Goal: Use online tool/utility: Utilize a website feature to perform a specific function

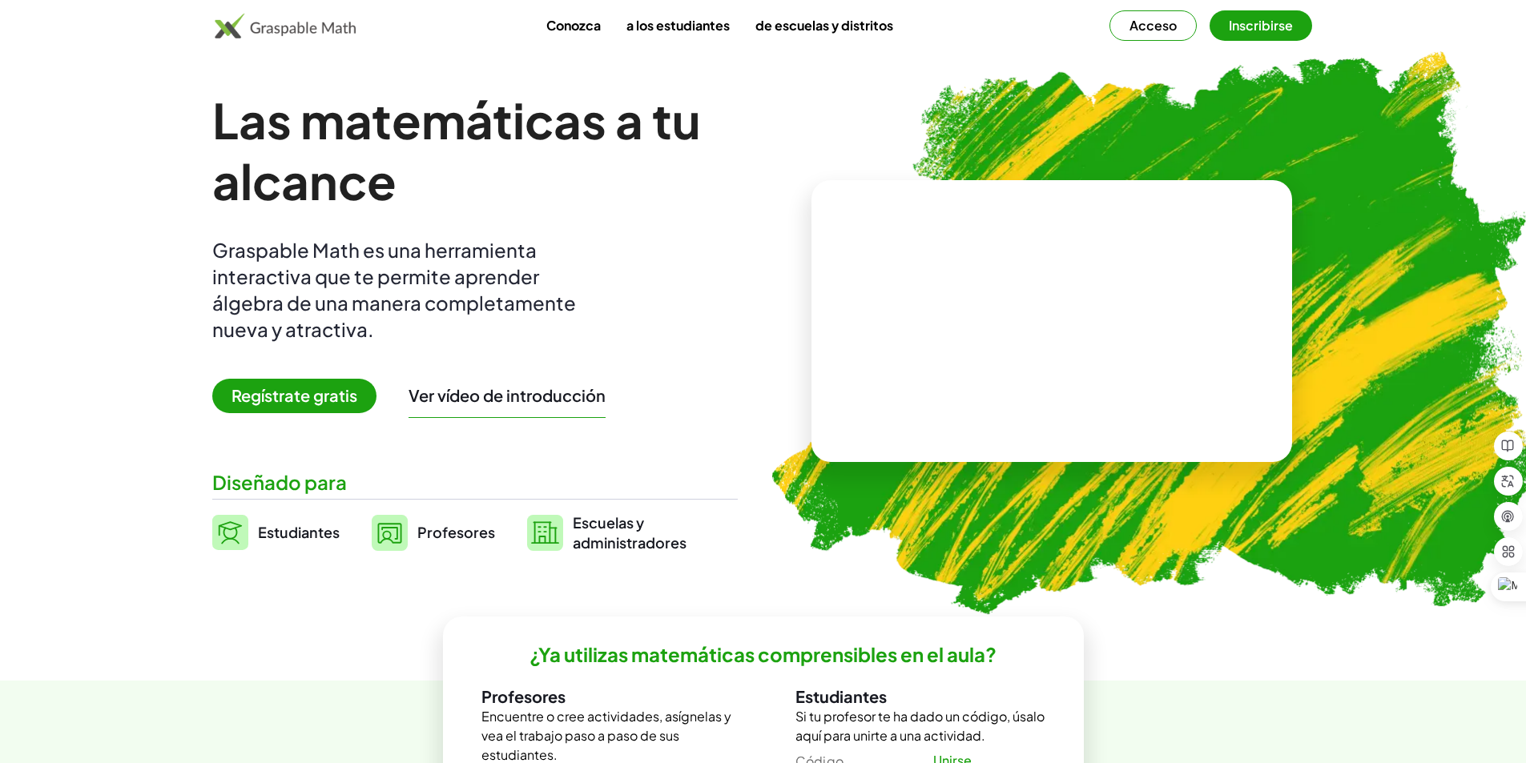
click at [340, 390] on font "Regístrate gratis" at bounding box center [295, 395] width 126 height 20
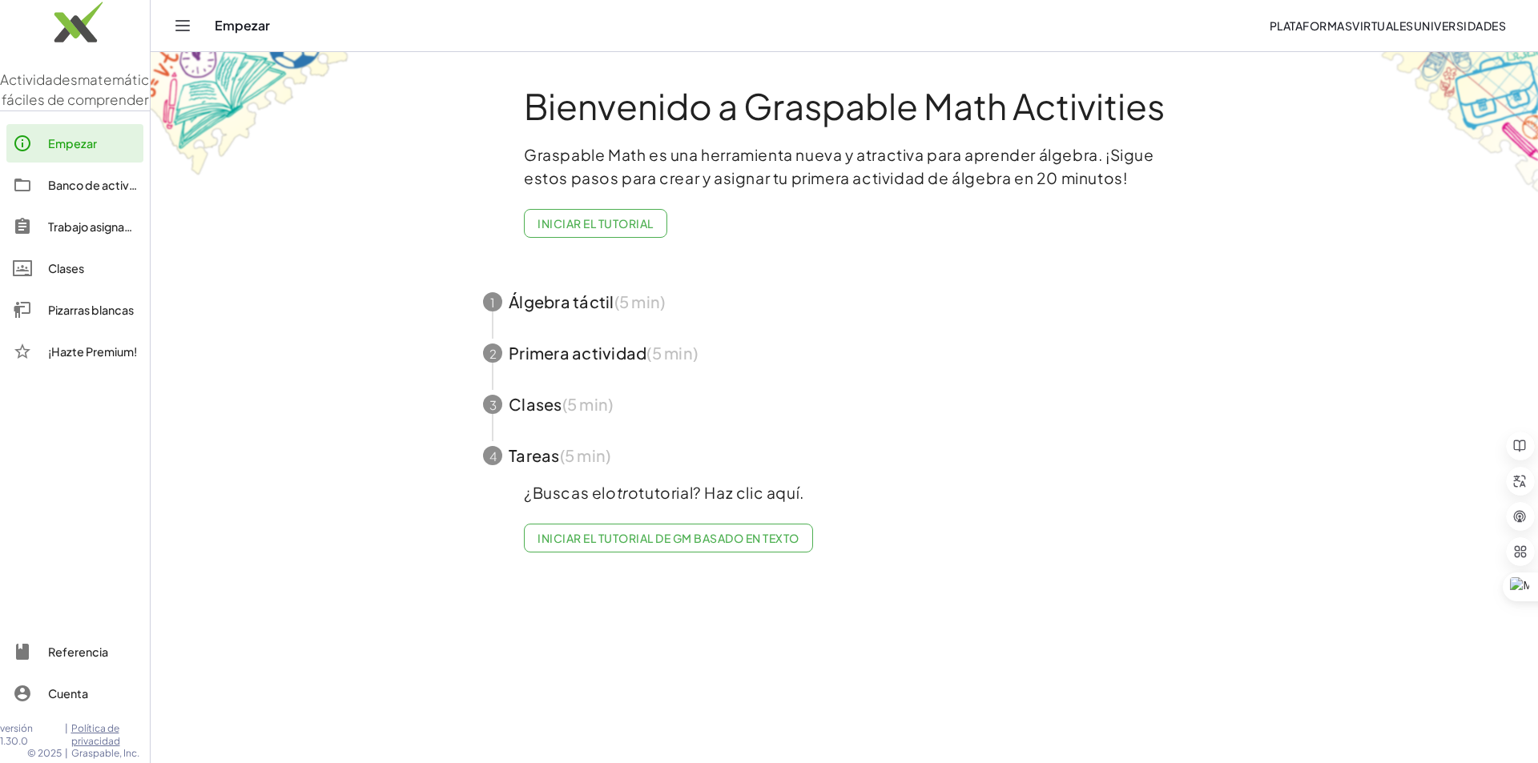
click at [92, 163] on link "Empezar" at bounding box center [74, 143] width 137 height 38
click at [99, 153] on div "Empezar" at bounding box center [92, 143] width 89 height 19
click at [624, 545] on font "Iniciar el tutorial de GM basado en texto" at bounding box center [668, 538] width 261 height 14
click at [67, 153] on div "Empezar" at bounding box center [92, 143] width 89 height 19
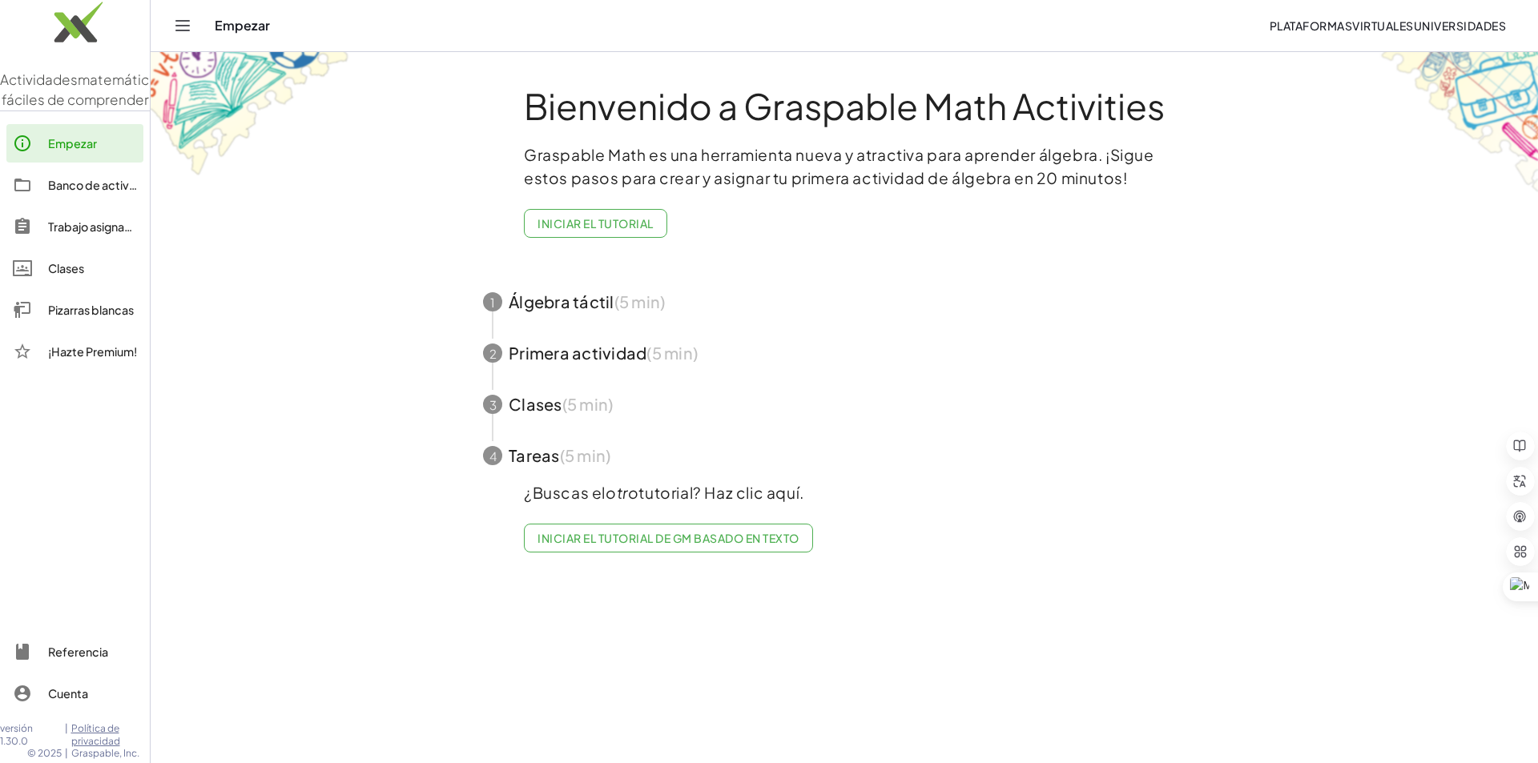
click at [65, 192] on font "Banco de actividades" at bounding box center [107, 185] width 119 height 14
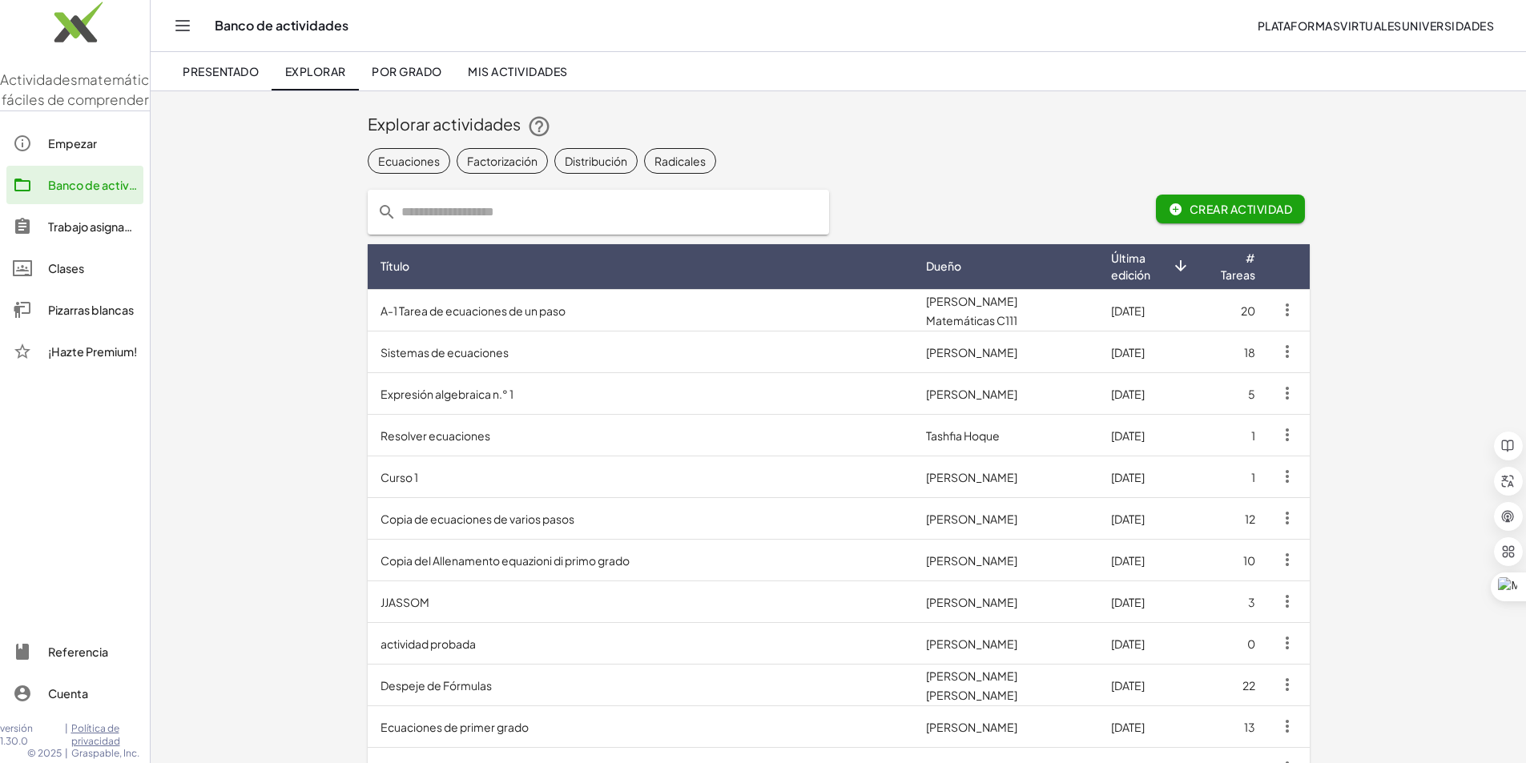
click at [1292, 210] on font "Crear actividad" at bounding box center [1241, 209] width 103 height 14
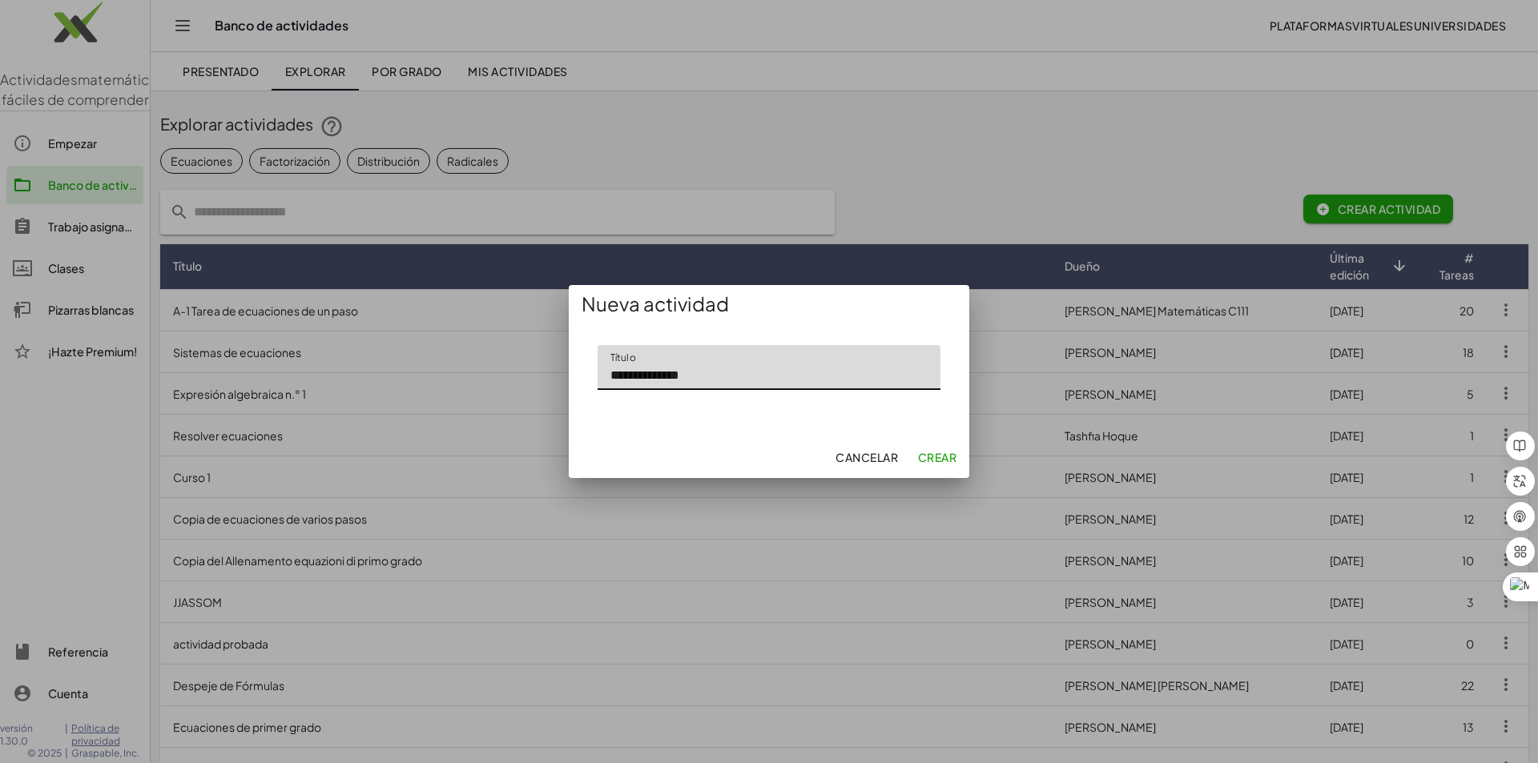
type input "**********"
click at [913, 458] on button "Crear" at bounding box center [937, 457] width 52 height 29
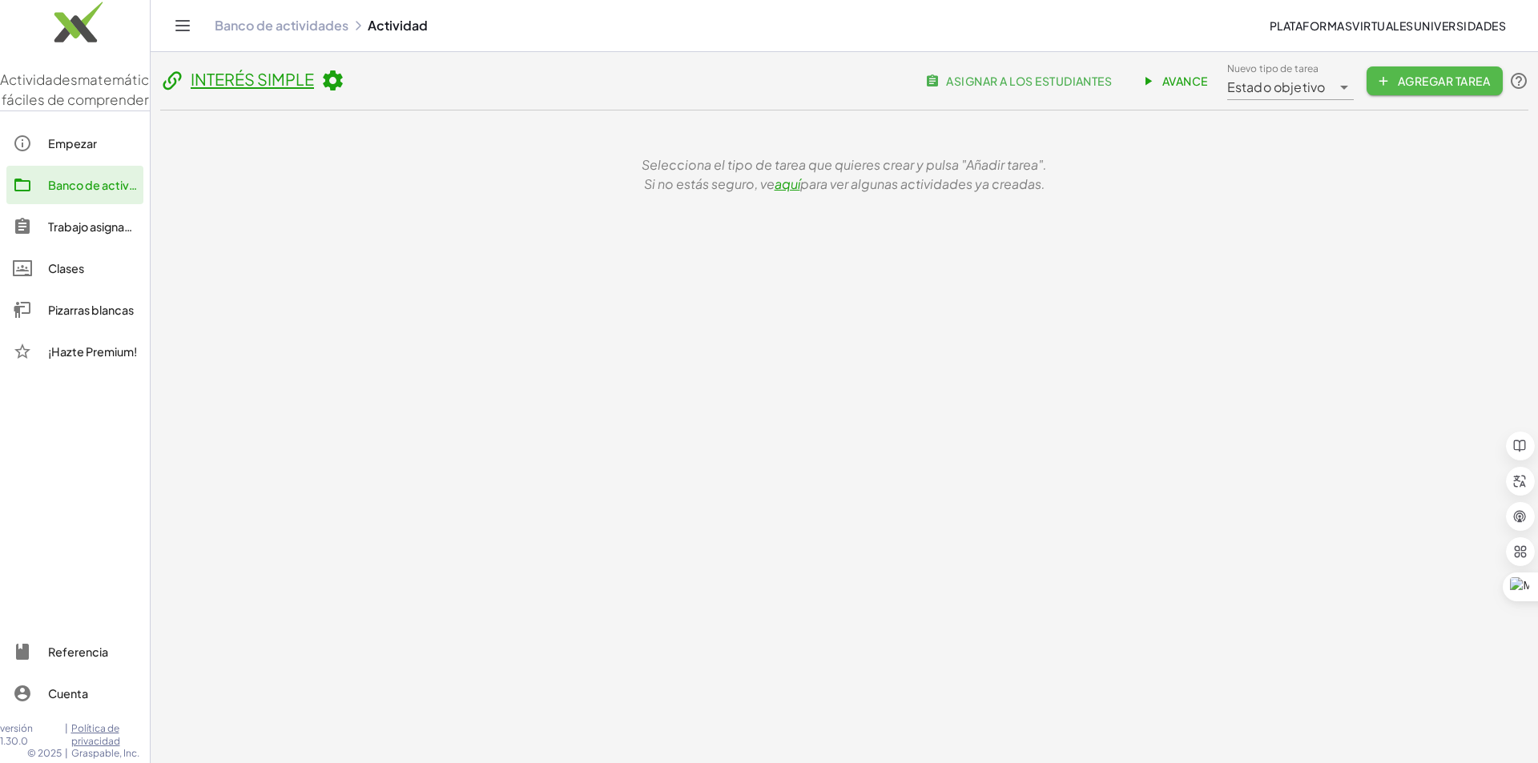
click at [1380, 74] on icon "button" at bounding box center [1383, 81] width 14 height 14
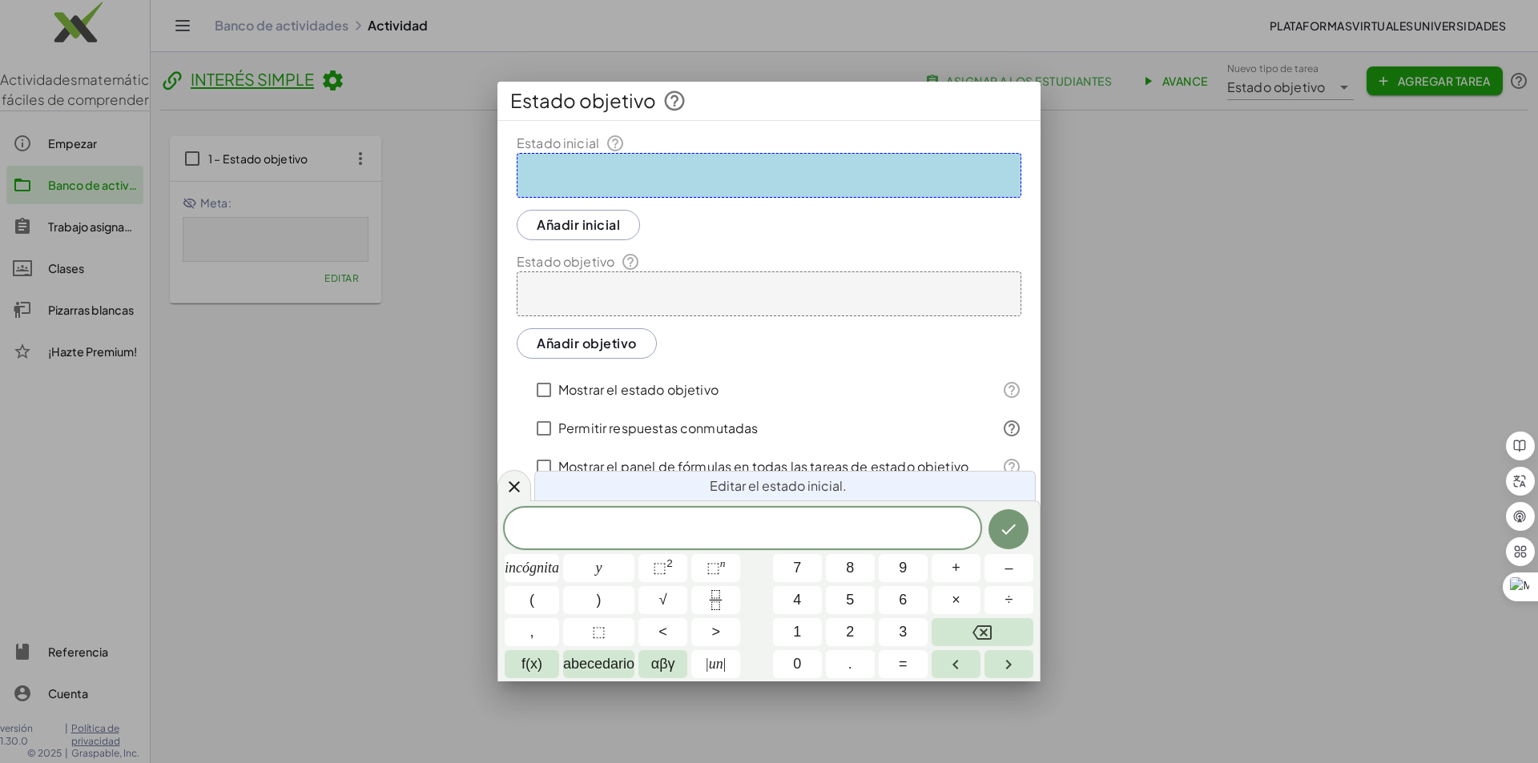
click at [1152, 405] on div at bounding box center [769, 381] width 1538 height 763
click at [512, 487] on icon at bounding box center [514, 486] width 19 height 19
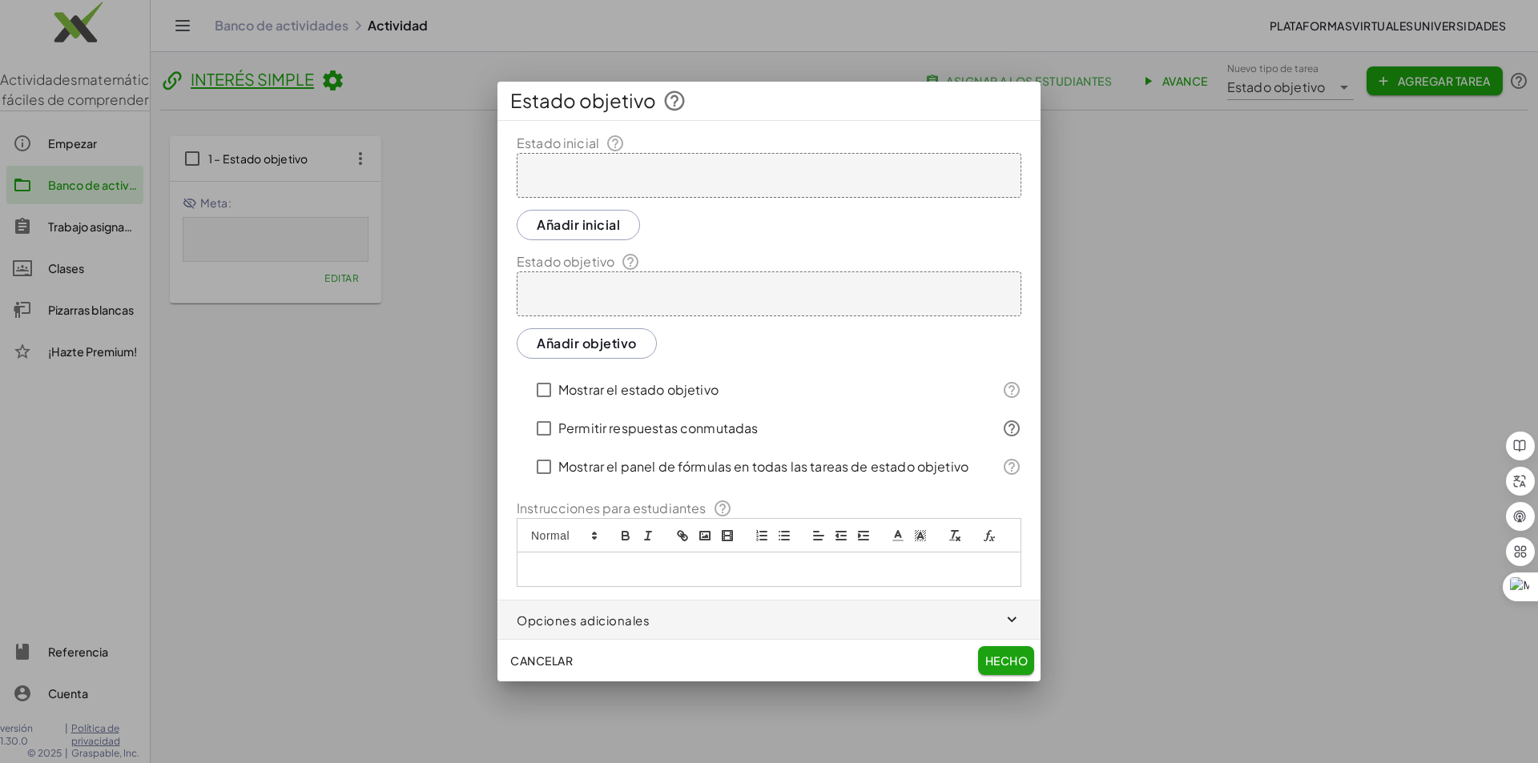
click at [54, 326] on div at bounding box center [769, 381] width 1538 height 763
click at [985, 659] on font "Hecho" at bounding box center [1006, 661] width 43 height 14
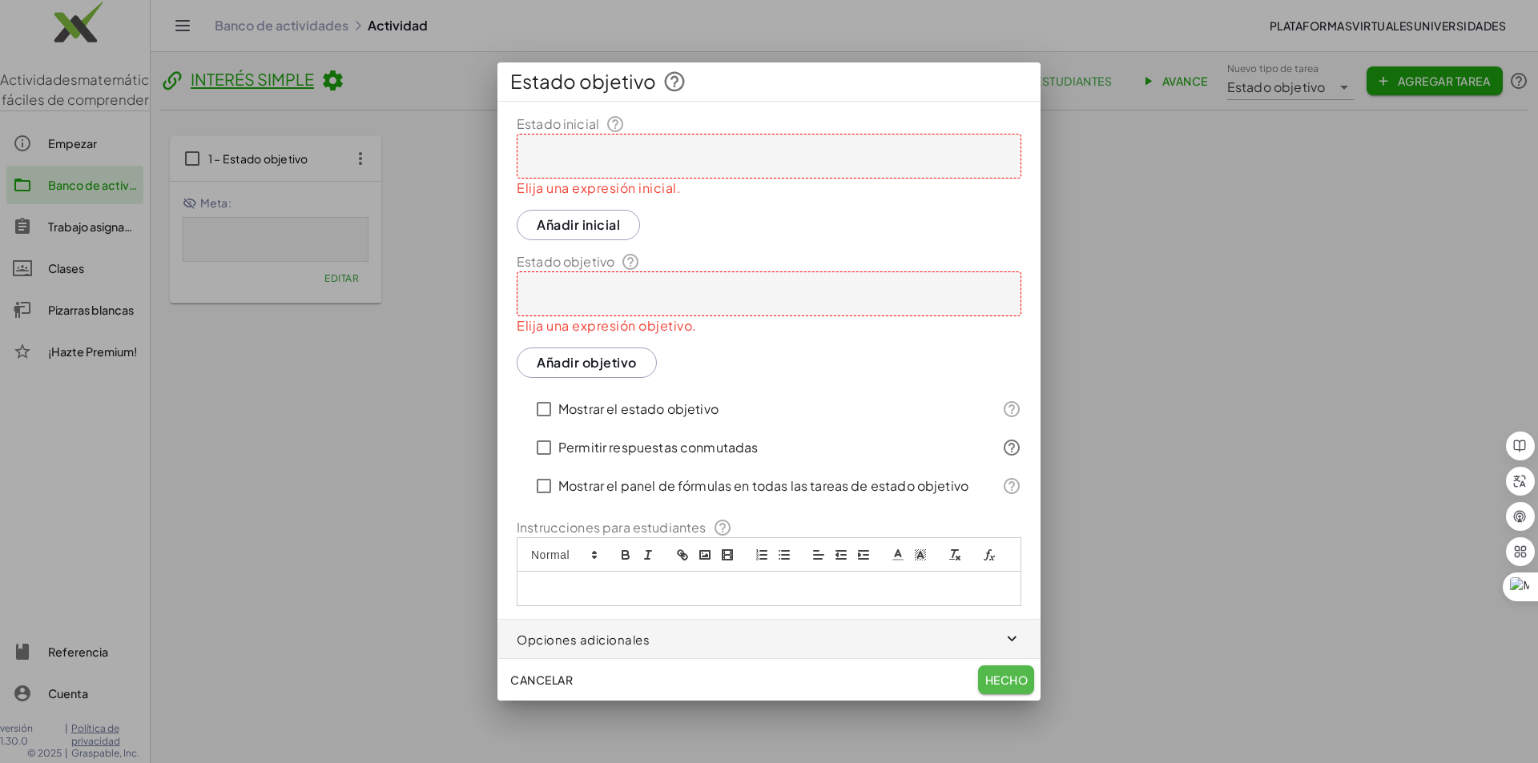
click at [994, 683] on font "Hecho" at bounding box center [1006, 680] width 42 height 14
click at [524, 673] on font "Cancelar" at bounding box center [541, 680] width 62 height 14
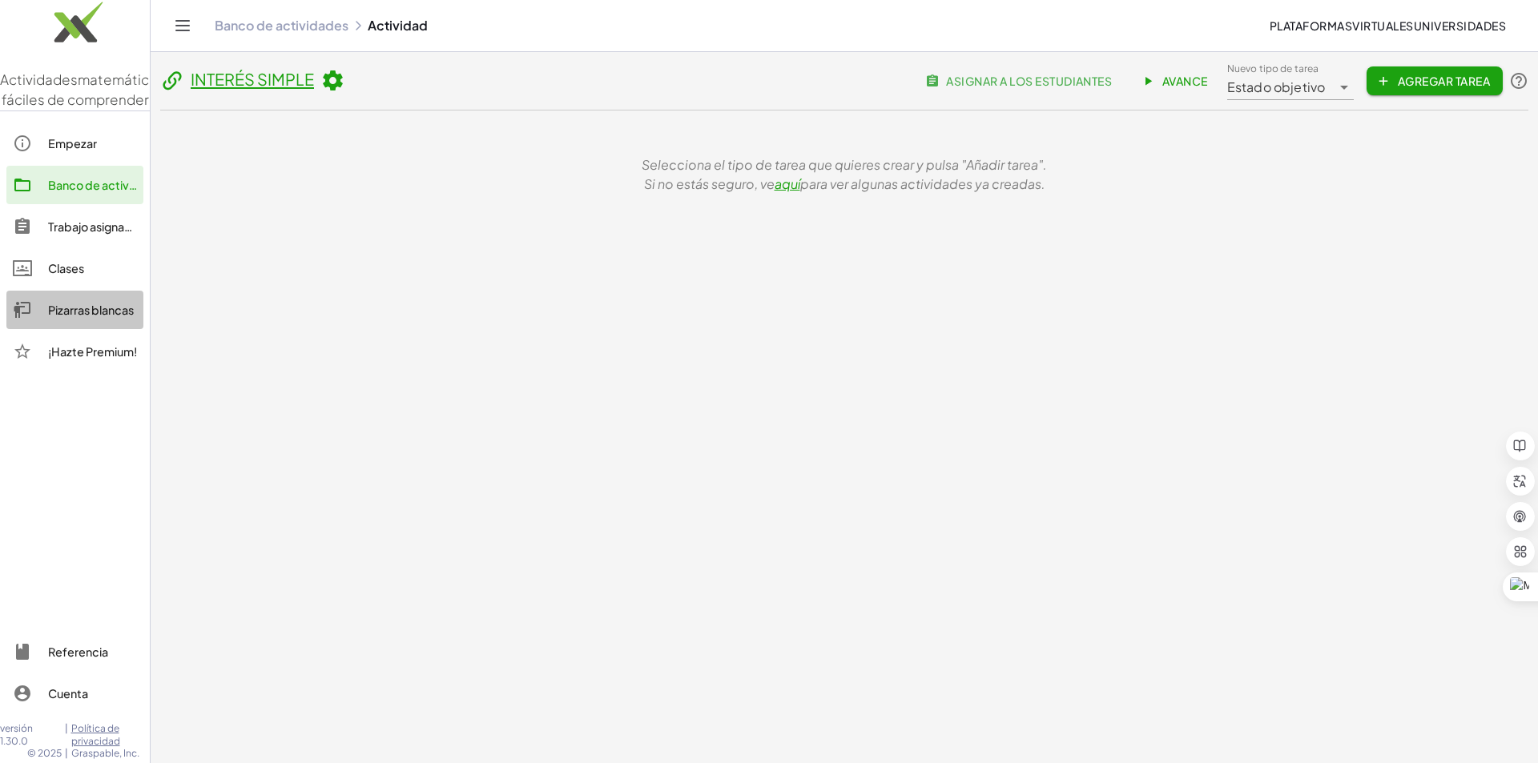
click at [110, 317] on font "Pizarras blancas" at bounding box center [91, 310] width 86 height 14
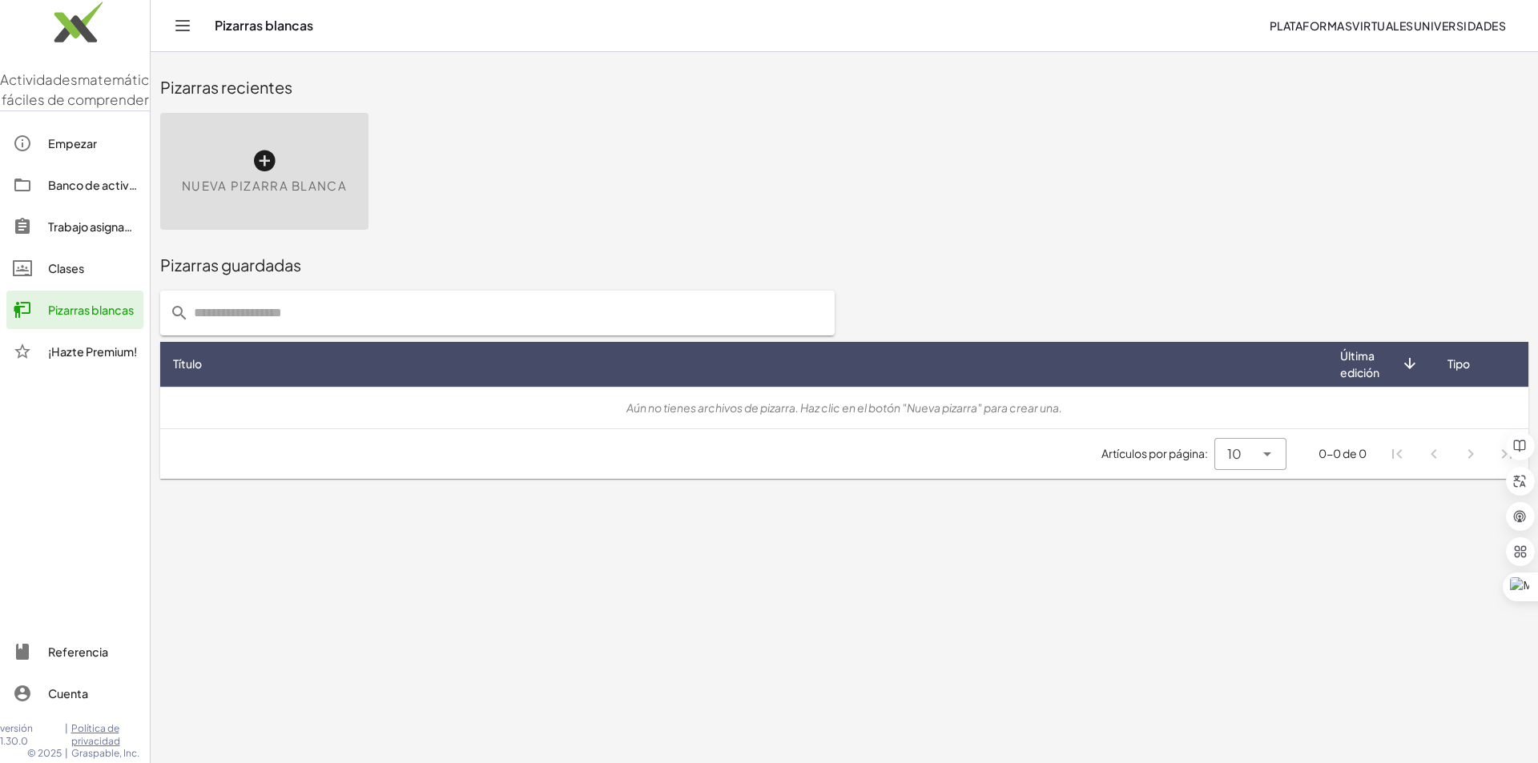
click at [261, 160] on icon at bounding box center [265, 161] width 26 height 26
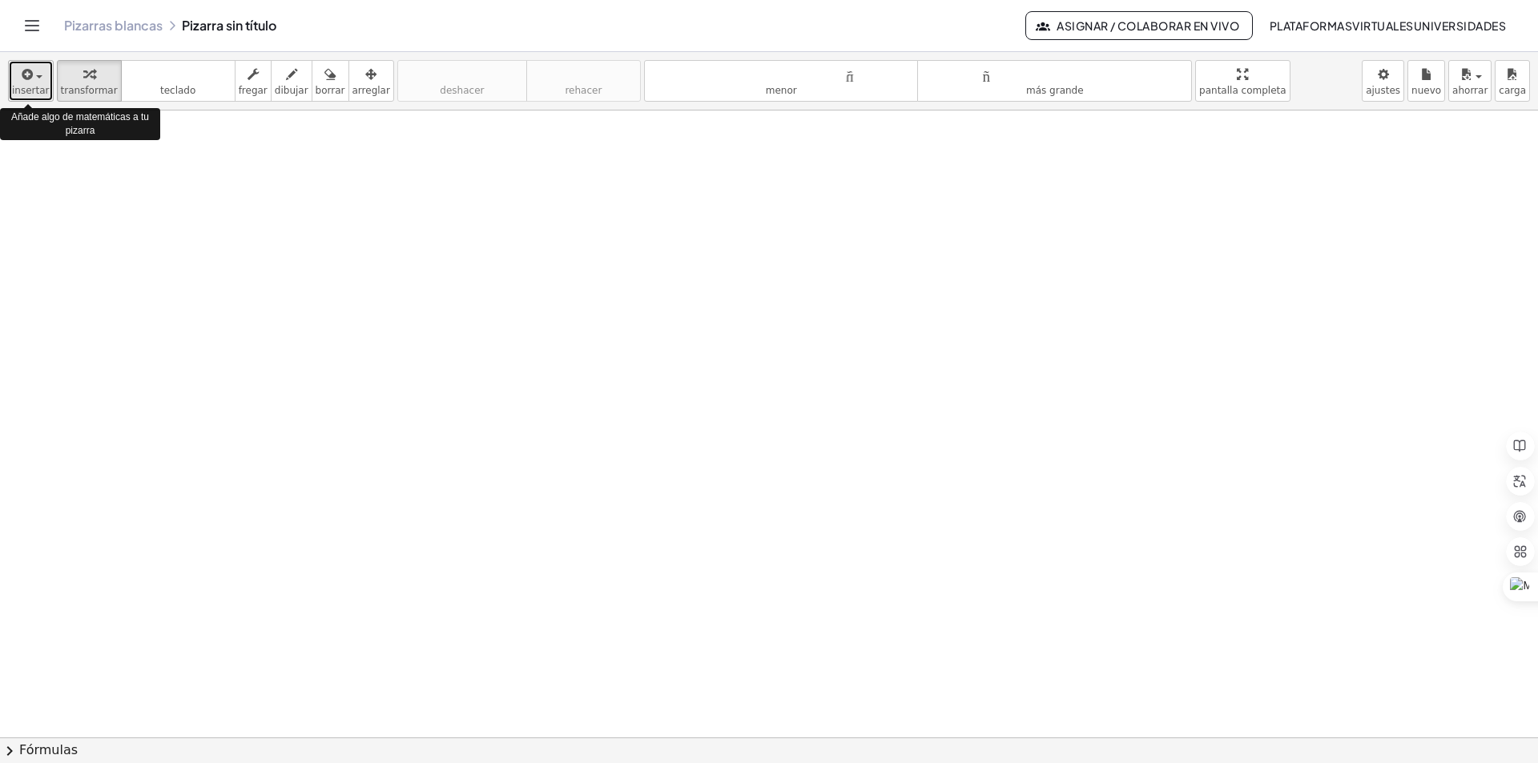
click at [43, 91] on font "insertar" at bounding box center [31, 90] width 38 height 11
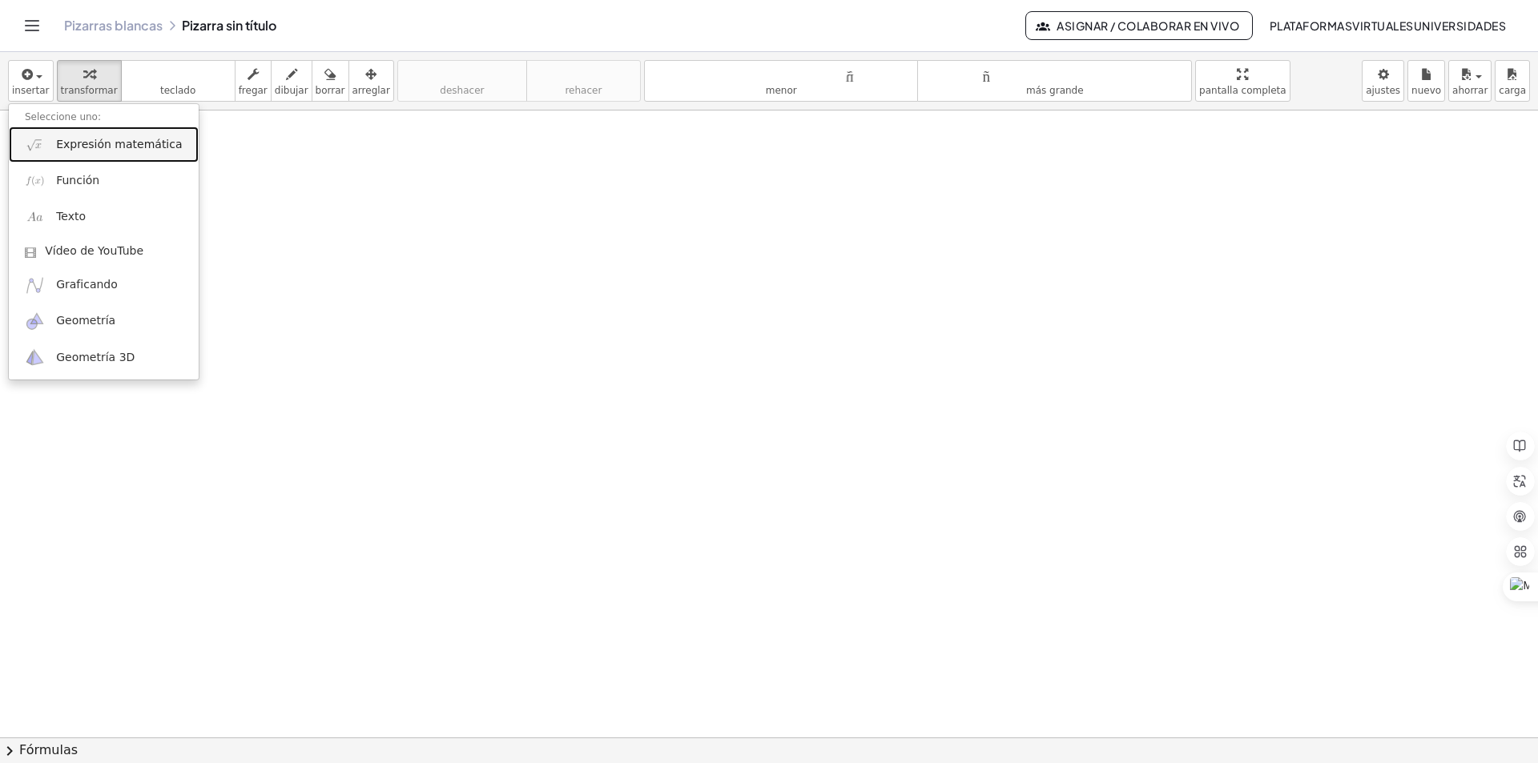
click at [109, 148] on font "Expresión matemática" at bounding box center [119, 144] width 126 height 13
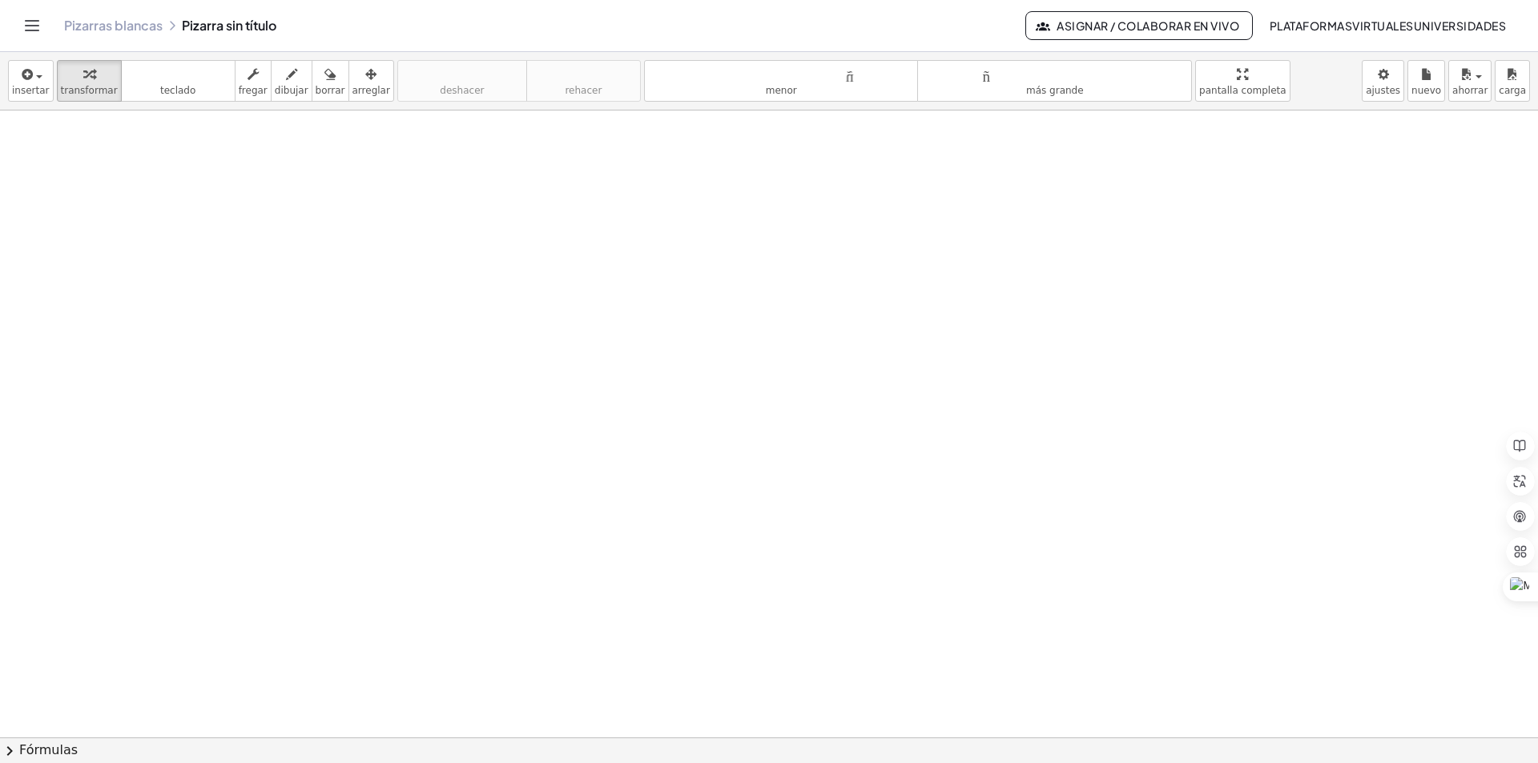
click at [308, 290] on div at bounding box center [769, 738] width 1538 height 1255
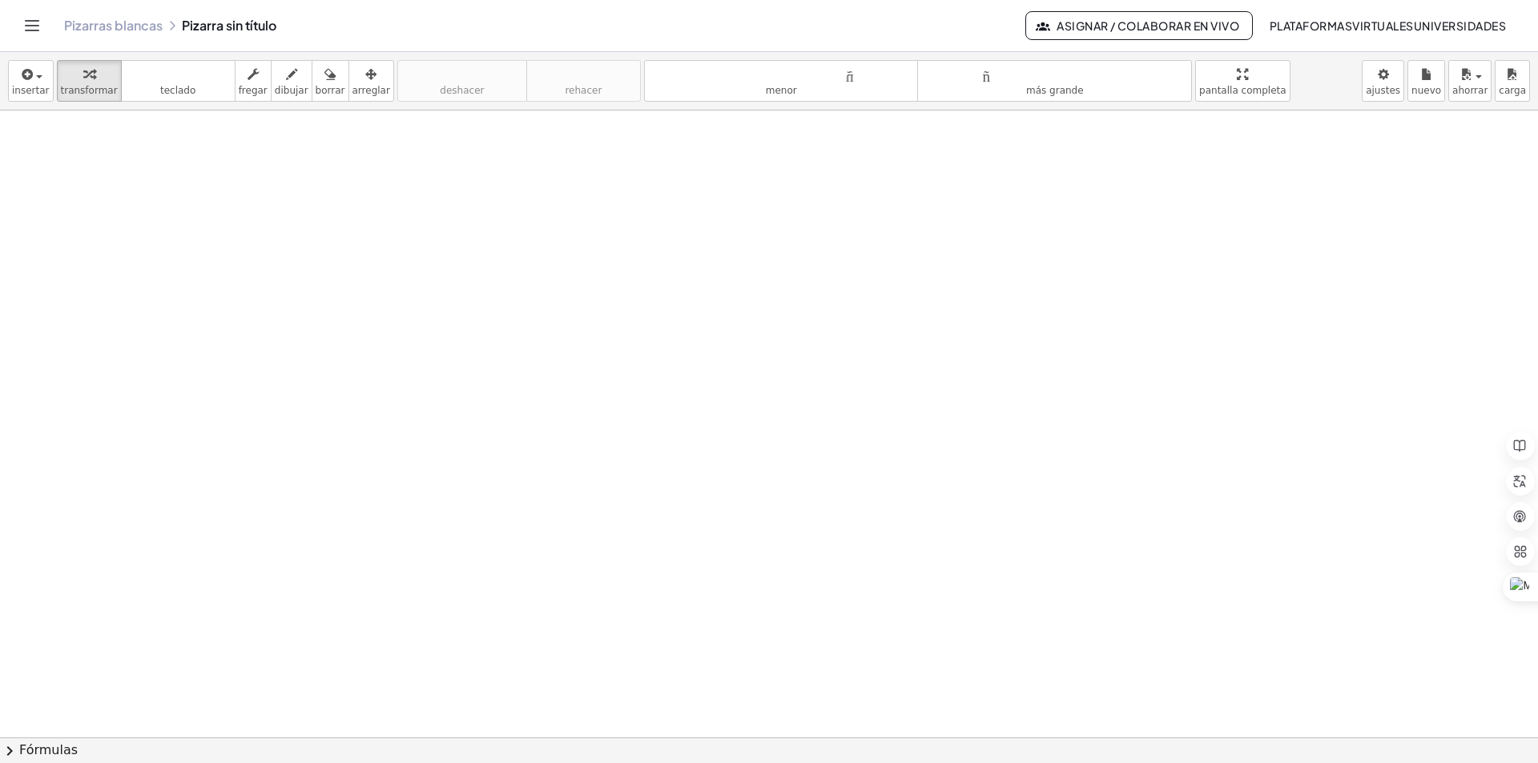
click at [308, 290] on div at bounding box center [769, 738] width 1538 height 1255
click at [222, 191] on div at bounding box center [769, 738] width 1538 height 1255
click at [196, 30] on div "Pizarras blancas Pizarra sin título" at bounding box center [544, 26] width 961 height 16
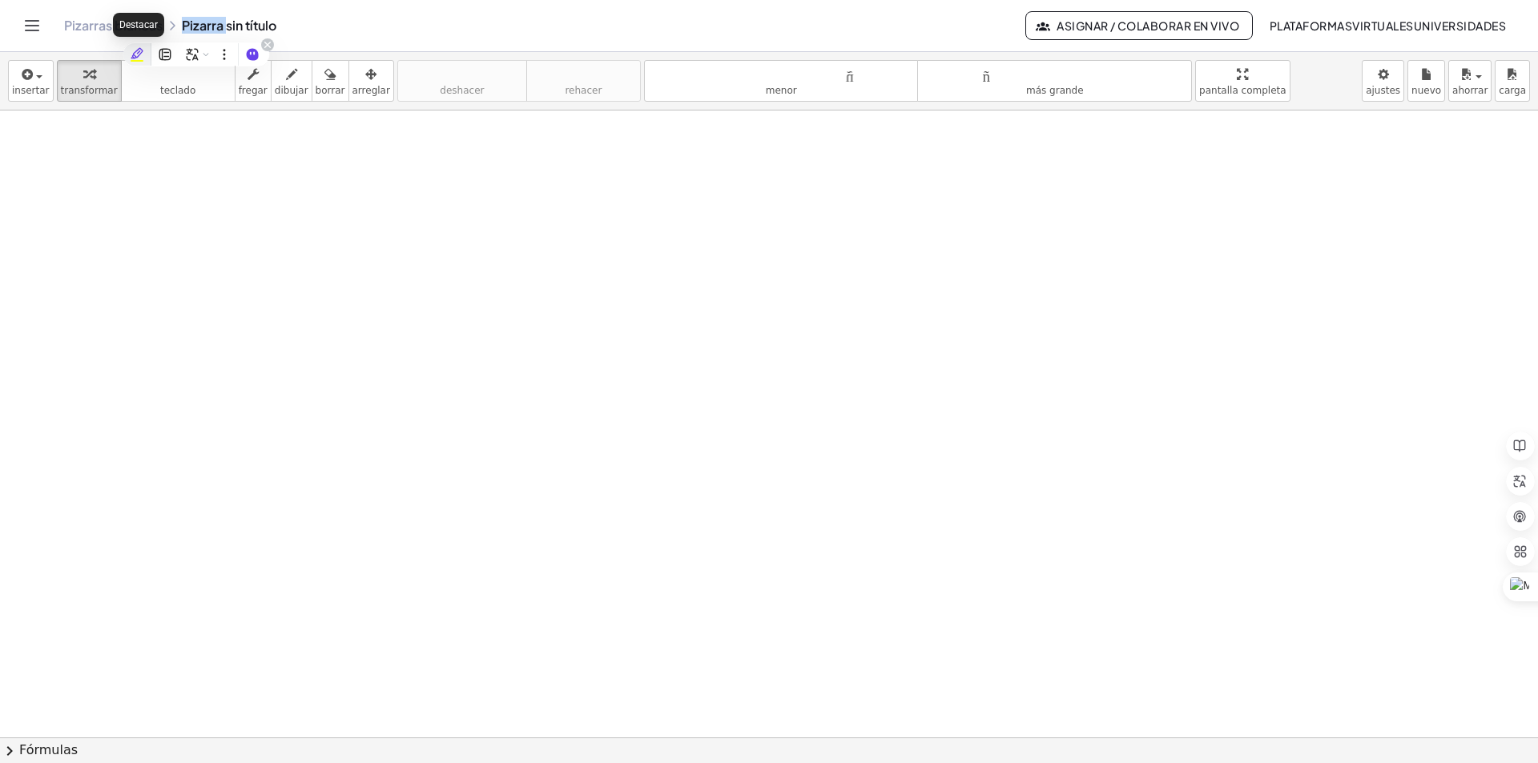
click at [135, 52] on icon at bounding box center [137, 53] width 12 height 11
click at [266, 22] on div "Pizarras blancas Pizarra sin título" at bounding box center [544, 26] width 961 height 16
click at [262, 23] on div "Pizarras blancas Pizarra sin título" at bounding box center [544, 26] width 961 height 16
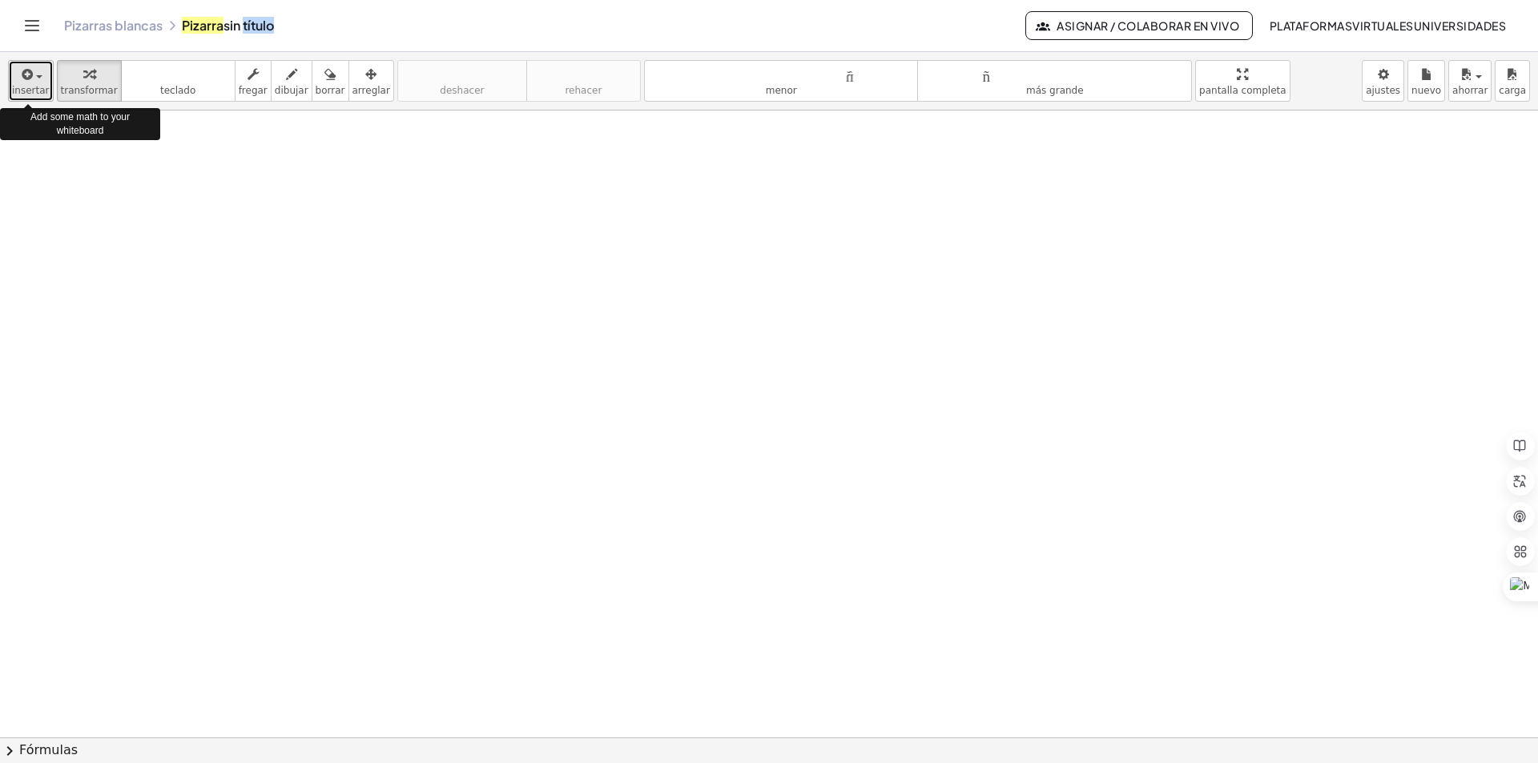
click at [38, 87] on font "insertar" at bounding box center [31, 90] width 38 height 11
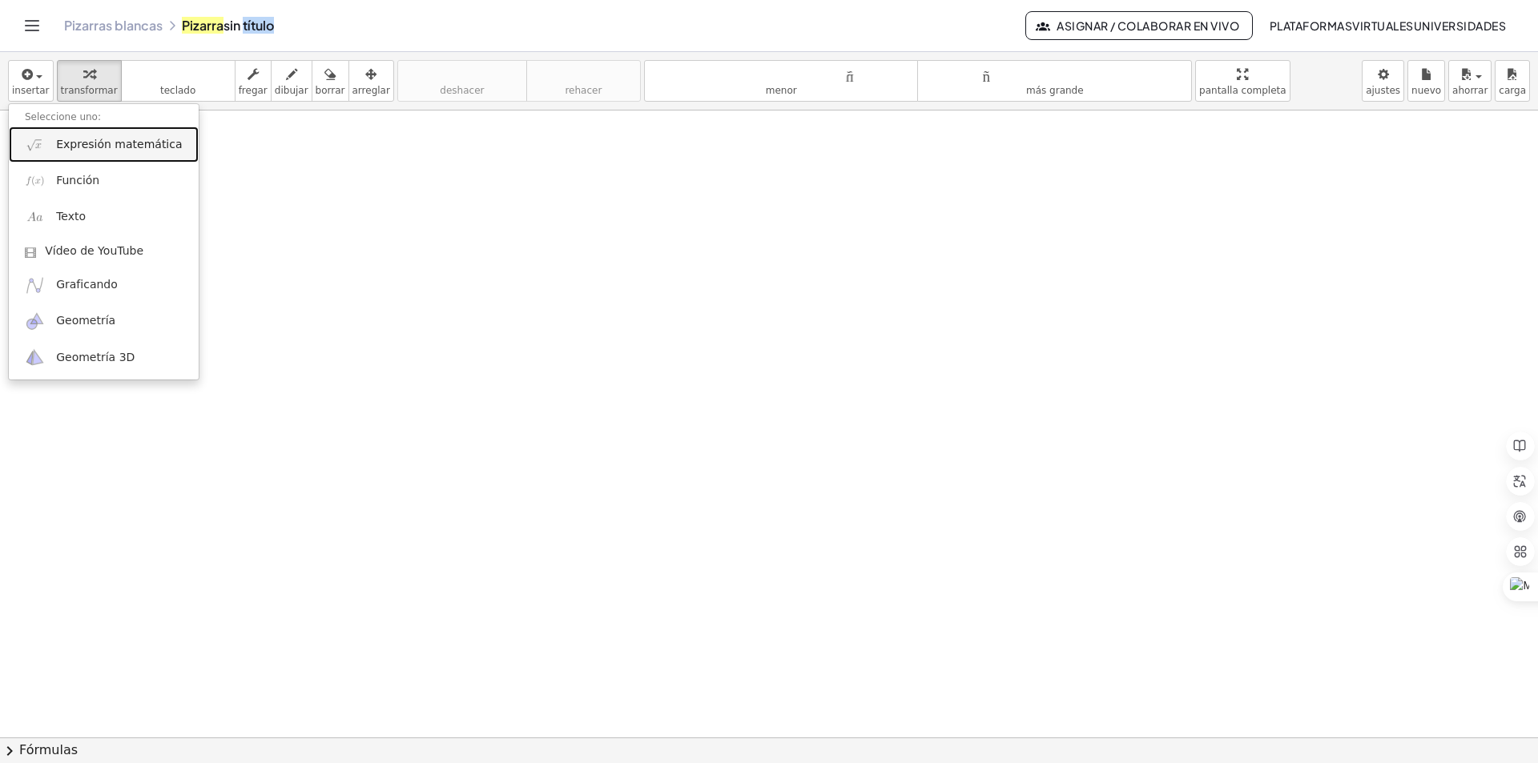
click at [68, 143] on font "Expresión matemática" at bounding box center [119, 144] width 126 height 13
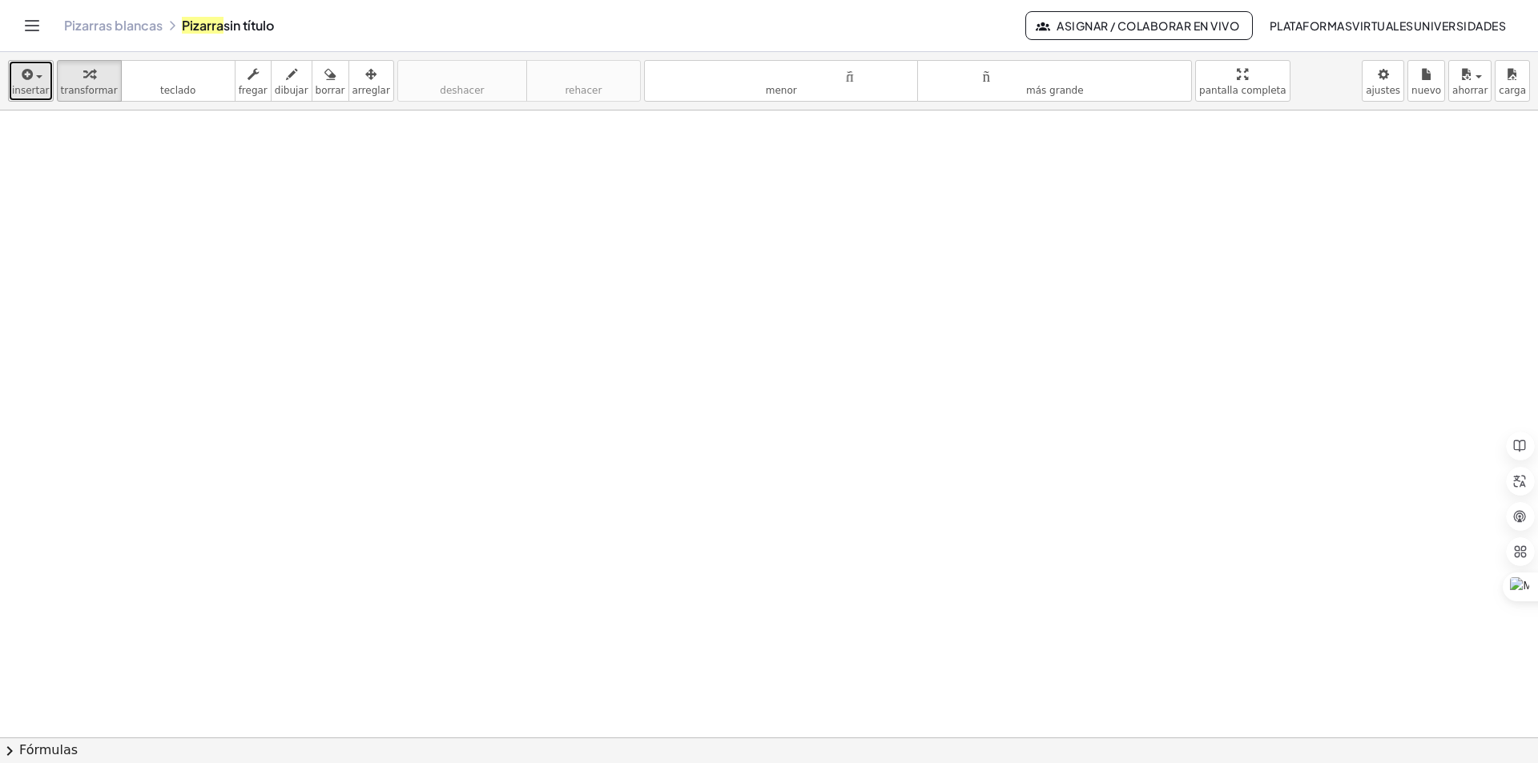
click at [30, 81] on icon "button" at bounding box center [26, 74] width 14 height 19
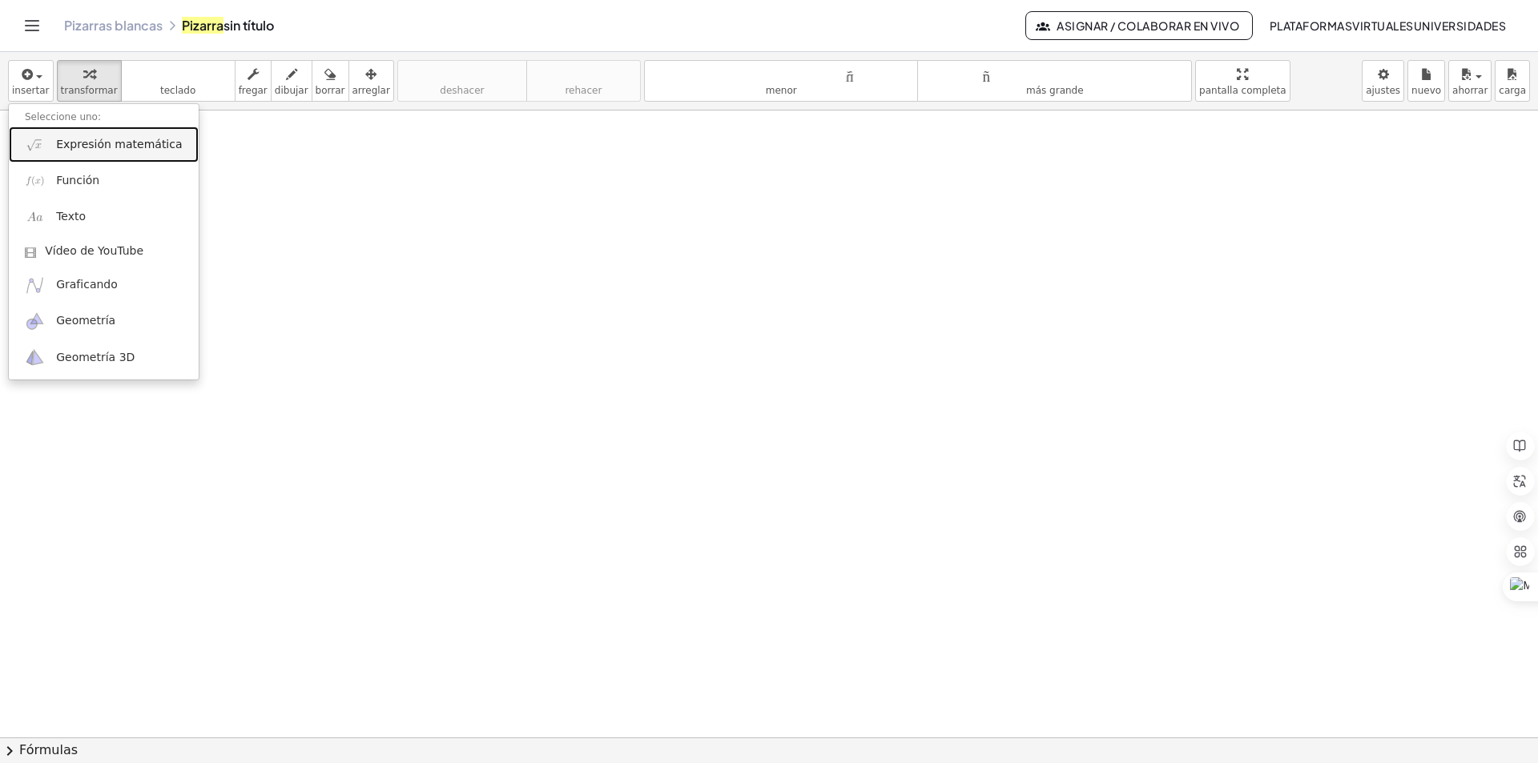
click at [69, 143] on font "Expresión matemática" at bounding box center [119, 144] width 126 height 13
click at [69, 143] on div at bounding box center [769, 738] width 1538 height 1255
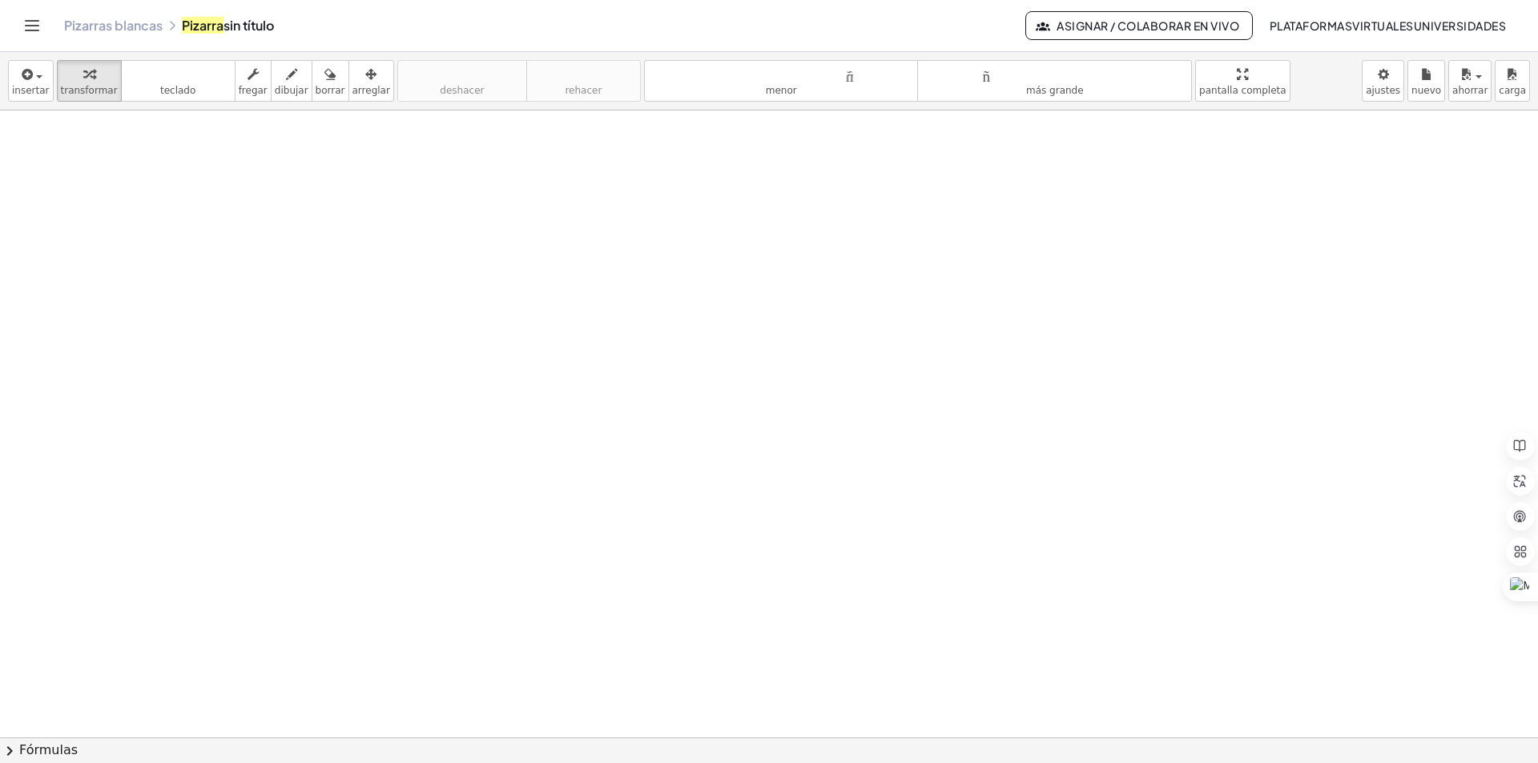
click at [69, 143] on div at bounding box center [769, 738] width 1538 height 1255
click at [19, 92] on font "insertar" at bounding box center [31, 90] width 38 height 11
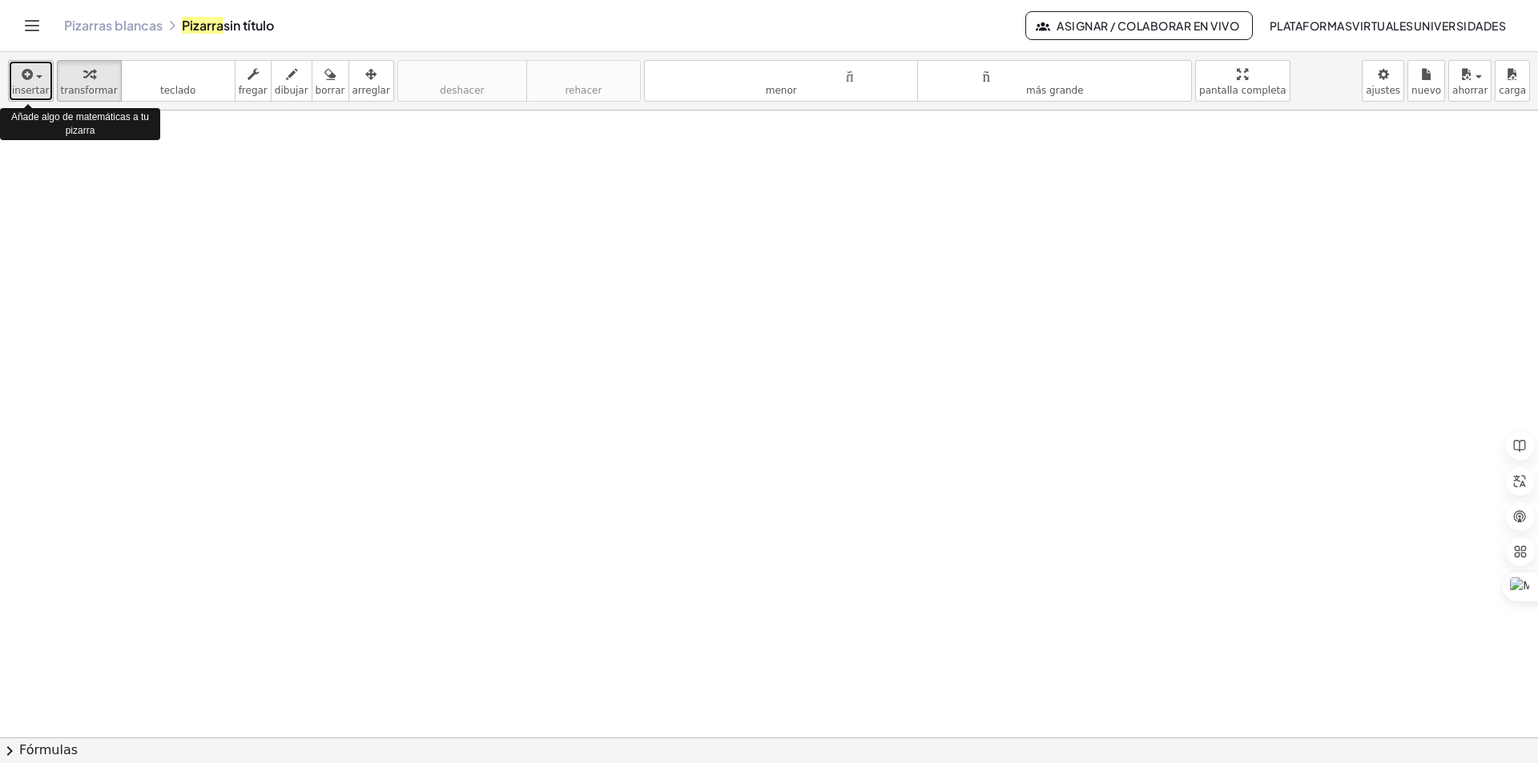
click at [19, 92] on font "insertar" at bounding box center [31, 90] width 38 height 11
click at [36, 91] on font "insertar" at bounding box center [31, 90] width 38 height 11
click at [43, 101] on button "insertar" at bounding box center [31, 81] width 46 height 42
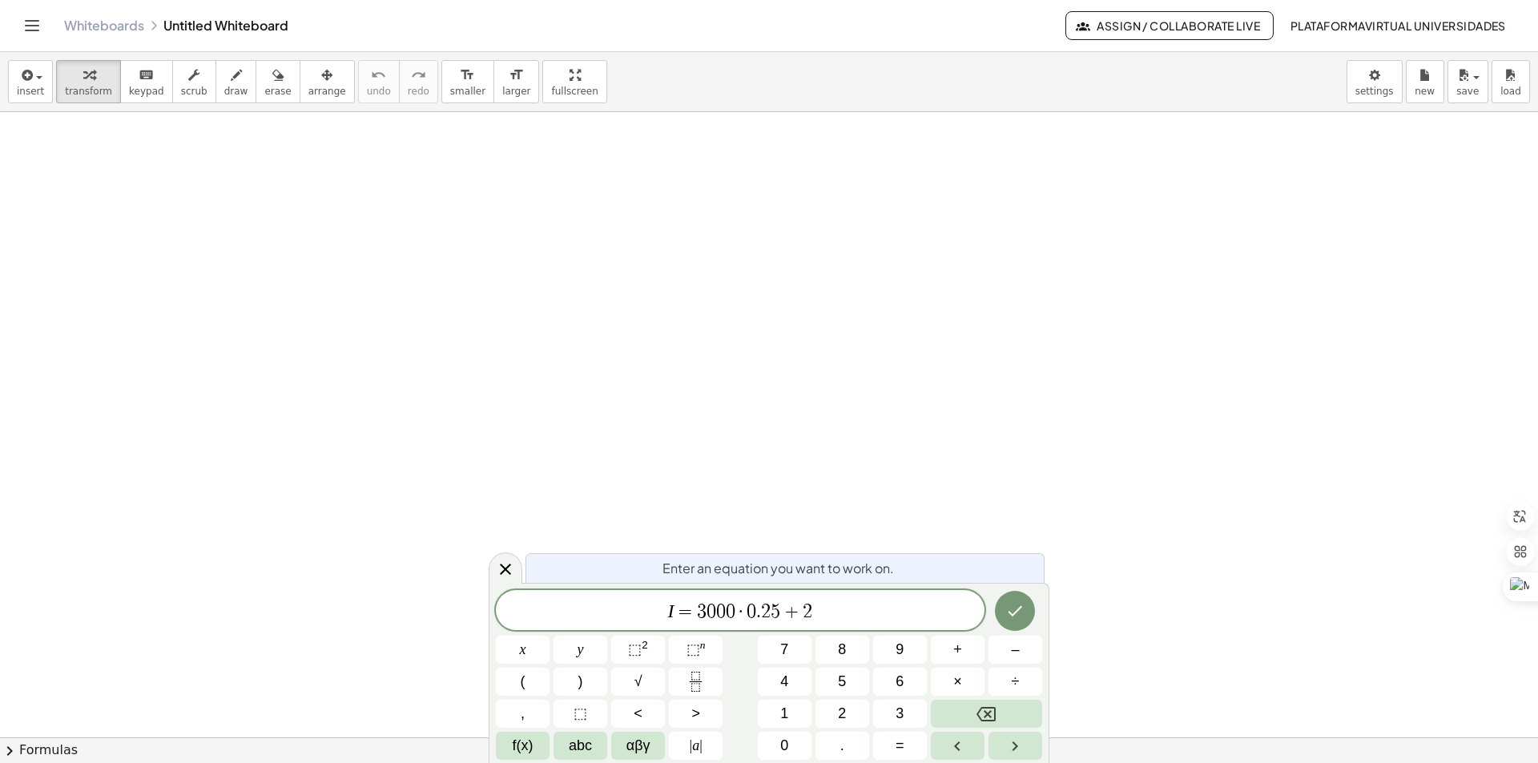
scroll to position [160, 0]
click at [1021, 605] on icon "Done" at bounding box center [1014, 611] width 19 height 19
click at [1021, 605] on div at bounding box center [769, 629] width 1538 height 1355
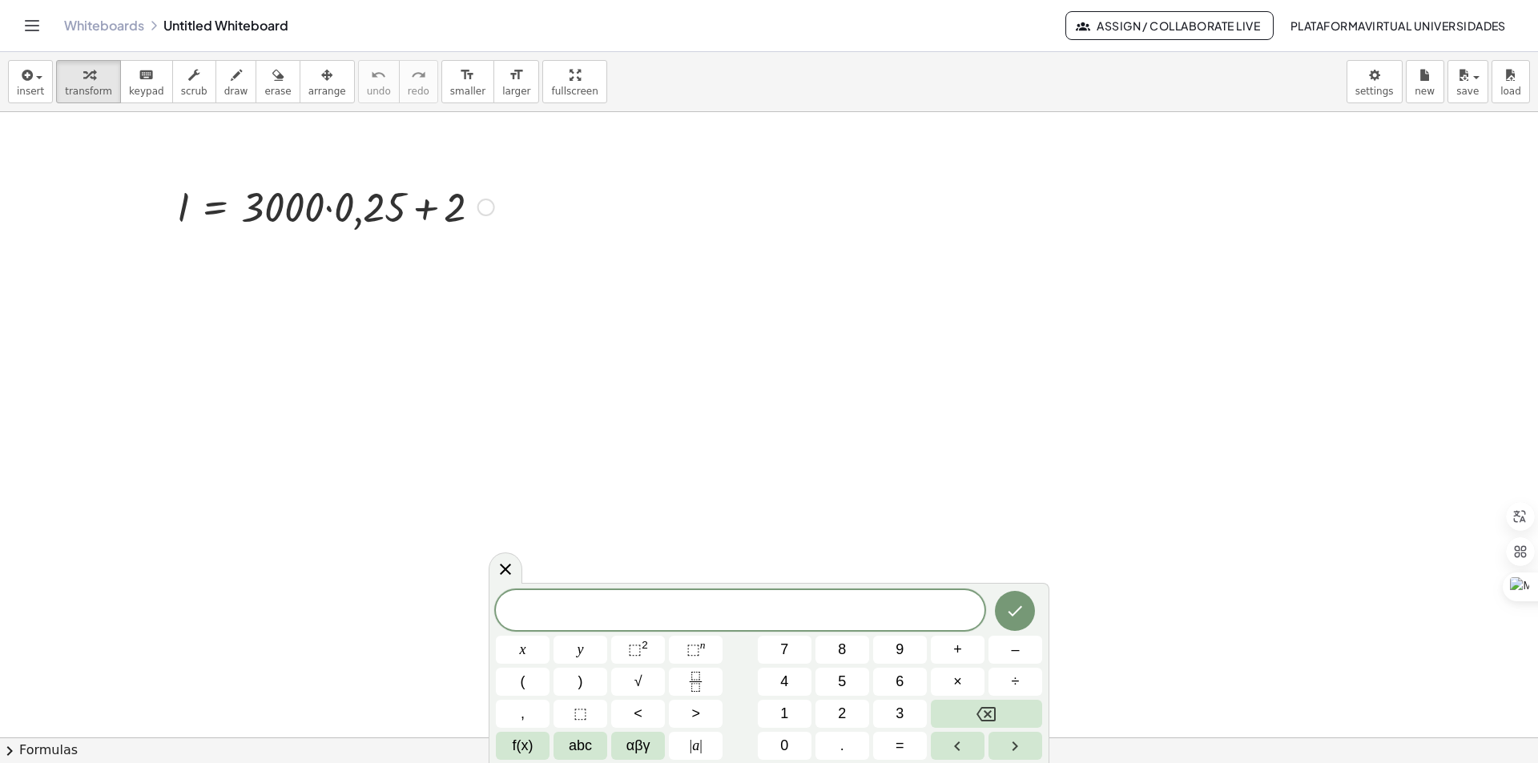
click at [341, 209] on div at bounding box center [335, 206] width 333 height 54
click at [344, 263] on div at bounding box center [335, 260] width 333 height 54
click at [344, 263] on div at bounding box center [335, 260] width 333 height 53
click at [296, 322] on div at bounding box center [335, 314] width 333 height 53
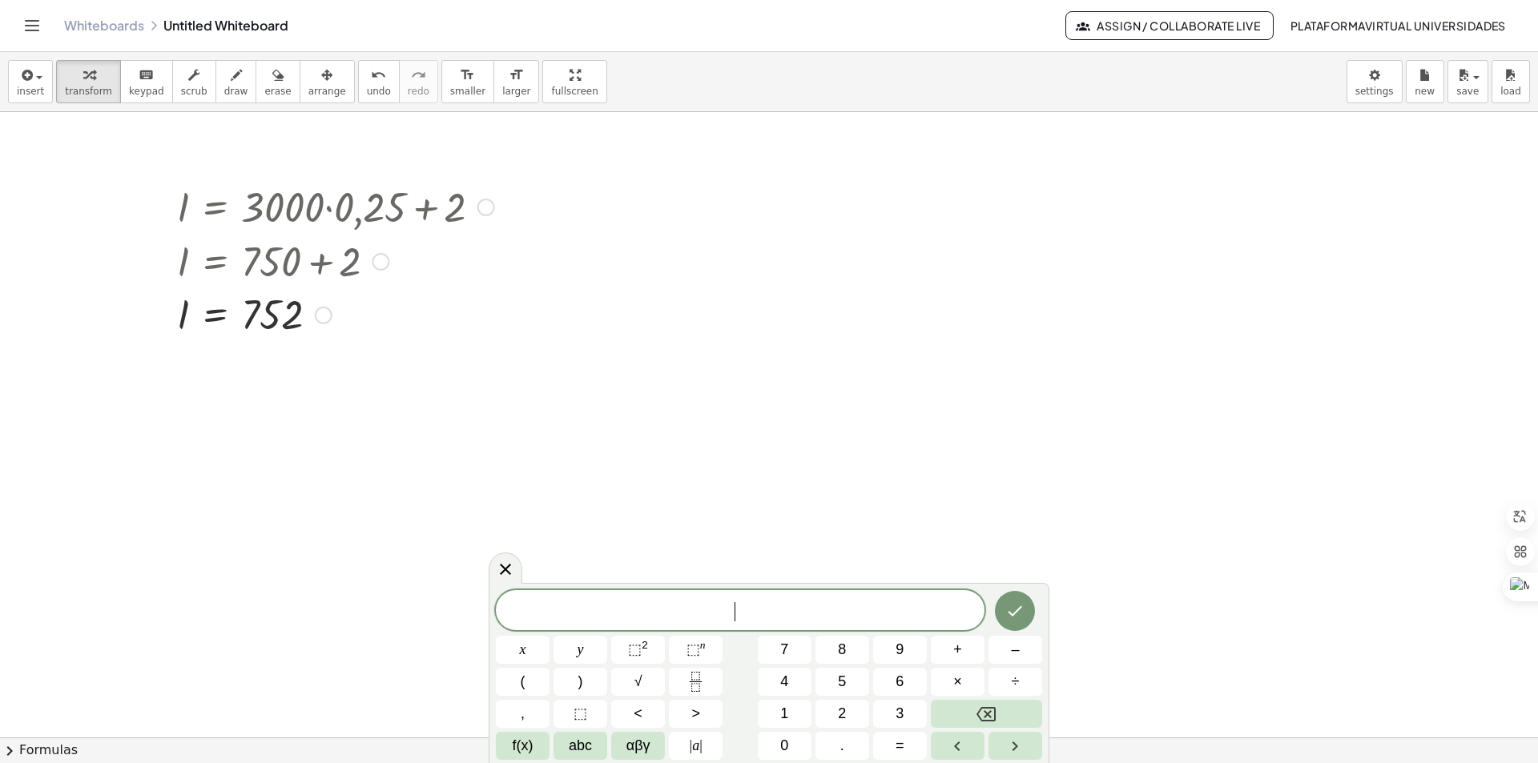
click at [296, 322] on div at bounding box center [335, 314] width 333 height 53
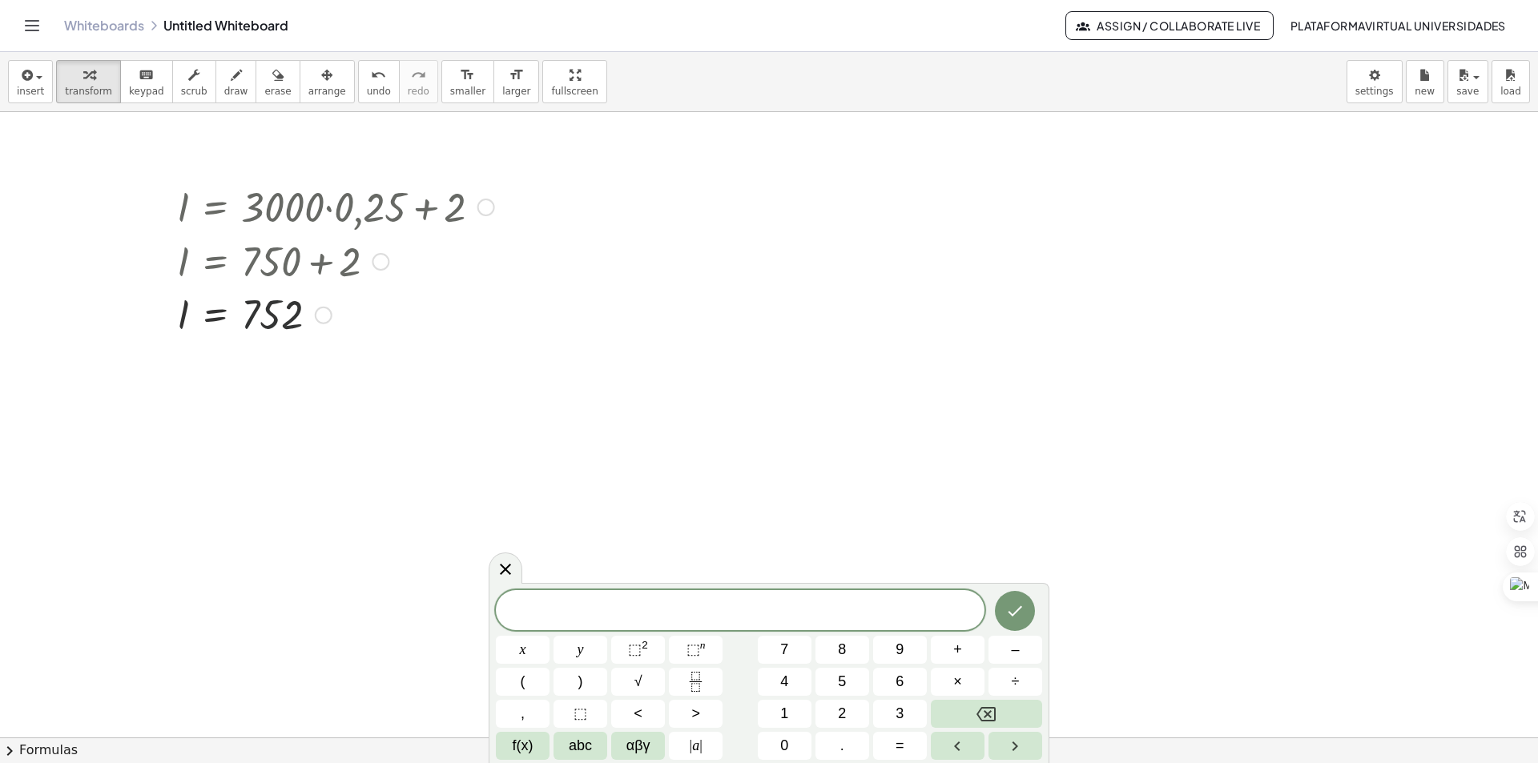
click at [296, 322] on div at bounding box center [335, 314] width 333 height 53
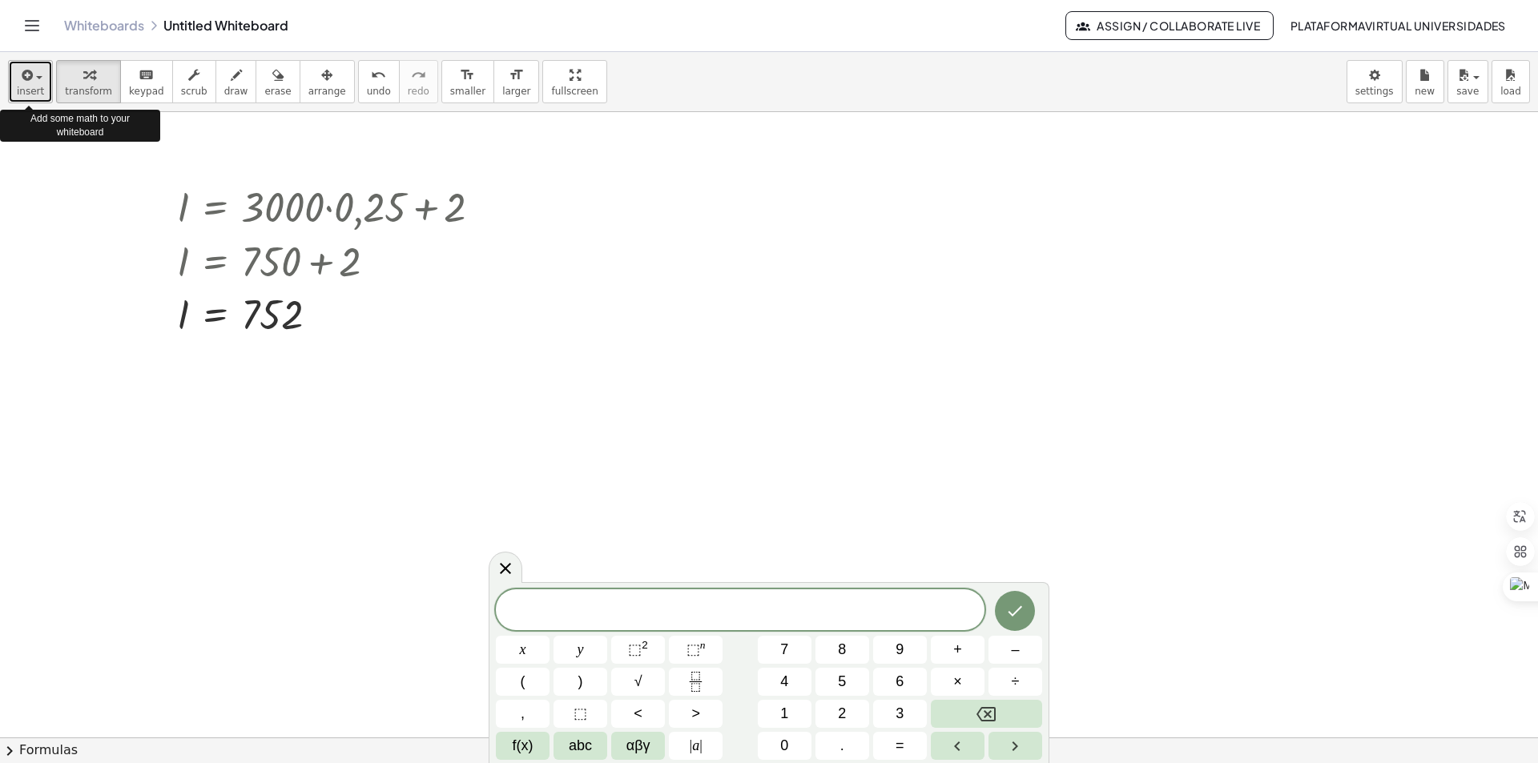
click at [36, 78] on span "button" at bounding box center [39, 77] width 6 height 3
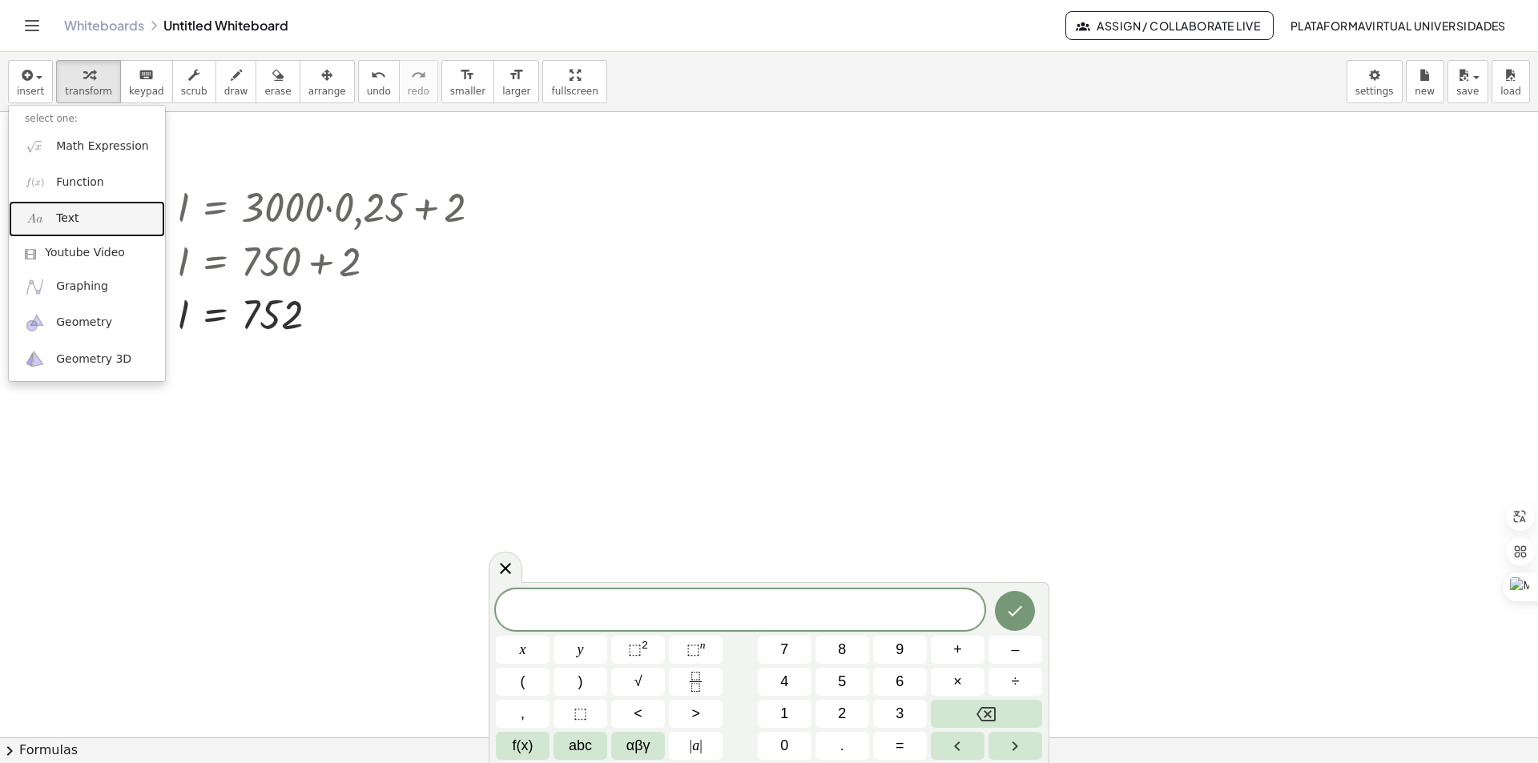
click at [90, 219] on link "Text" at bounding box center [87, 219] width 156 height 36
click at [90, 219] on div at bounding box center [769, 629] width 1538 height 1355
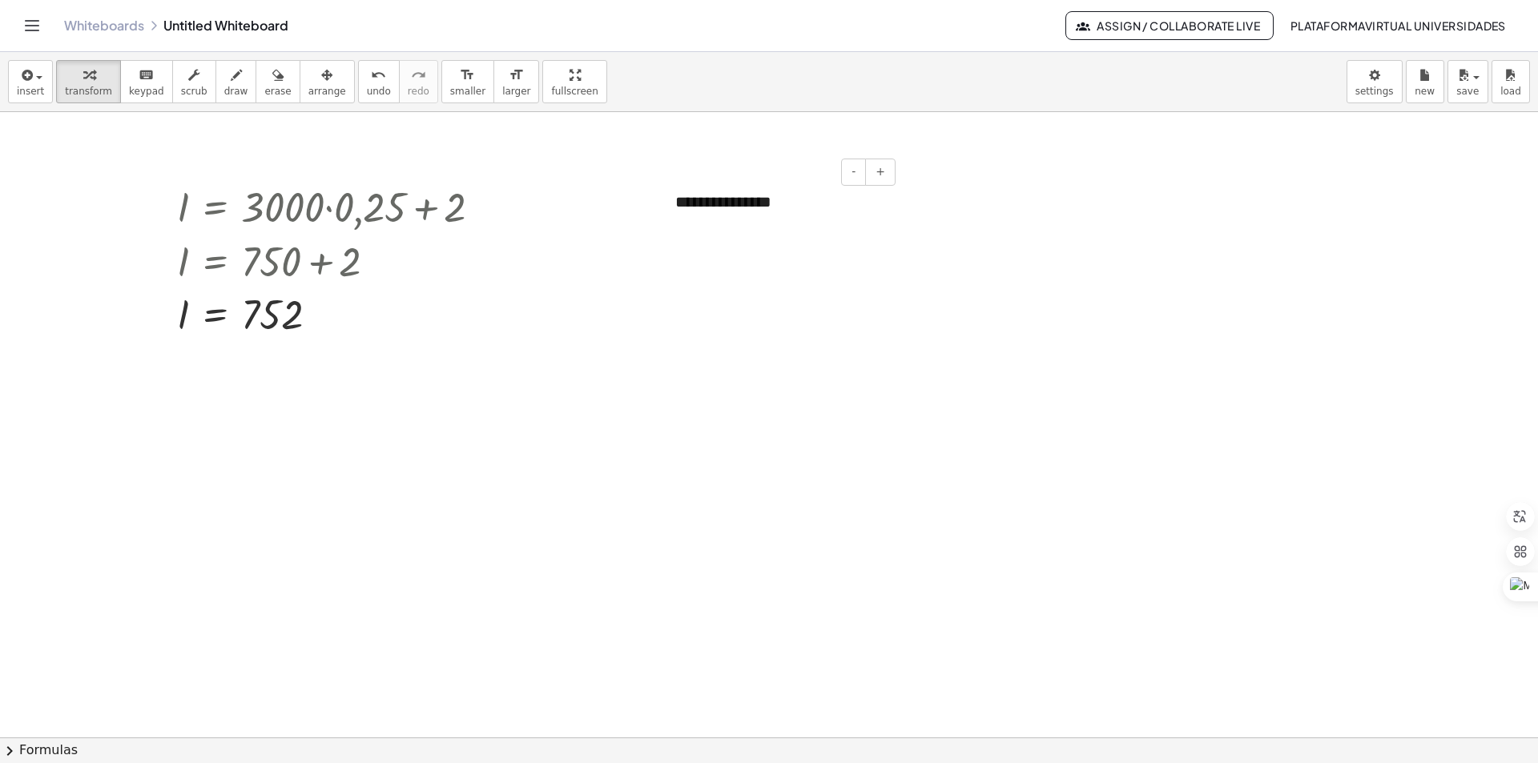
click at [762, 203] on div "**********" at bounding box center [779, 202] width 240 height 55
click at [618, 186] on div at bounding box center [769, 629] width 1538 height 1355
click at [761, 209] on div "**********" at bounding box center [779, 202] width 240 height 55
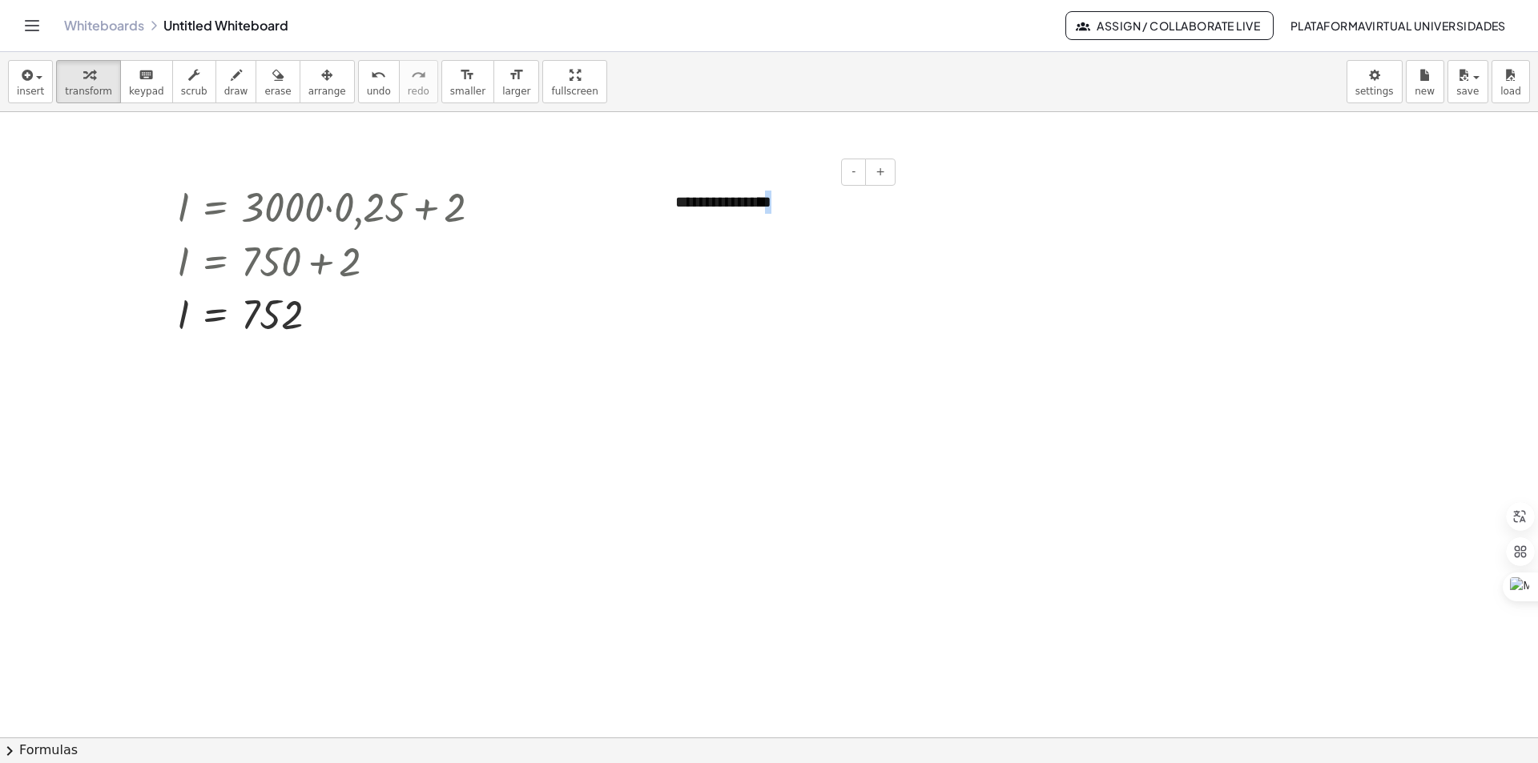
click at [761, 209] on div "**********" at bounding box center [779, 202] width 240 height 55
click at [398, 189] on div at bounding box center [335, 206] width 333 height 54
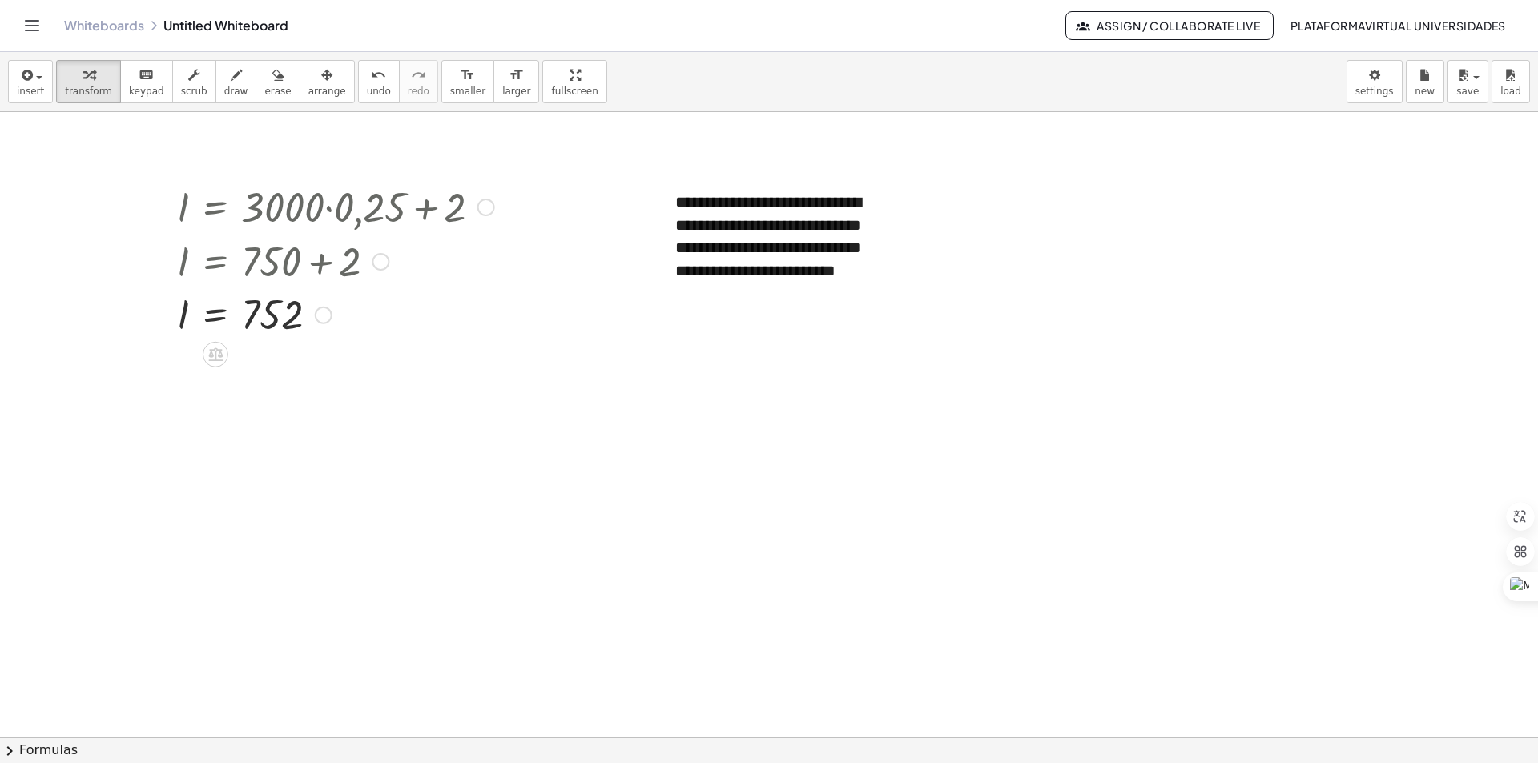
click at [493, 204] on div at bounding box center [486, 208] width 18 height 18
click at [490, 207] on div "Go back to this line Copy line as LaTeX Copy derivation as LaTeX" at bounding box center [486, 208] width 18 height 18
click at [488, 207] on div "Go back to this line Copy line as LaTeX Copy derivation as LaTeX" at bounding box center [486, 208] width 18 height 18
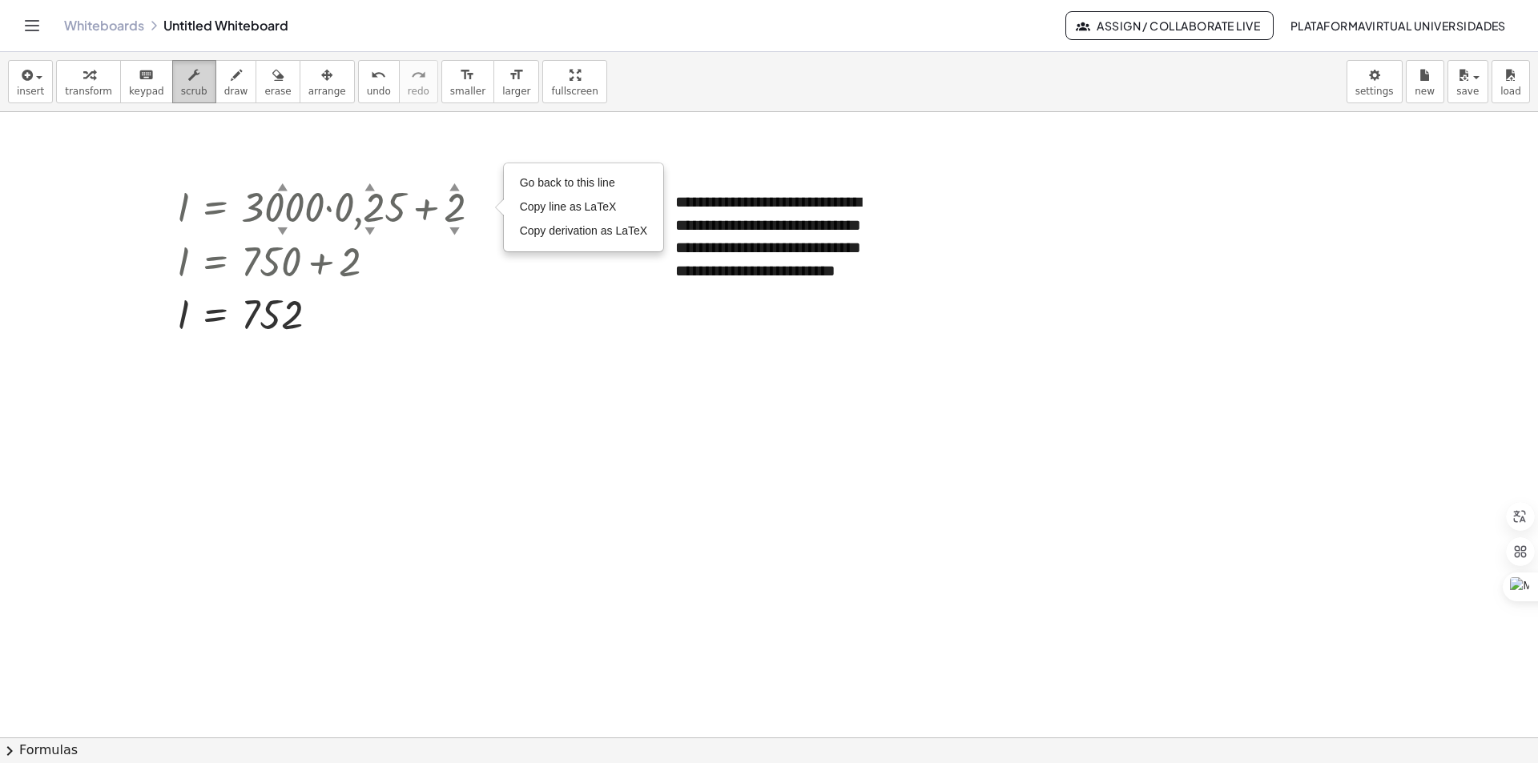
click at [172, 87] on button "scrub" at bounding box center [194, 81] width 44 height 43
click at [425, 213] on div at bounding box center [335, 206] width 333 height 54
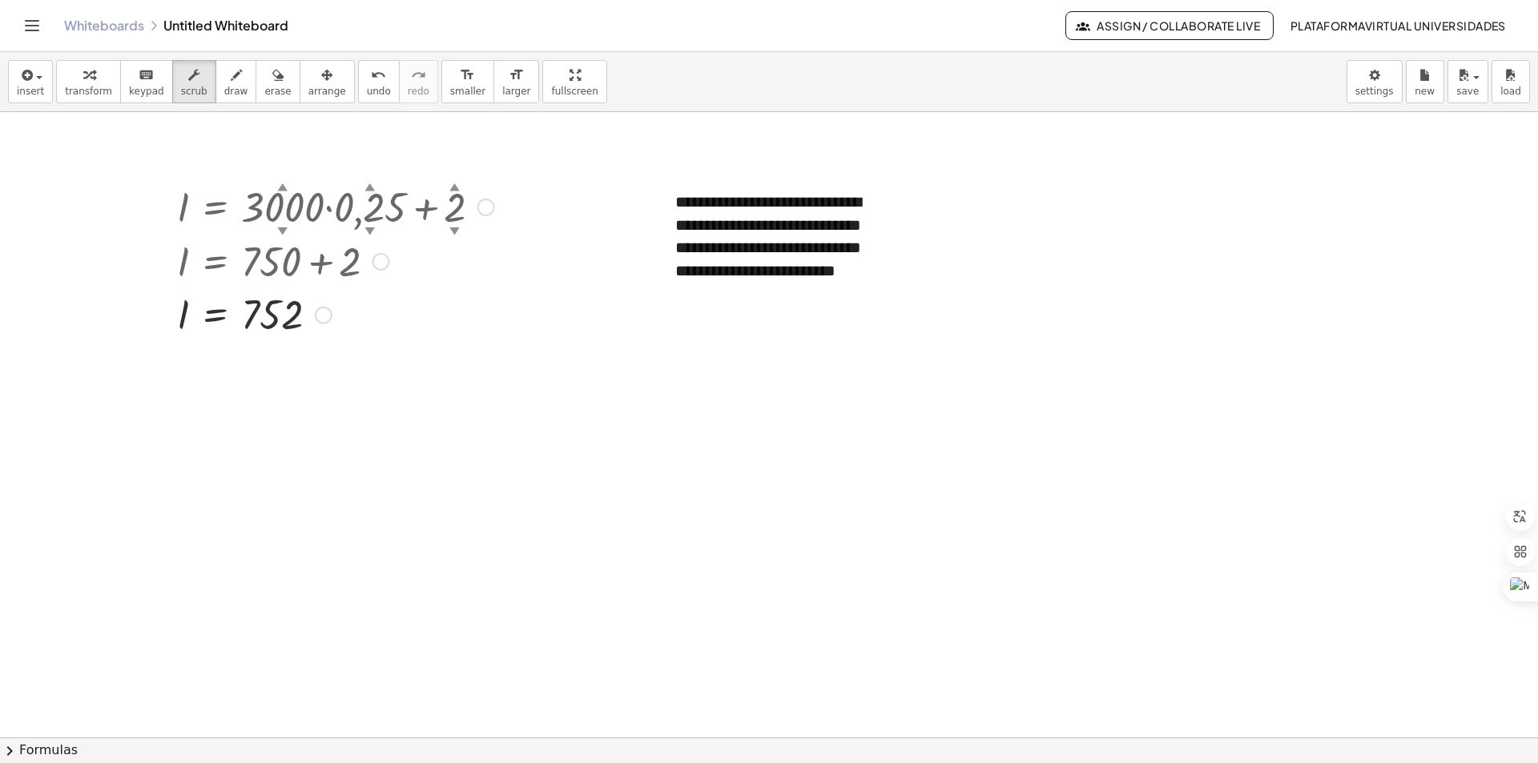
click at [425, 213] on div at bounding box center [335, 206] width 333 height 54
click at [445, 203] on div at bounding box center [335, 206] width 333 height 54
click at [424, 208] on div at bounding box center [335, 206] width 333 height 54
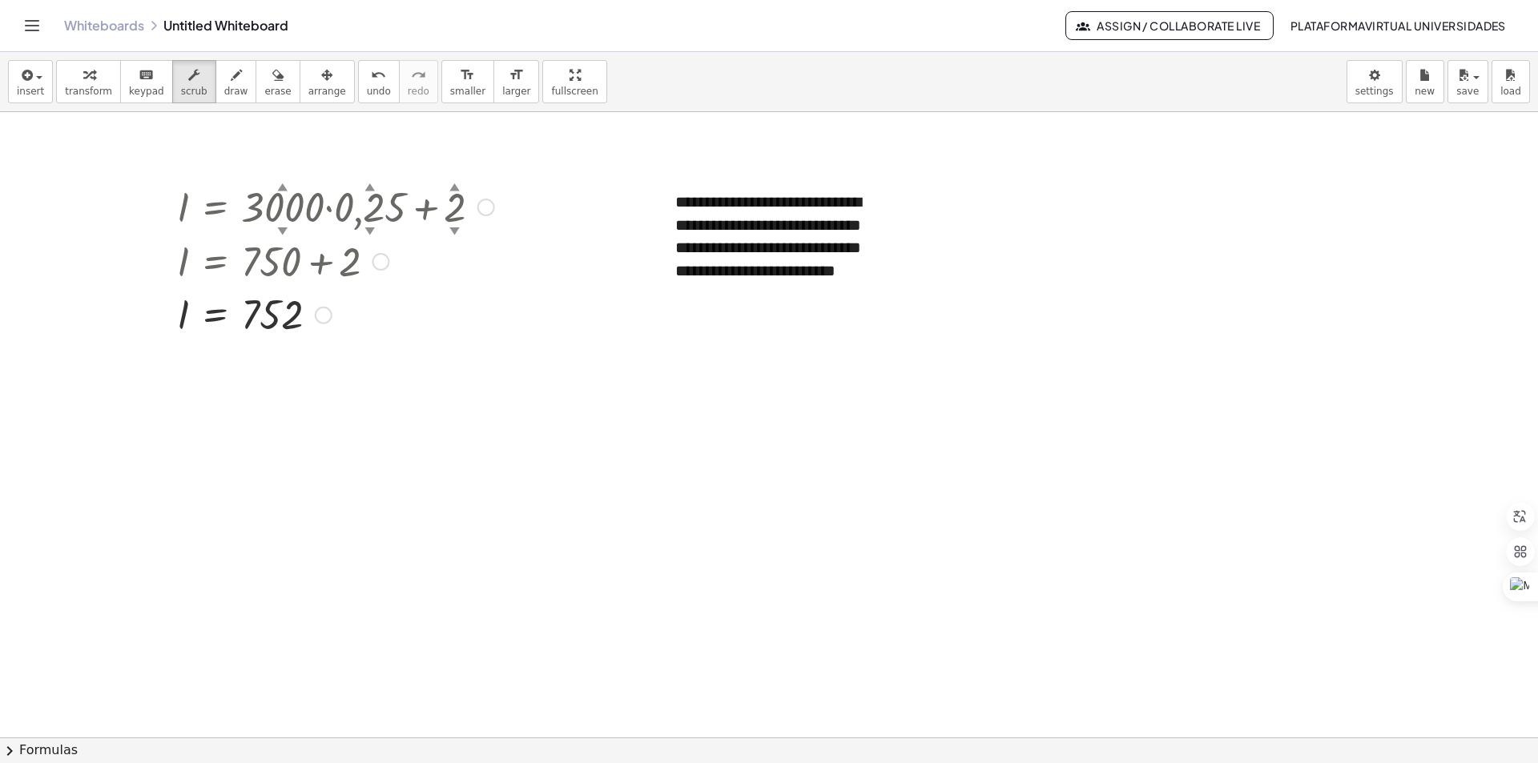
click at [424, 208] on div at bounding box center [335, 206] width 333 height 54
click at [264, 87] on span "erase" at bounding box center [277, 91] width 26 height 11
click at [436, 203] on div at bounding box center [769, 629] width 1538 height 1355
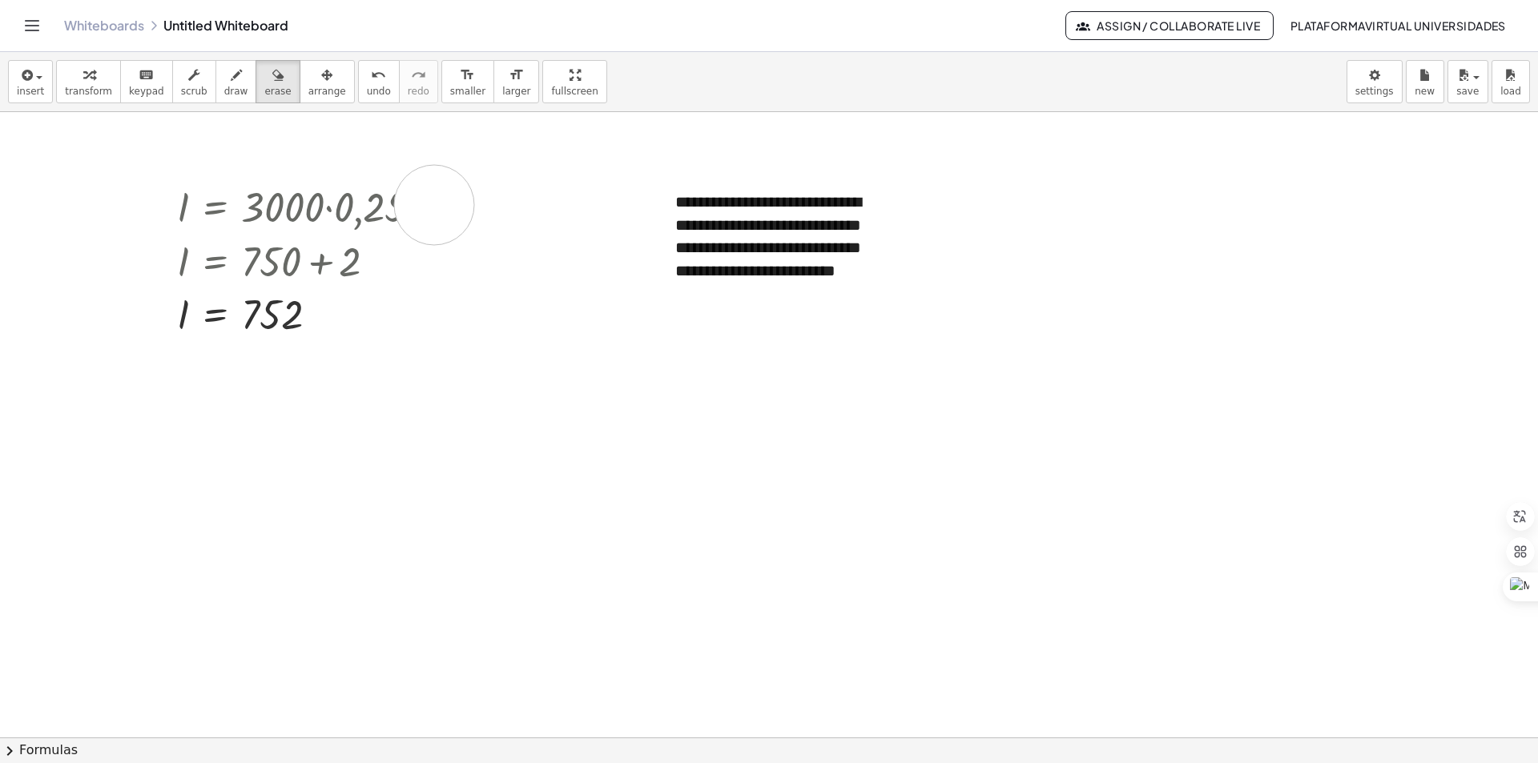
click at [434, 205] on div at bounding box center [769, 629] width 1538 height 1355
click at [425, 211] on div at bounding box center [769, 629] width 1538 height 1355
drag, startPoint x: 425, startPoint y: 211, endPoint x: 431, endPoint y: 272, distance: 61.2
click at [431, 272] on div at bounding box center [769, 629] width 1538 height 1355
click at [413, 211] on div at bounding box center [769, 629] width 1538 height 1355
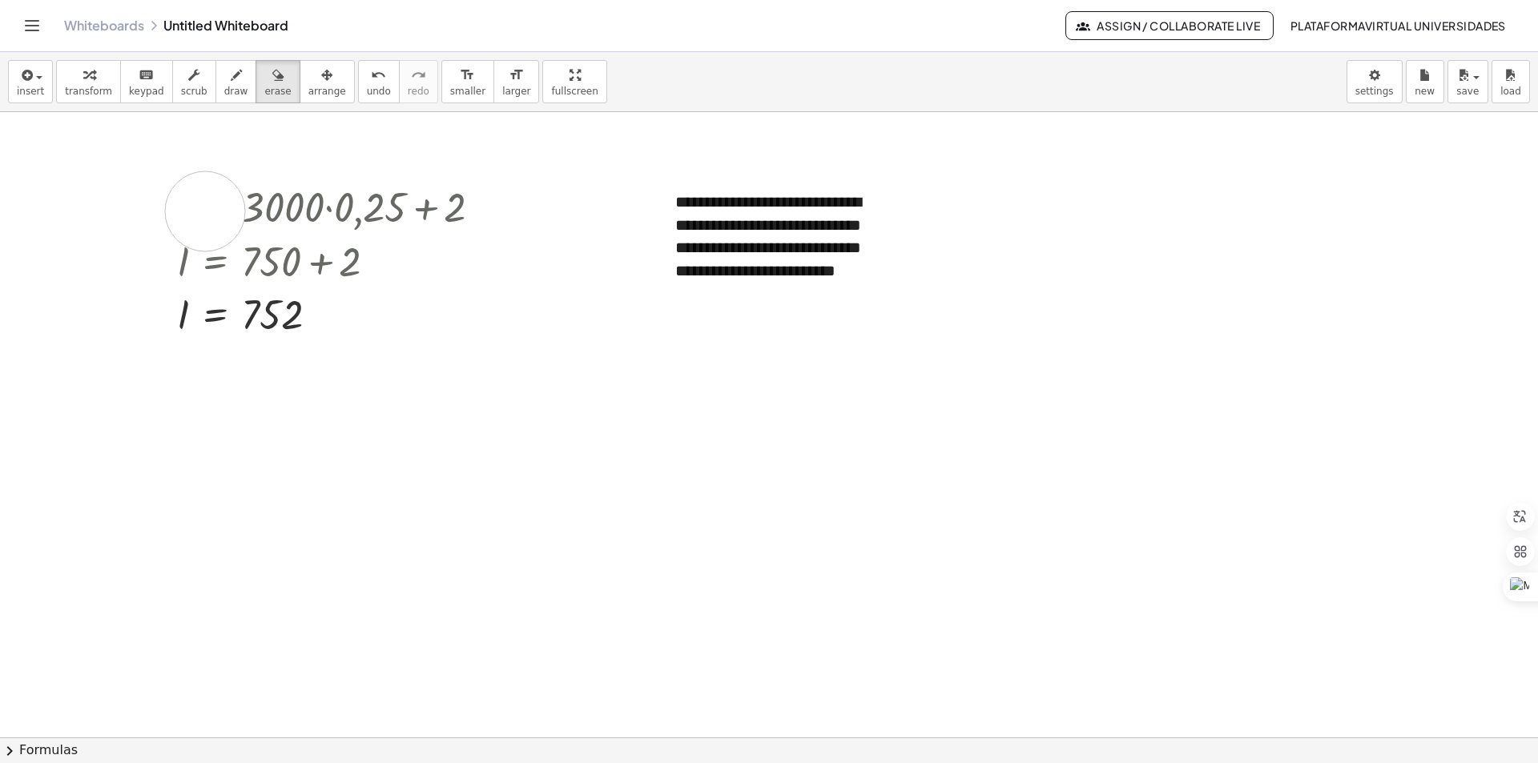
click at [205, 211] on div at bounding box center [769, 629] width 1538 height 1355
click at [229, 72] on button "draw" at bounding box center [236, 81] width 42 height 43
click at [322, 190] on div at bounding box center [769, 629] width 1538 height 1355
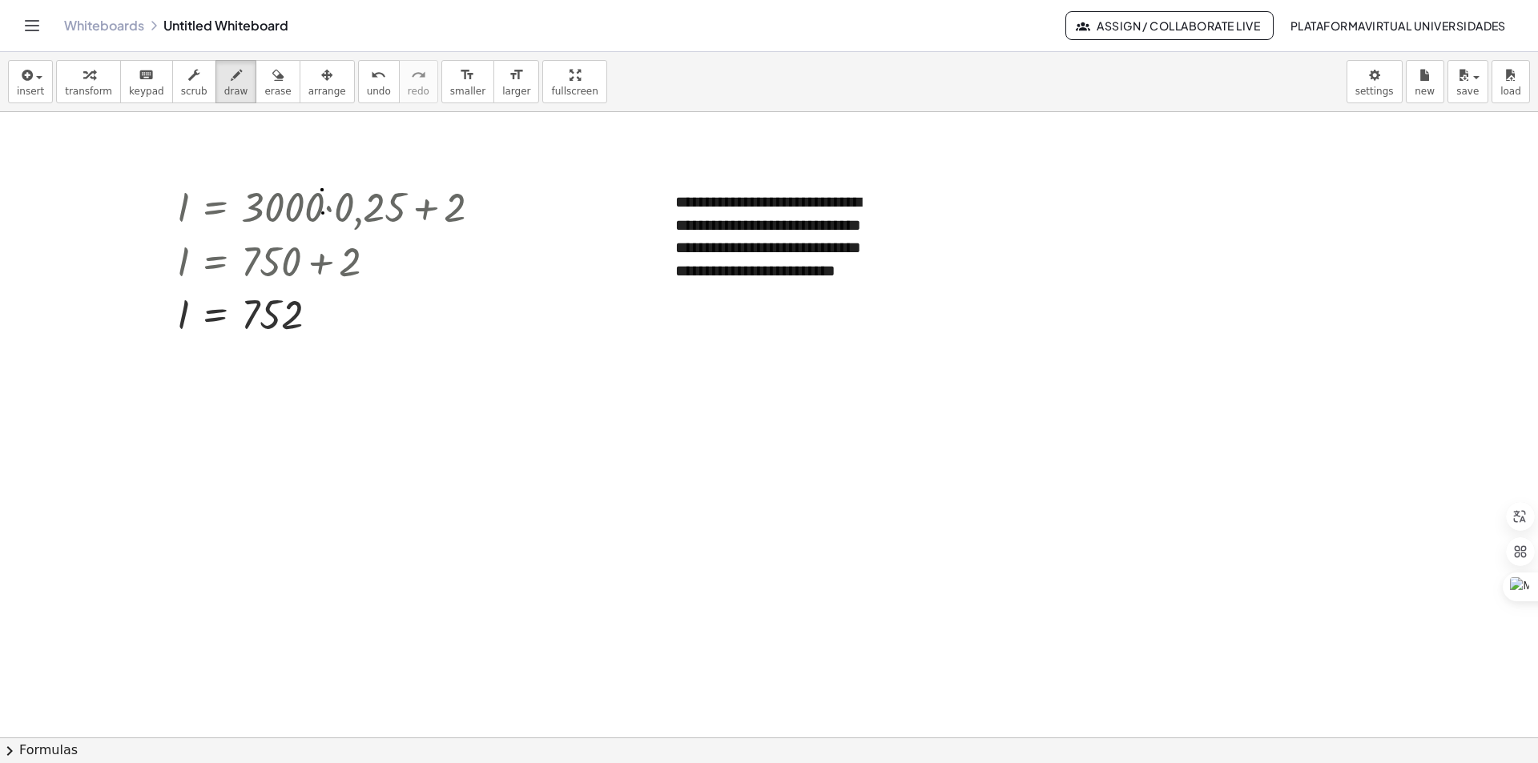
click at [323, 213] on div at bounding box center [769, 629] width 1538 height 1355
click at [101, 89] on span "transform" at bounding box center [88, 91] width 47 height 11
click at [83, 90] on span "transform" at bounding box center [88, 91] width 47 height 11
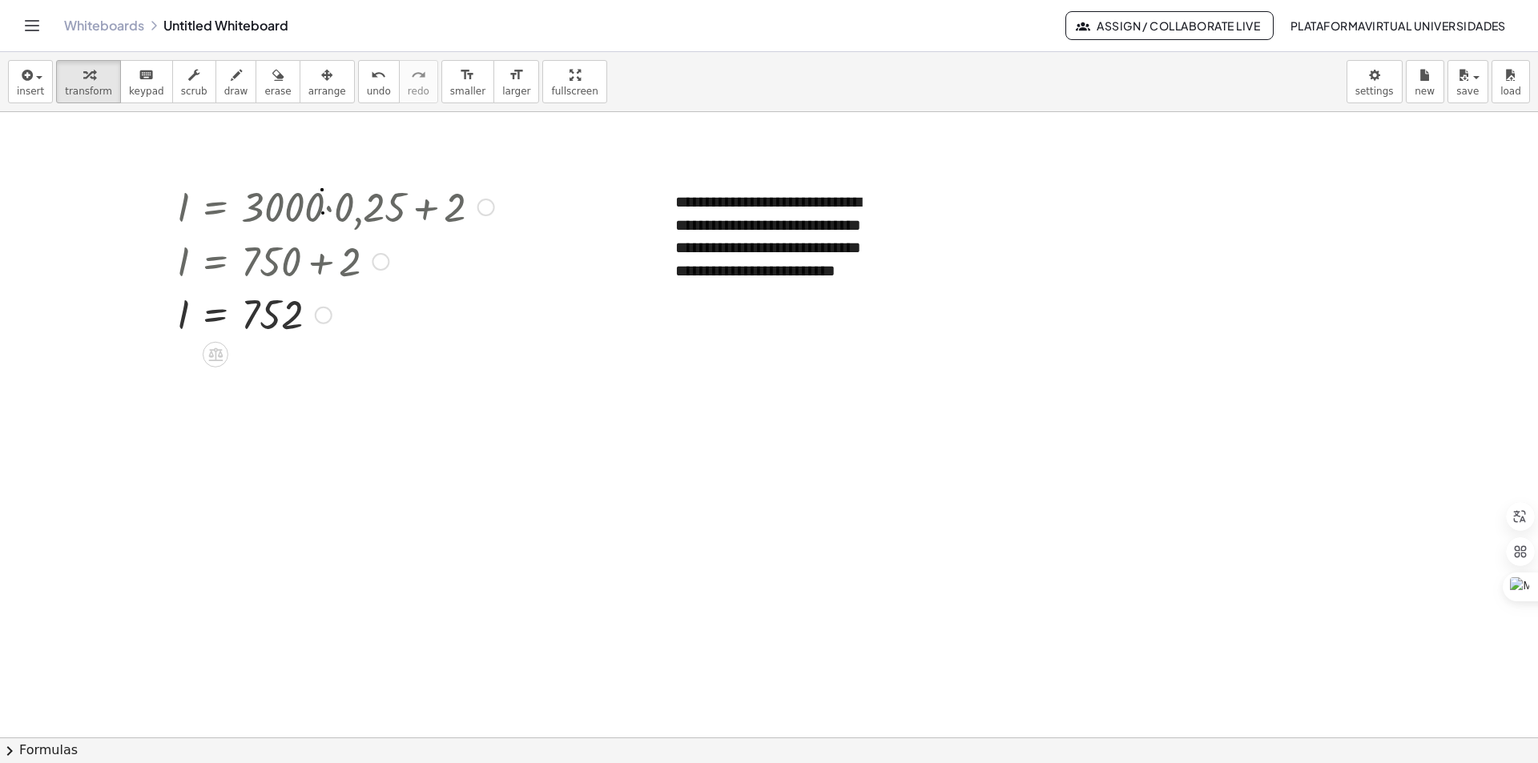
click at [330, 203] on div at bounding box center [335, 206] width 333 height 54
click at [1363, 78] on body "**********" at bounding box center [769, 381] width 1538 height 763
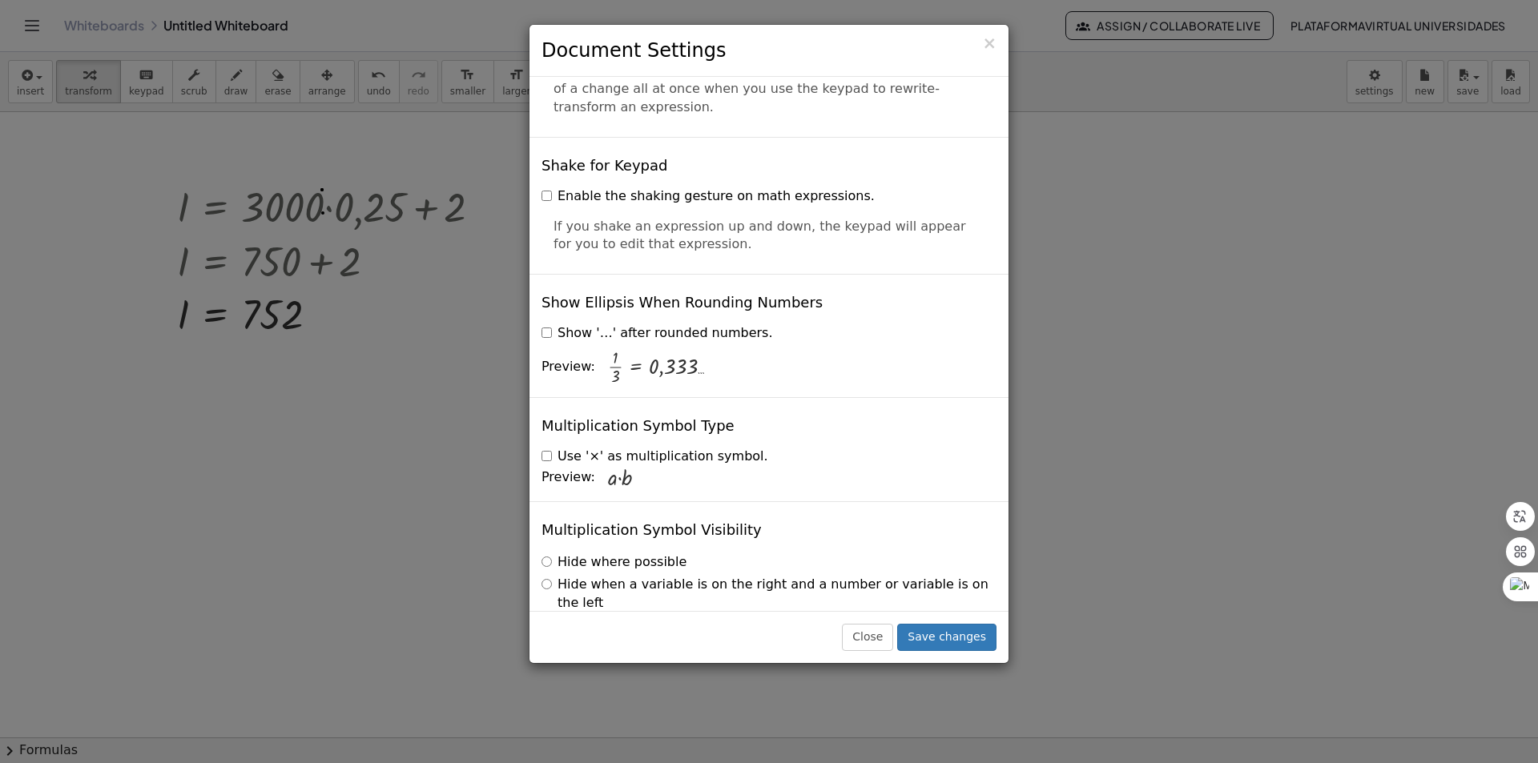
scroll to position [3745, 0]
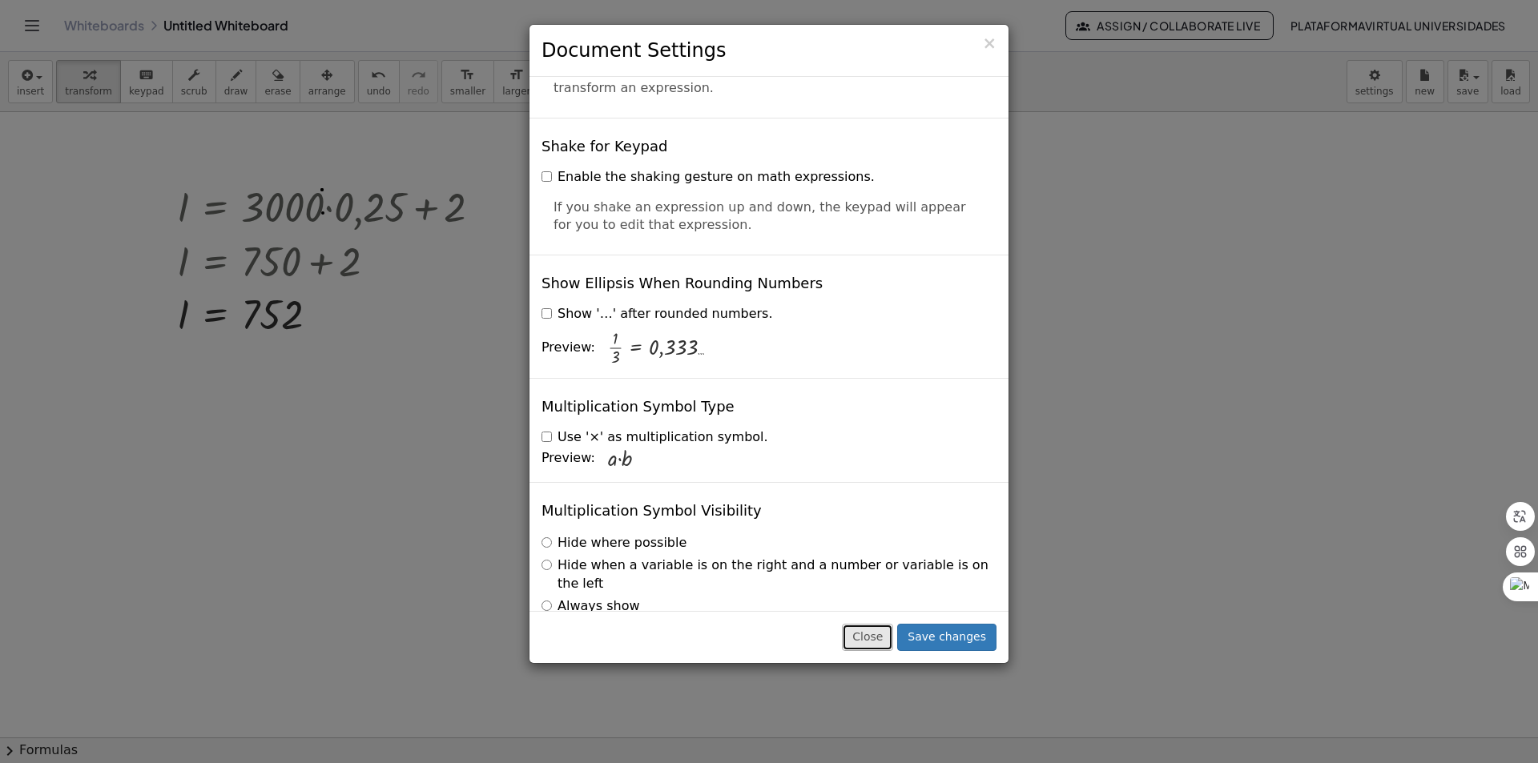
click at [869, 646] on button "Close" at bounding box center [867, 637] width 51 height 27
drag, startPoint x: 869, startPoint y: 646, endPoint x: 864, endPoint y: 618, distance: 28.4
click at [869, 643] on div "Close Save changes" at bounding box center [769, 637] width 479 height 52
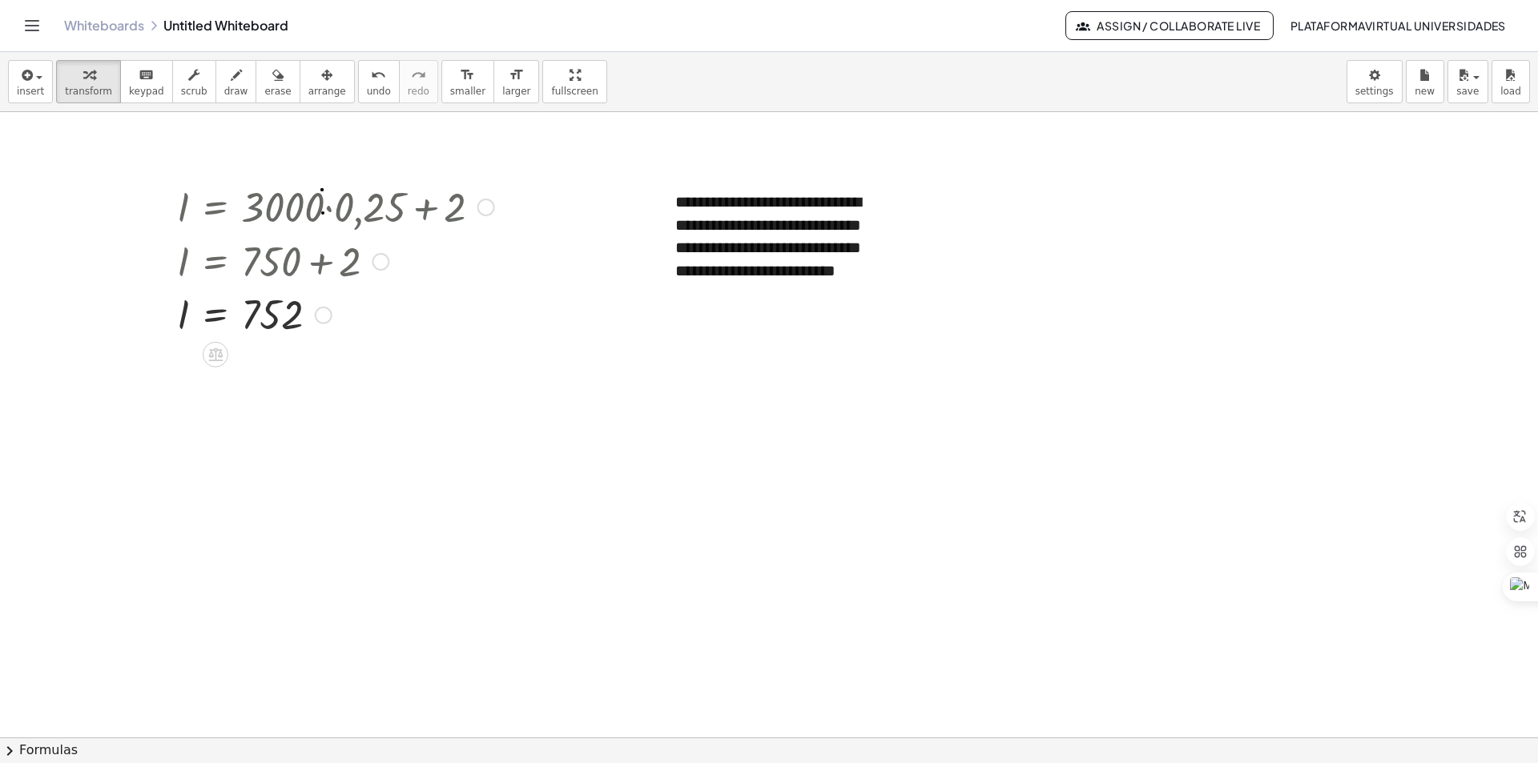
click at [377, 214] on div at bounding box center [335, 206] width 333 height 54
click at [368, 199] on div at bounding box center [335, 206] width 333 height 54
drag, startPoint x: 362, startPoint y: 183, endPoint x: 335, endPoint y: 207, distance: 36.3
click at [335, 207] on div at bounding box center [335, 206] width 333 height 54
click at [43, 78] on button "insert" at bounding box center [30, 81] width 45 height 43
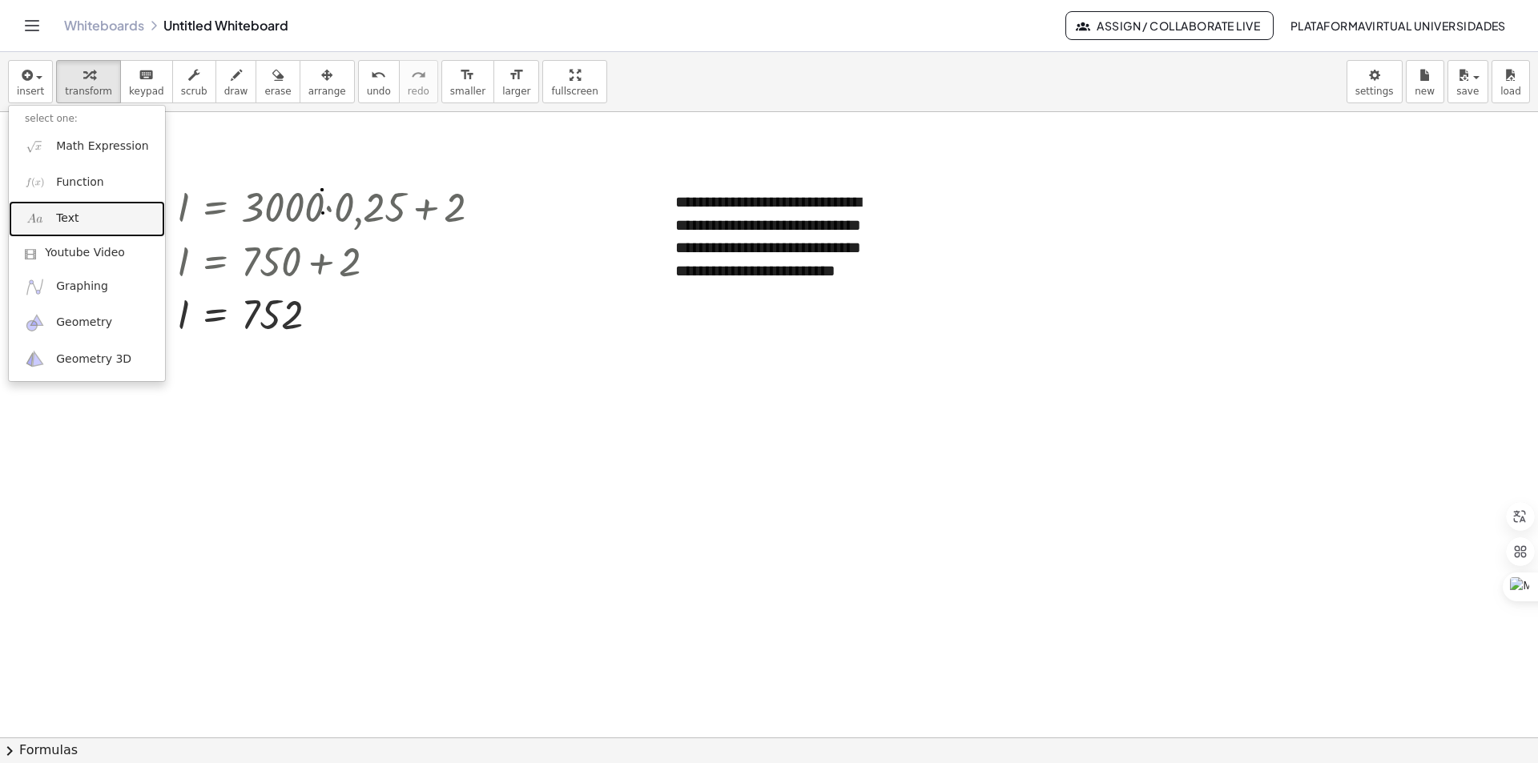
click at [97, 223] on link "Text" at bounding box center [87, 219] width 156 height 36
click at [97, 223] on div at bounding box center [769, 629] width 1538 height 1355
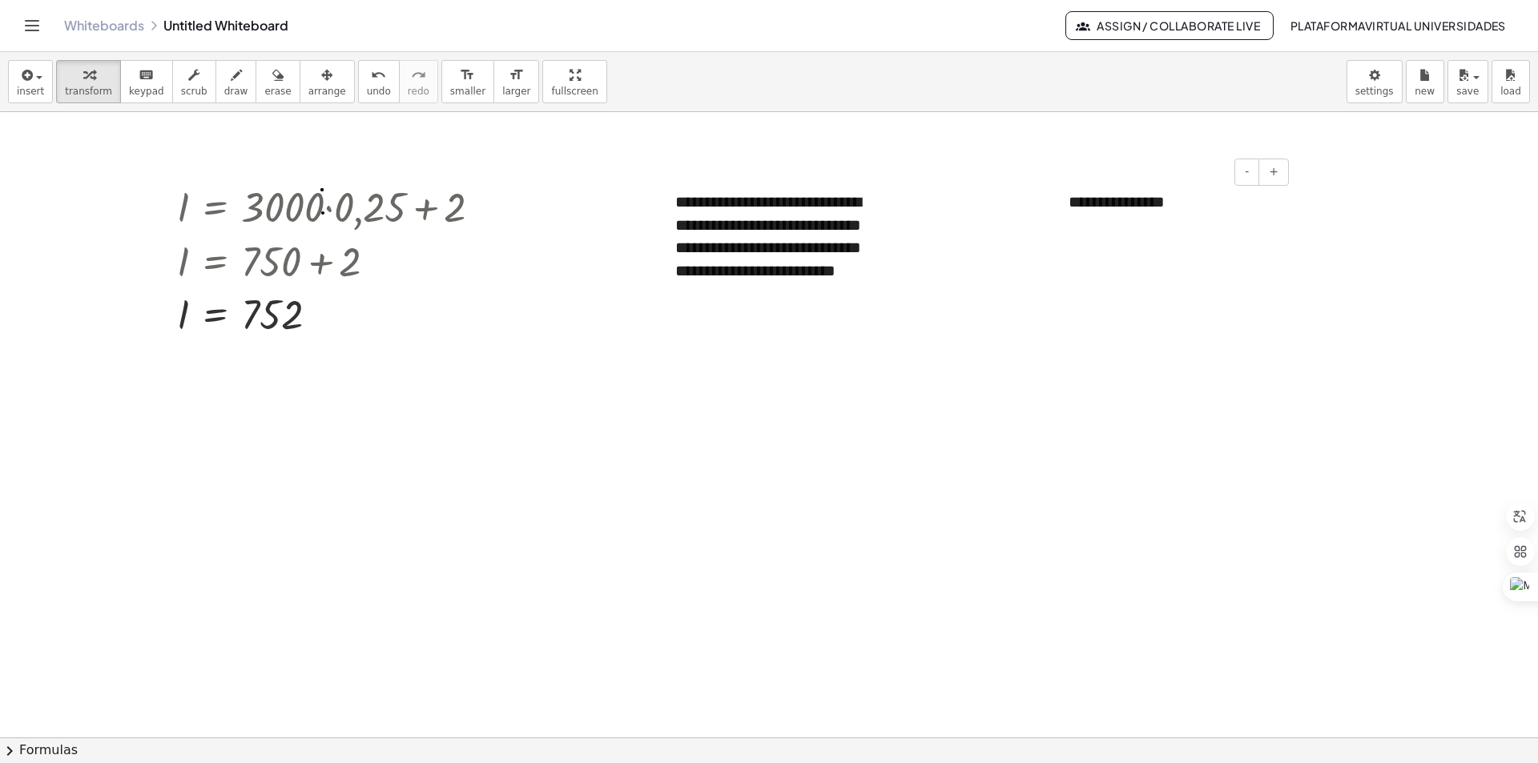
click at [1094, 202] on div "**********" at bounding box center [1173, 202] width 240 height 55
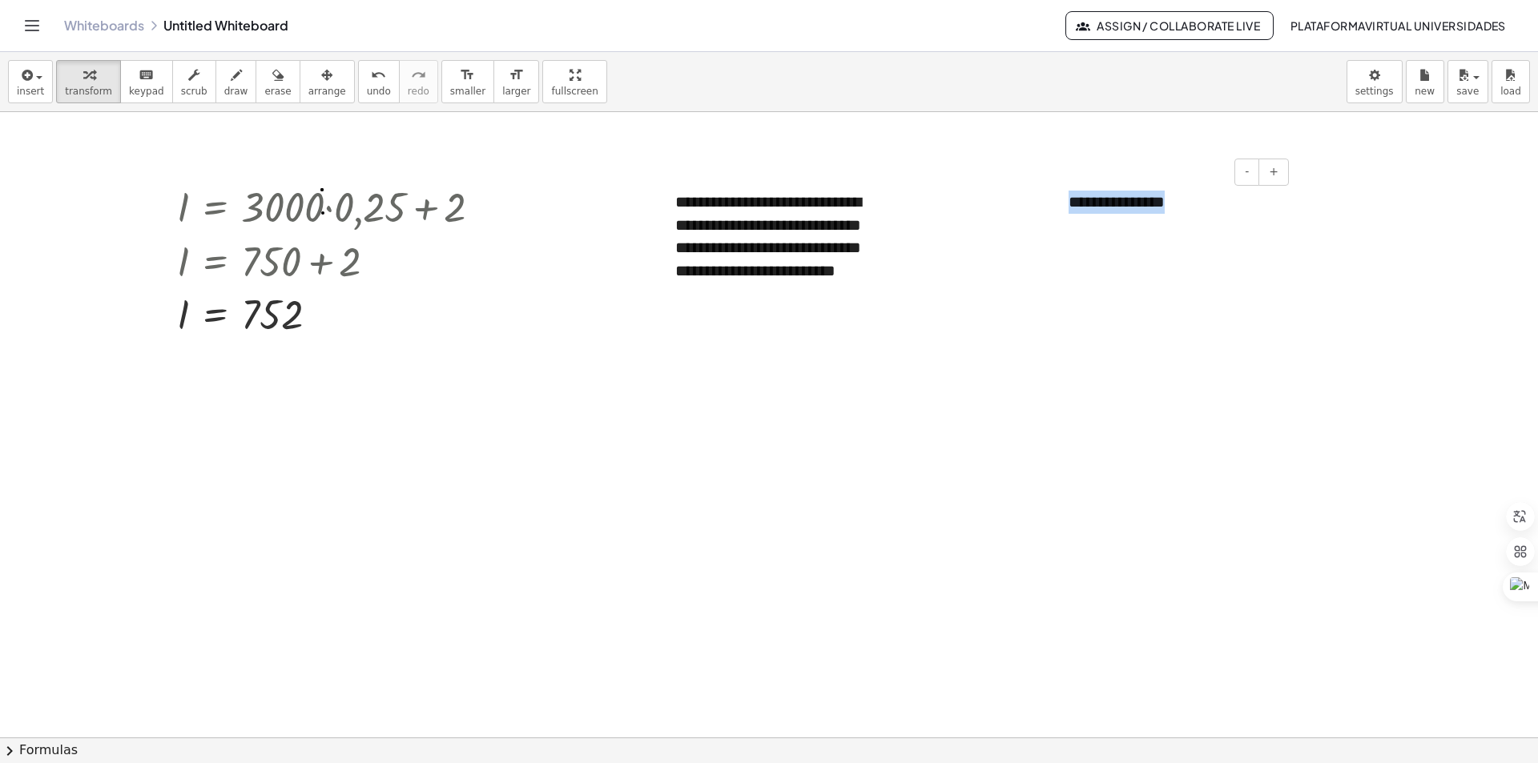
click at [1094, 202] on div "**********" at bounding box center [1173, 202] width 240 height 55
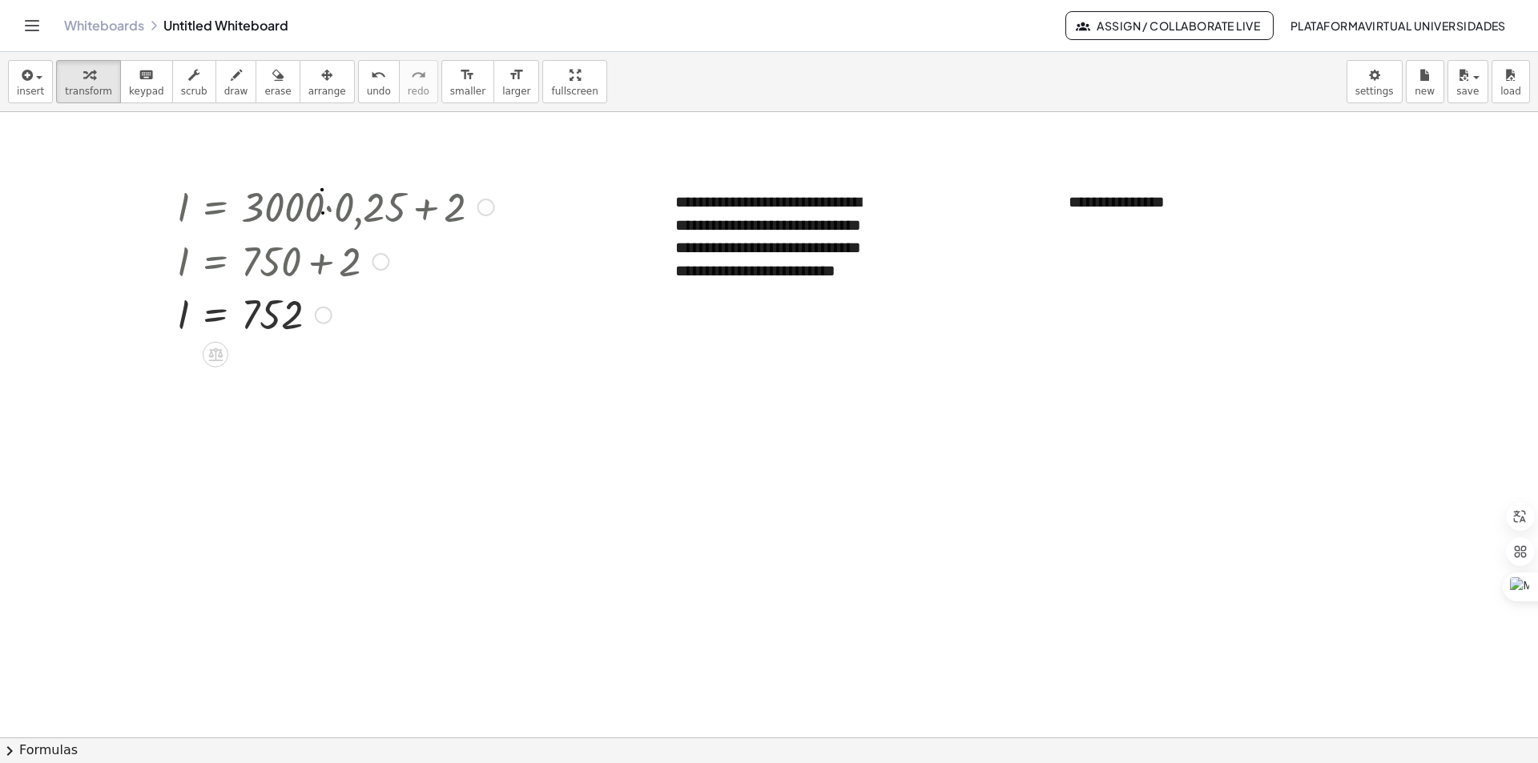
click at [295, 205] on div at bounding box center [335, 206] width 333 height 54
click at [40, 84] on button "insert" at bounding box center [30, 81] width 45 height 43
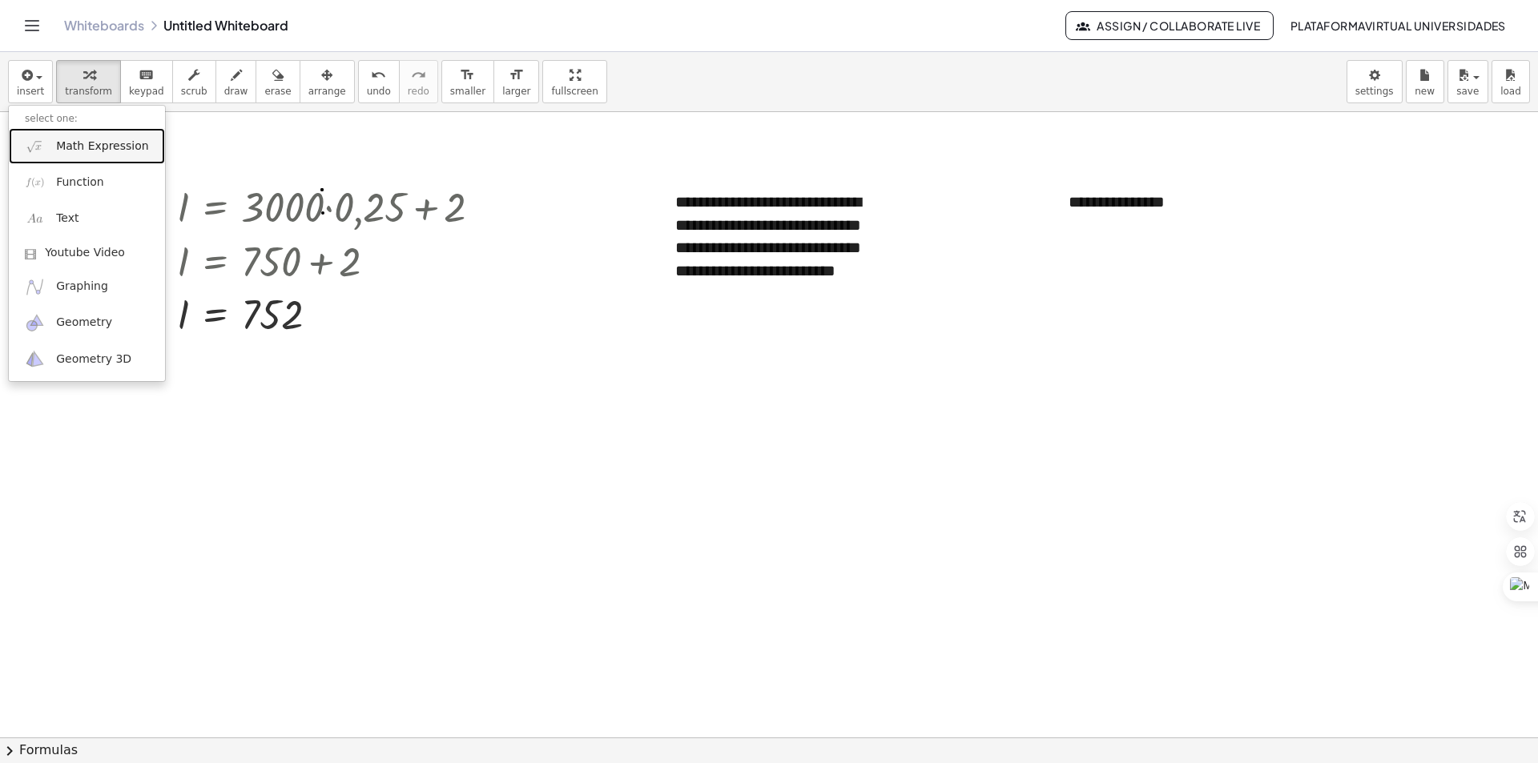
click at [69, 145] on span "Math Expression" at bounding box center [102, 147] width 92 height 16
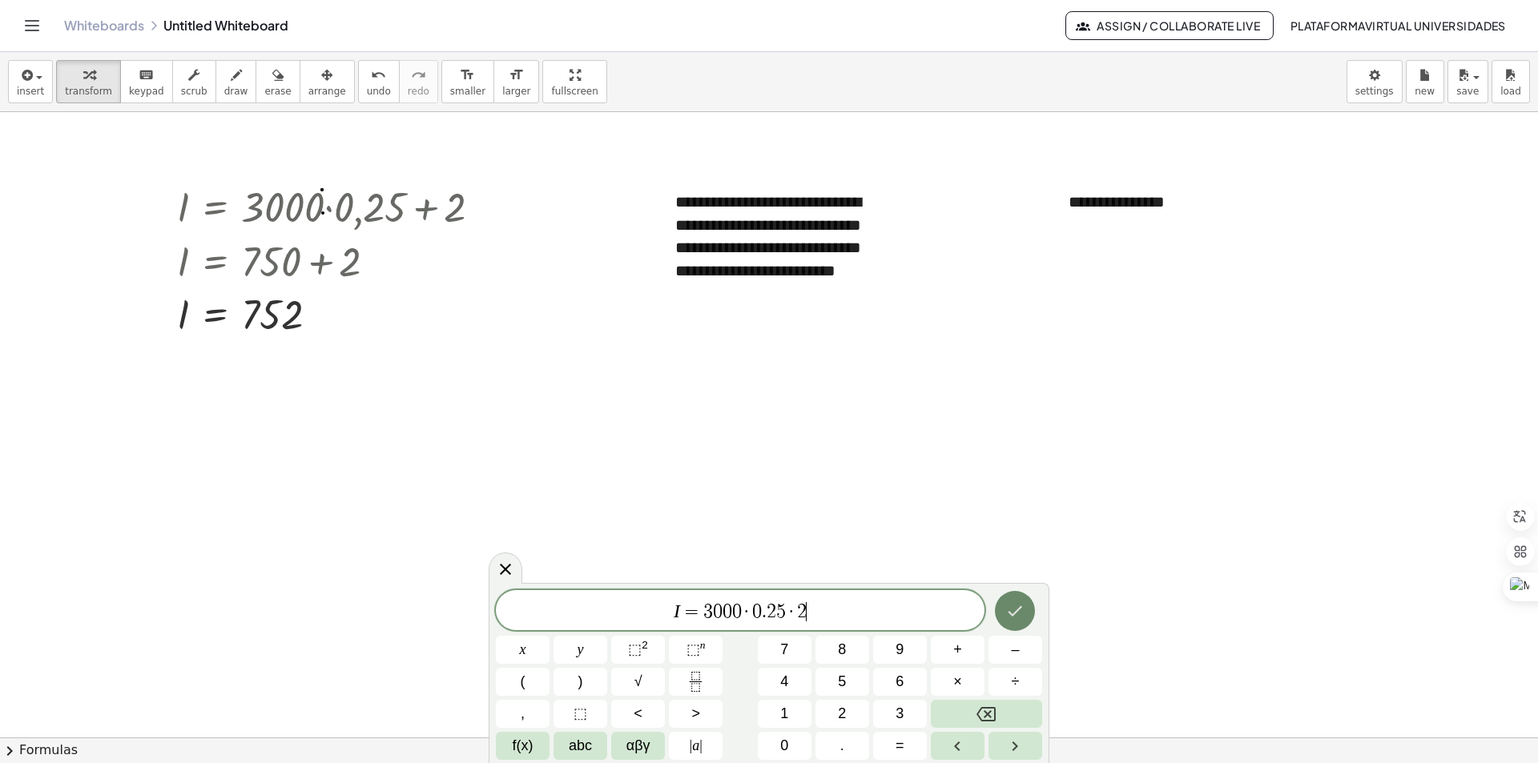
click at [1025, 605] on icon "Done" at bounding box center [1014, 611] width 19 height 19
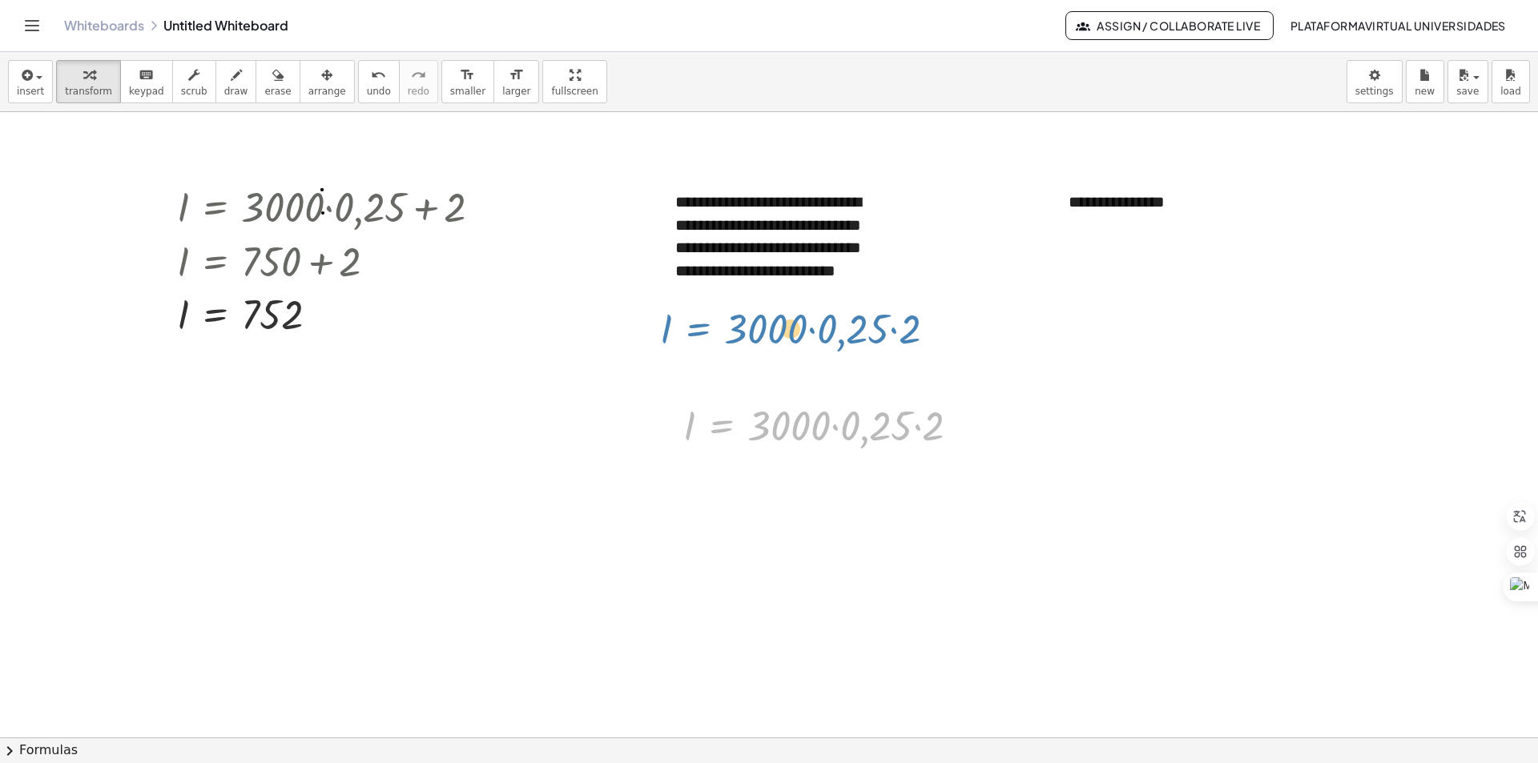
drag, startPoint x: 734, startPoint y: 429, endPoint x: 710, endPoint y: 332, distance: 99.9
click at [710, 332] on div "**********" at bounding box center [769, 629] width 1538 height 1355
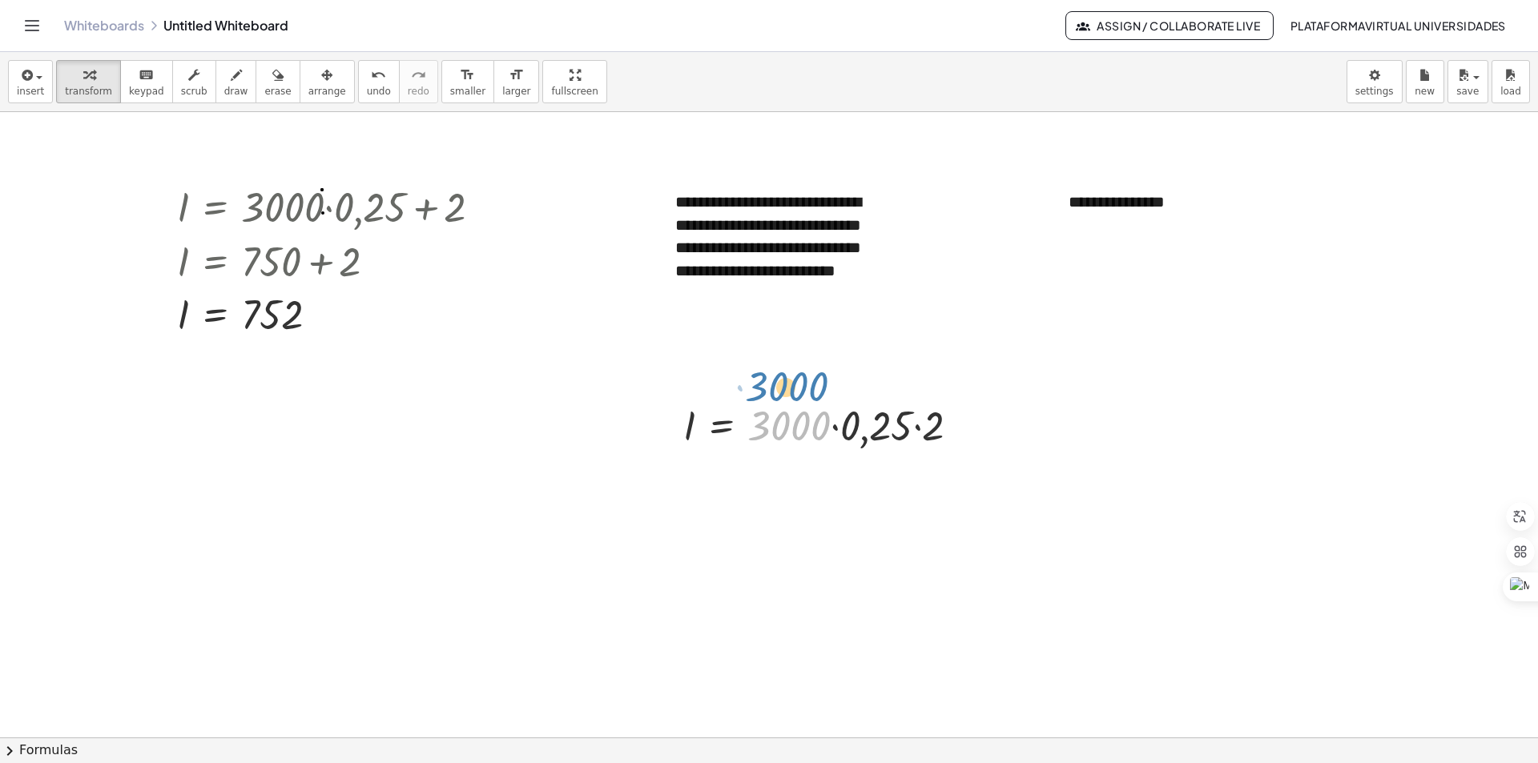
drag, startPoint x: 778, startPoint y: 429, endPoint x: 785, endPoint y: 393, distance: 36.8
click at [824, 449] on div "· 3000 · 0,25 · 2 I = · 3000 · 0,25 · 2" at bounding box center [821, 424] width 325 height 62
click at [887, 419] on div at bounding box center [827, 424] width 305 height 54
click at [887, 419] on div at bounding box center [769, 629] width 1538 height 1355
click at [822, 480] on div at bounding box center [827, 479] width 305 height 54
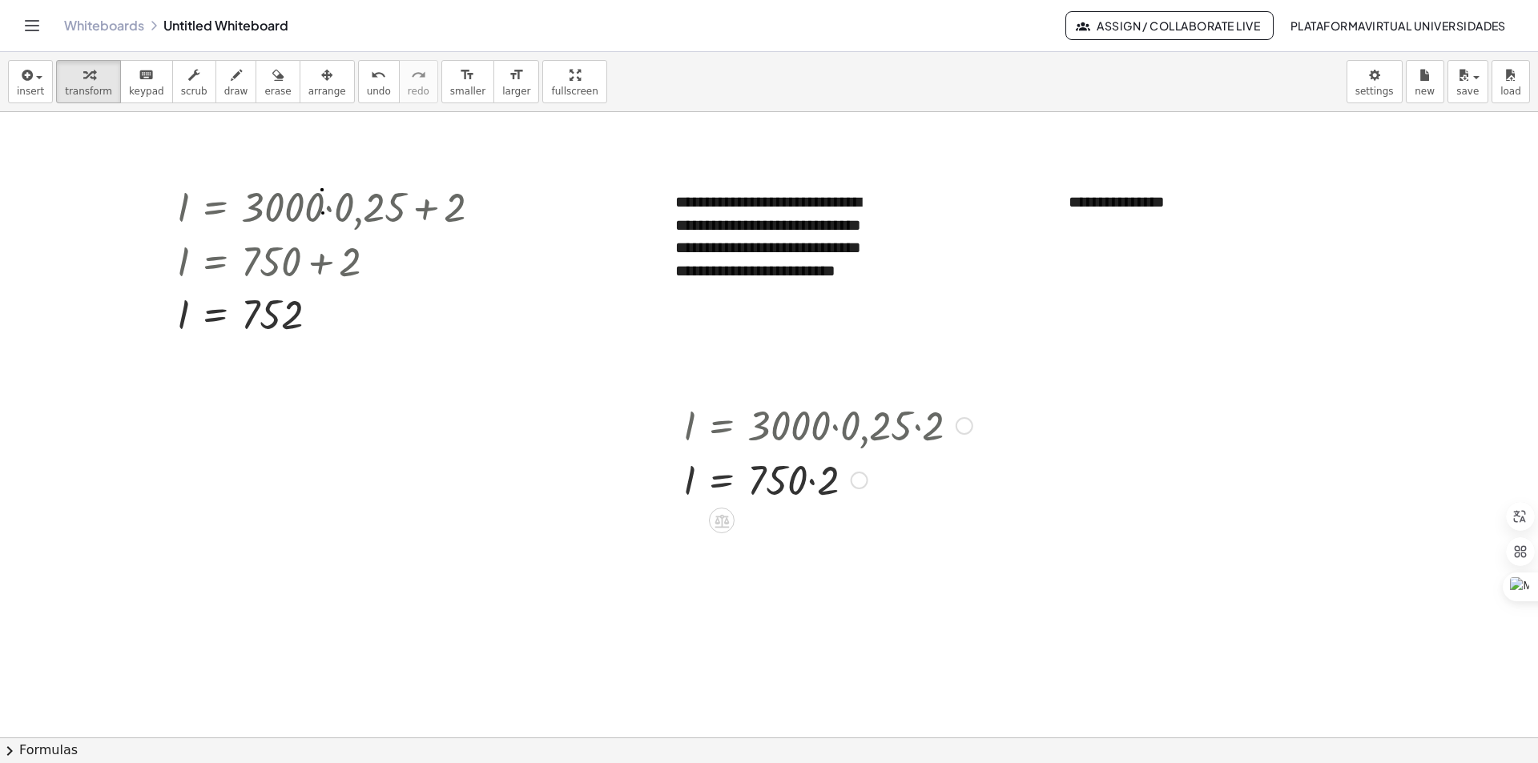
click at [822, 480] on div at bounding box center [827, 479] width 305 height 54
click at [849, 426] on div at bounding box center [827, 424] width 305 height 54
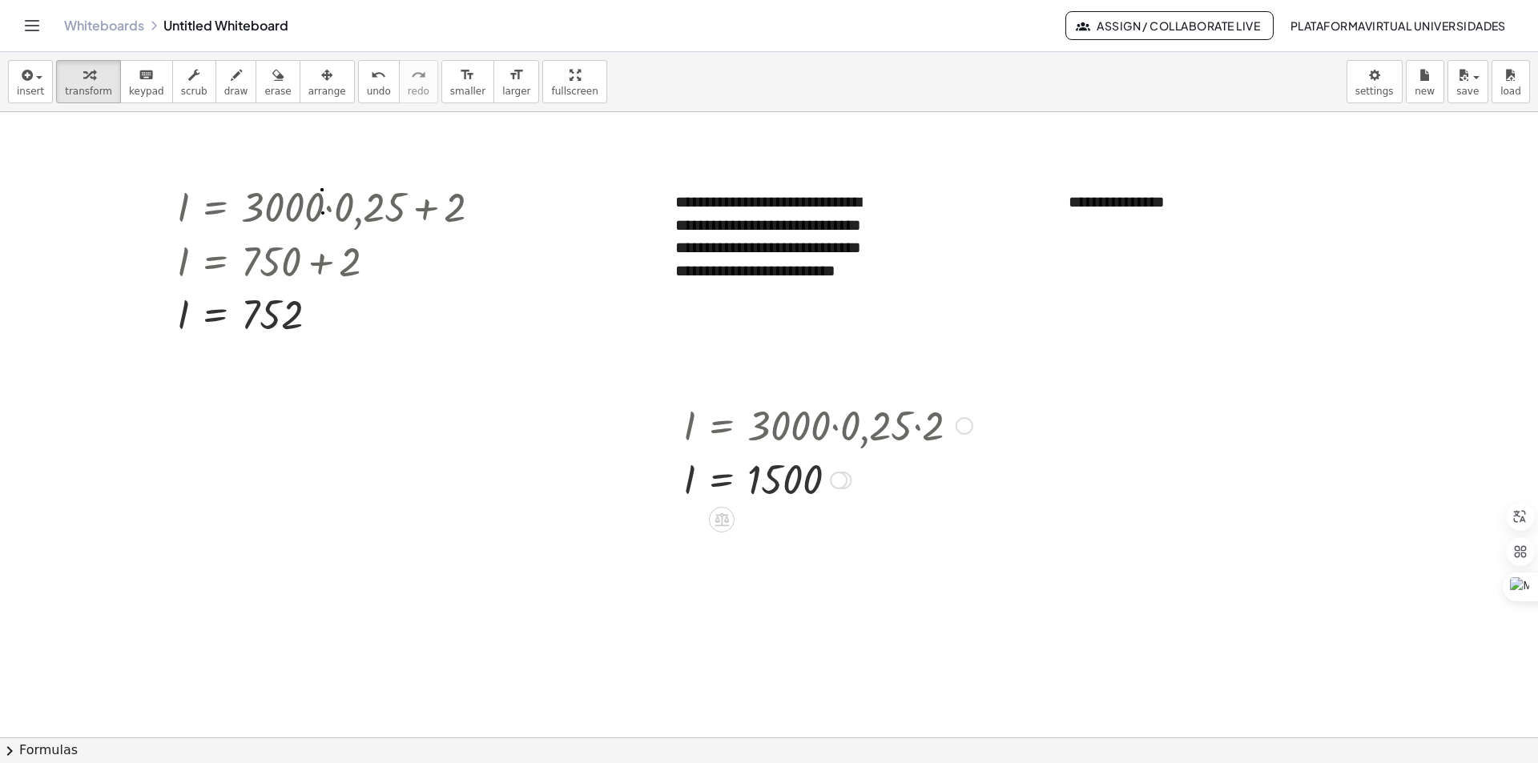
click at [849, 426] on div at bounding box center [827, 424] width 305 height 54
click at [849, 425] on div at bounding box center [827, 424] width 305 height 54
click at [473, 218] on div at bounding box center [335, 206] width 333 height 54
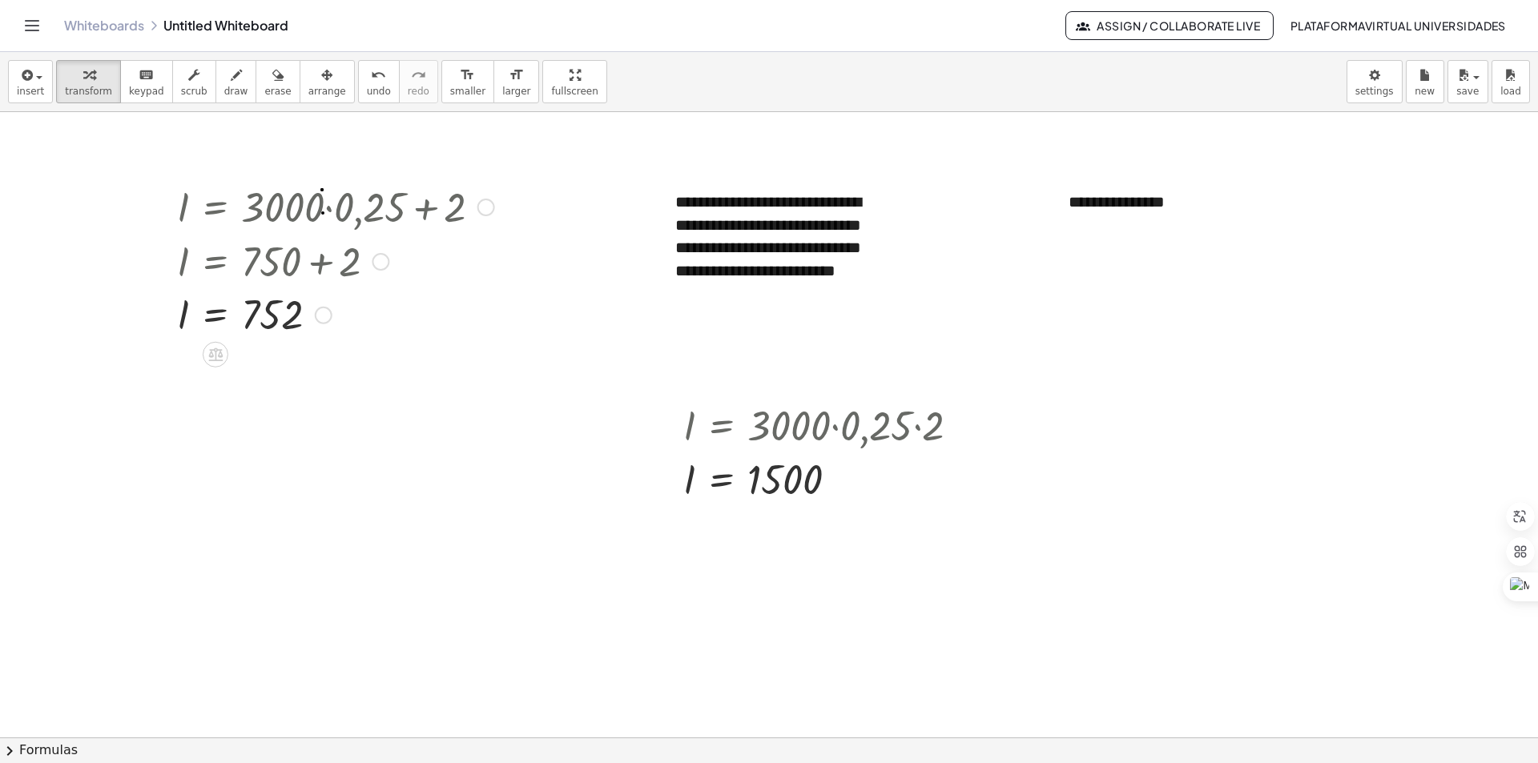
click at [473, 218] on div at bounding box center [335, 206] width 333 height 54
click at [455, 209] on div at bounding box center [335, 206] width 333 height 54
click at [358, 70] on button "undo undo" at bounding box center [379, 81] width 42 height 43
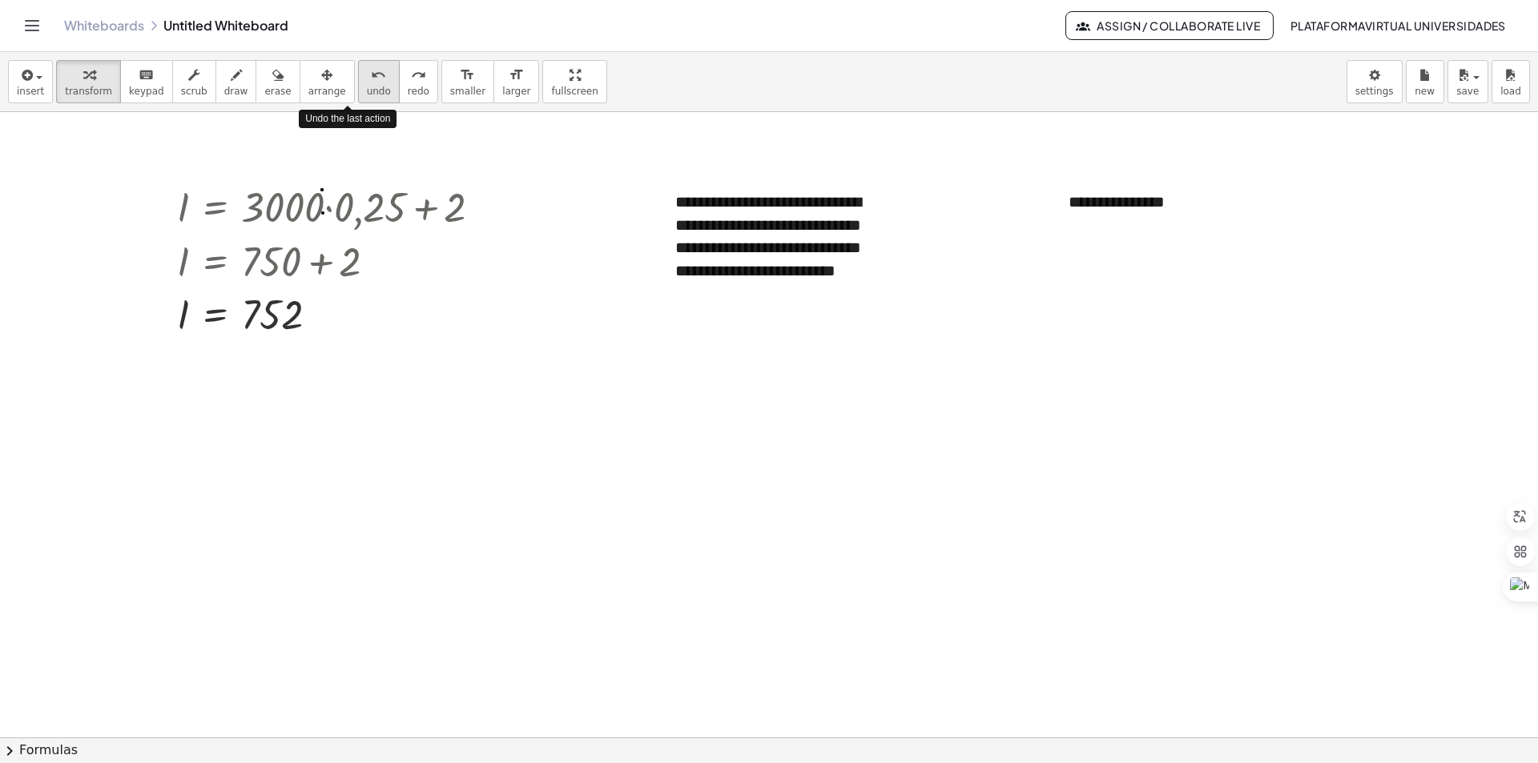
click at [358, 70] on button "undo undo" at bounding box center [379, 81] width 42 height 43
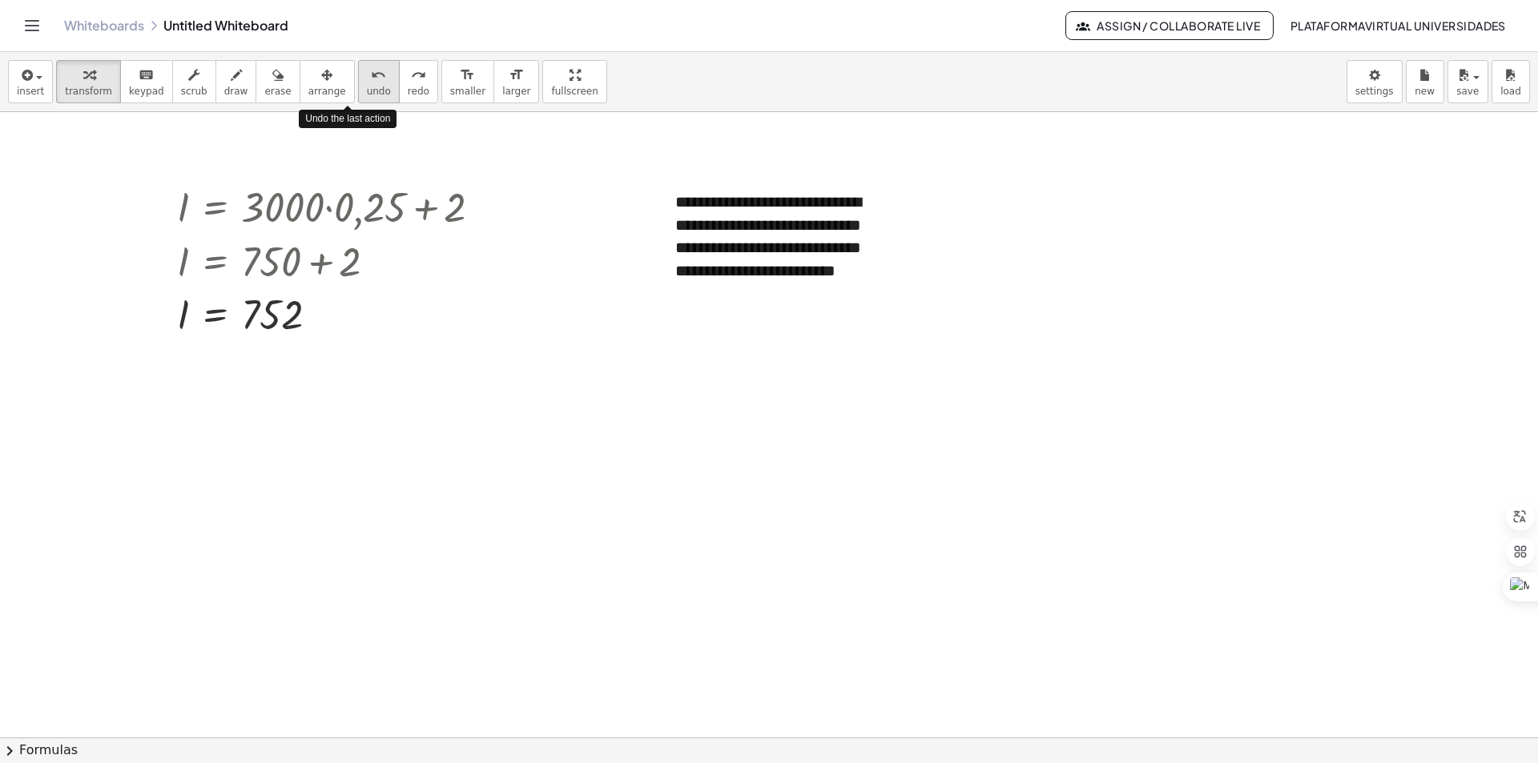
click at [358, 70] on button "undo undo" at bounding box center [379, 81] width 42 height 43
click at [367, 73] on div "undo" at bounding box center [379, 74] width 24 height 19
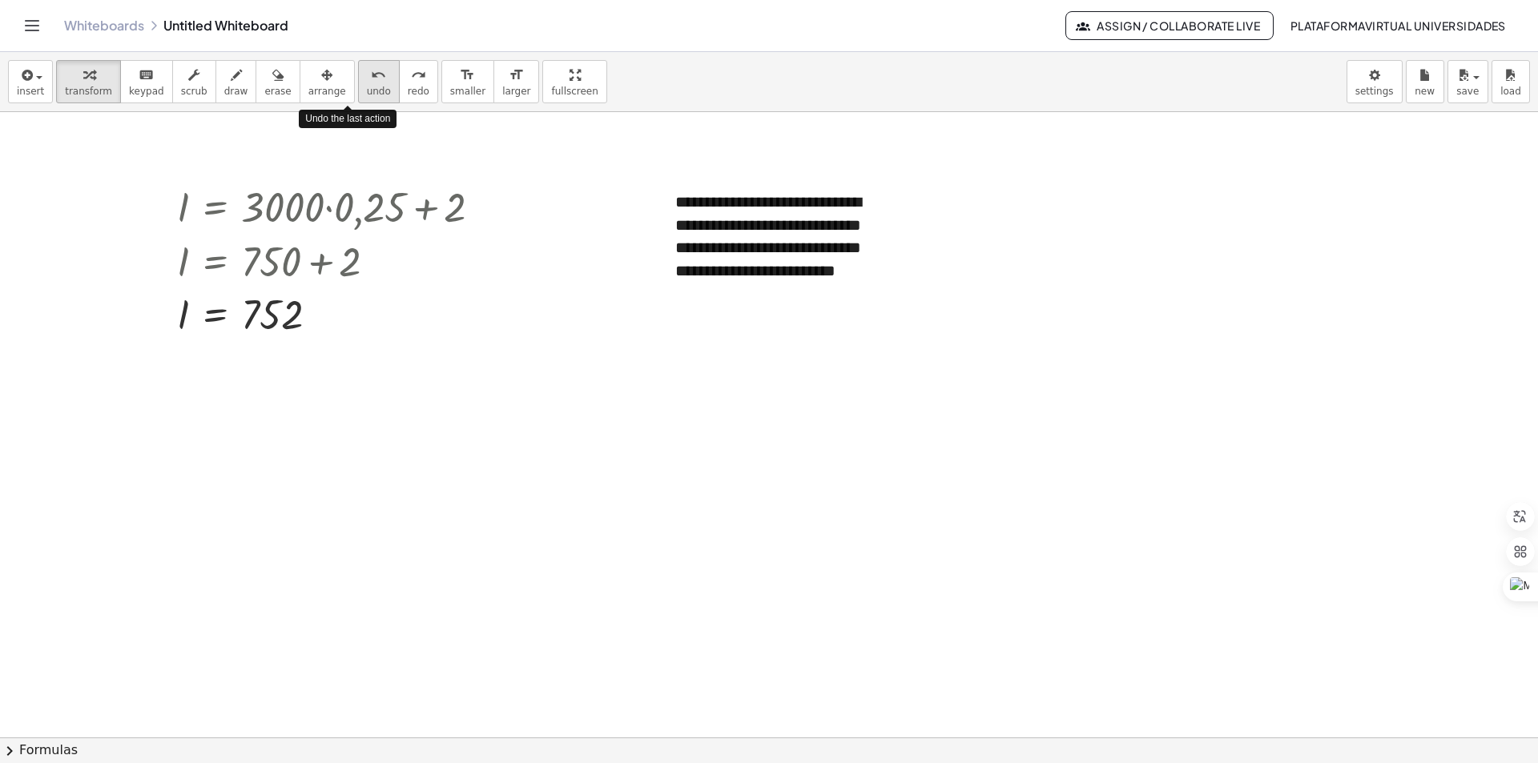
click at [367, 73] on div "undo" at bounding box center [379, 74] width 24 height 19
click at [371, 74] on icon "undo" at bounding box center [378, 75] width 15 height 19
click at [336, 264] on div at bounding box center [335, 260] width 333 height 54
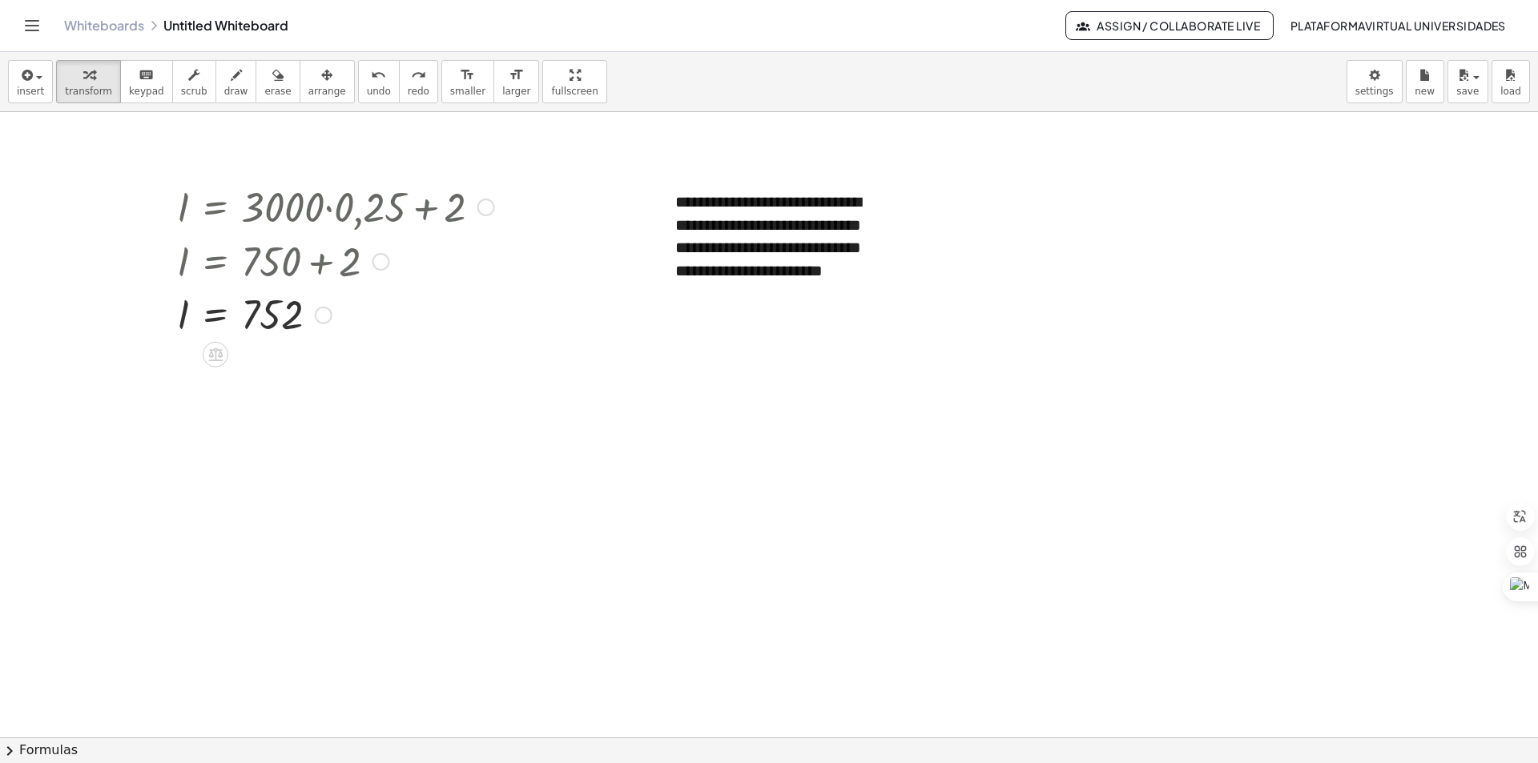
click at [336, 263] on div at bounding box center [335, 260] width 333 height 54
click at [376, 255] on div at bounding box center [381, 262] width 18 height 18
click at [477, 242] on span "Go back to this line" at bounding box center [461, 237] width 95 height 13
click at [304, 264] on div at bounding box center [335, 260] width 333 height 54
click at [316, 308] on div at bounding box center [335, 314] width 333 height 53
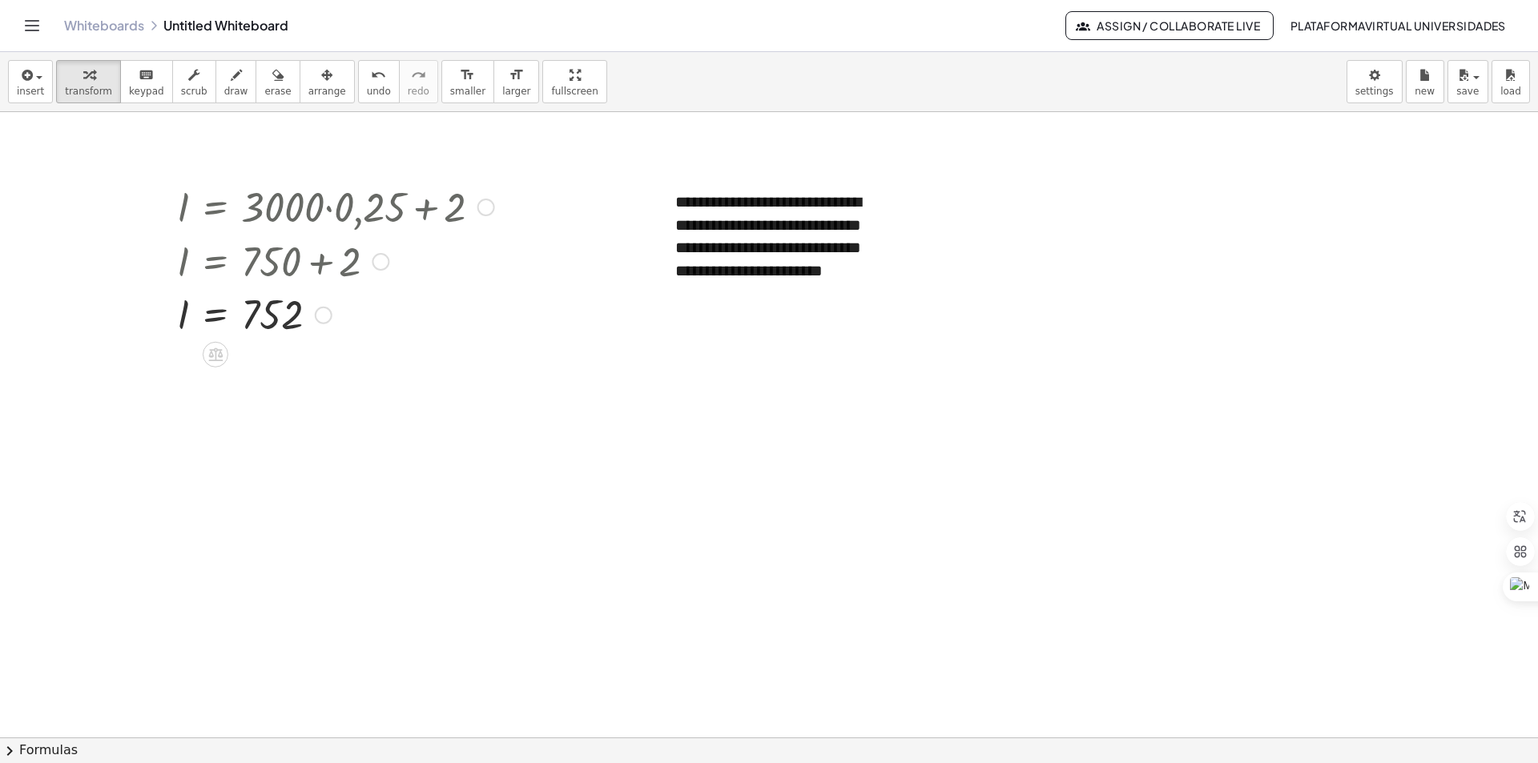
click at [316, 308] on div at bounding box center [335, 314] width 333 height 53
drag, startPoint x: 305, startPoint y: 312, endPoint x: 294, endPoint y: 312, distance: 11.2
click at [294, 312] on div at bounding box center [335, 314] width 333 height 53
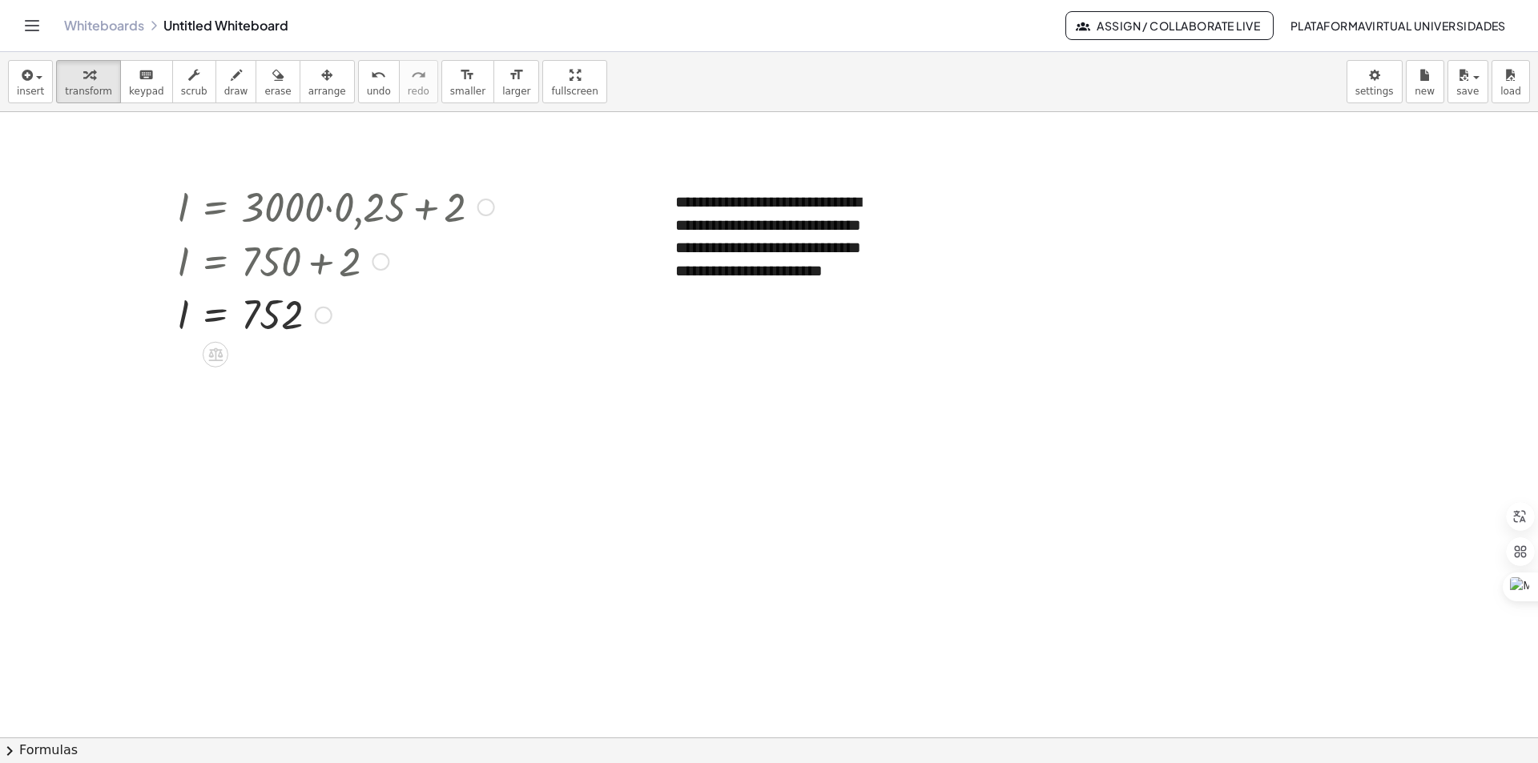
click at [294, 312] on div at bounding box center [335, 314] width 333 height 53
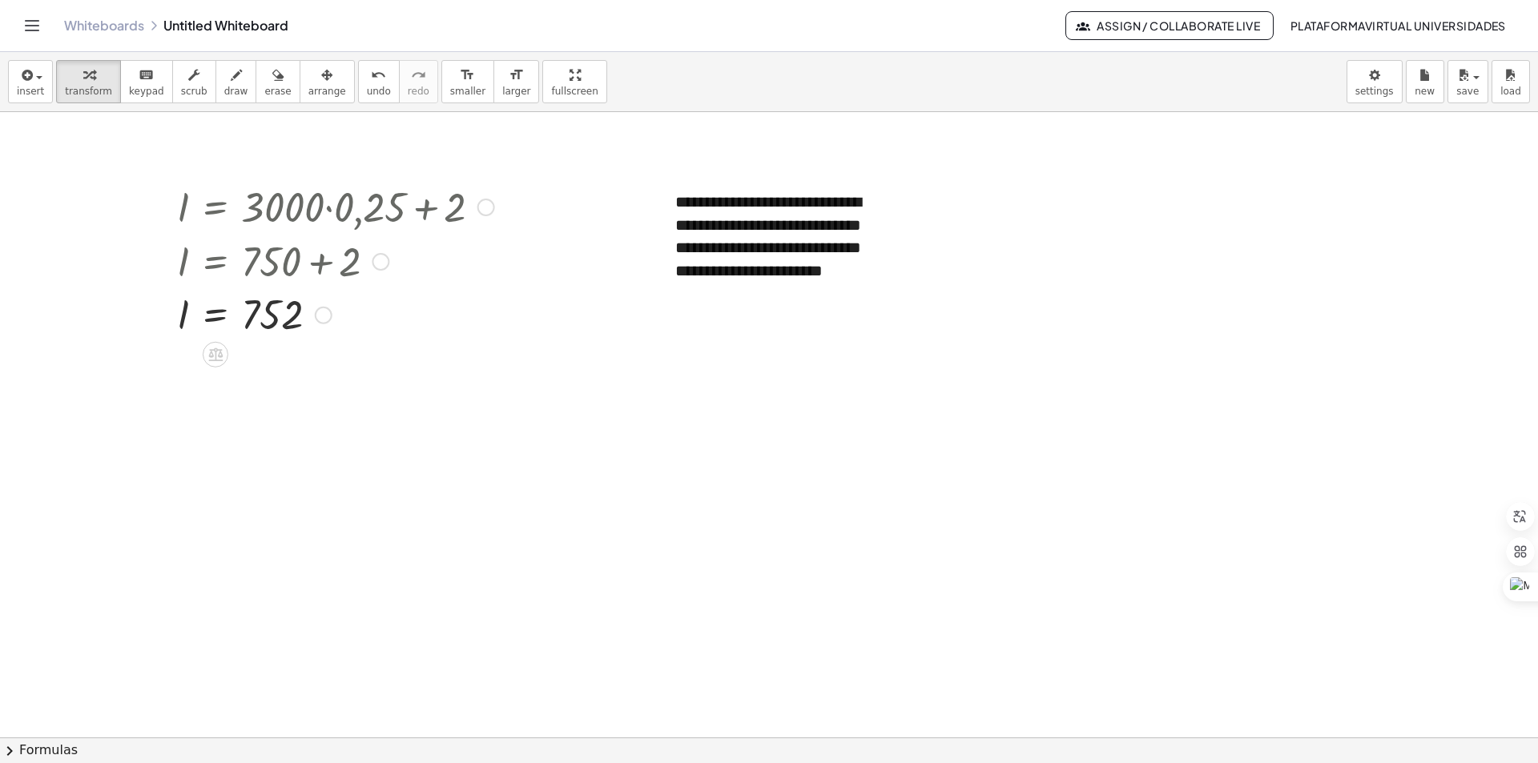
drag, startPoint x: 294, startPoint y: 312, endPoint x: 357, endPoint y: 291, distance: 66.9
click at [357, 291] on div at bounding box center [335, 314] width 333 height 53
click at [326, 313] on div "Go back to this line Copy line as LaTeX Copy derivation as LaTeX" at bounding box center [324, 316] width 18 height 18
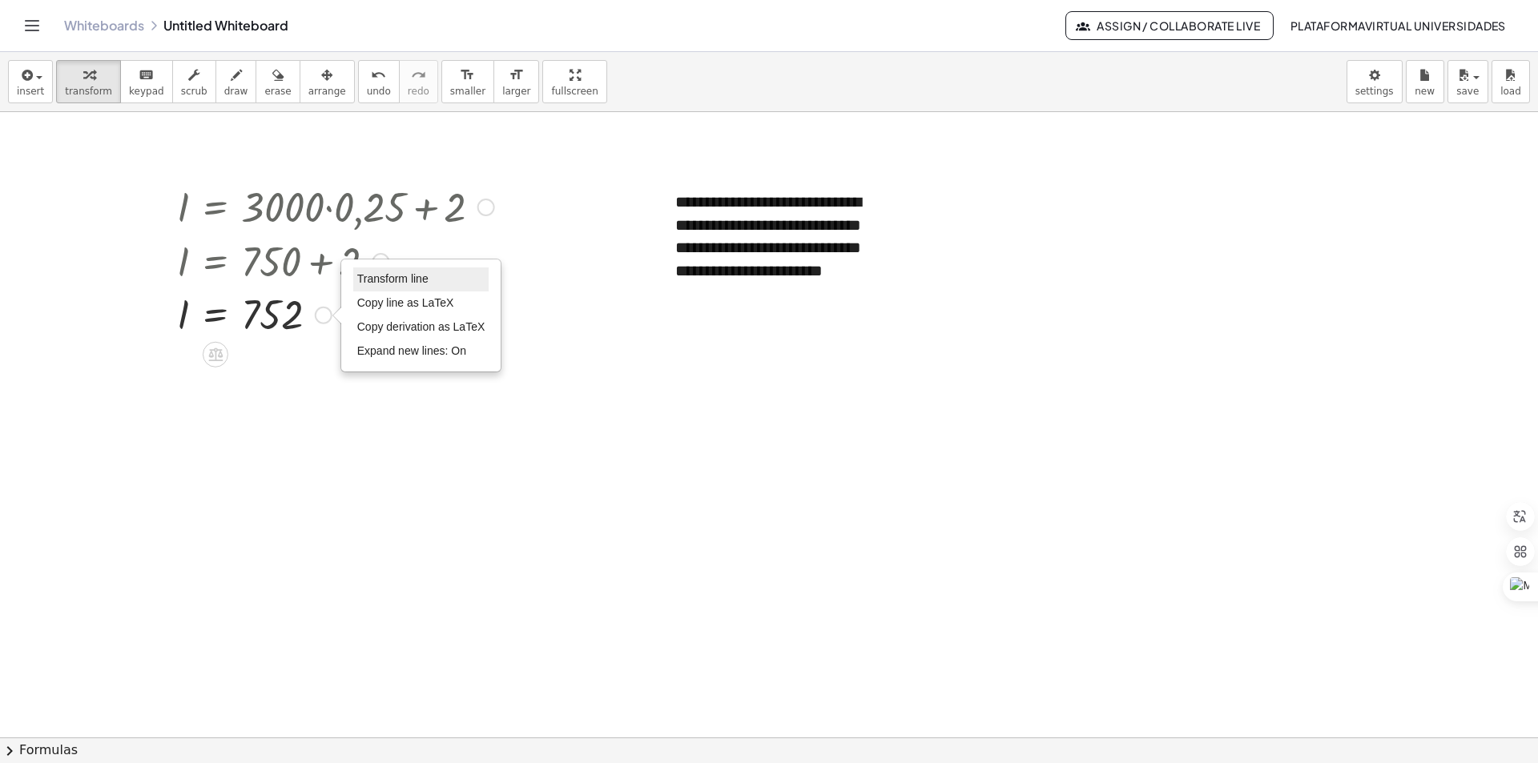
click at [404, 269] on li "Transform line" at bounding box center [421, 280] width 136 height 24
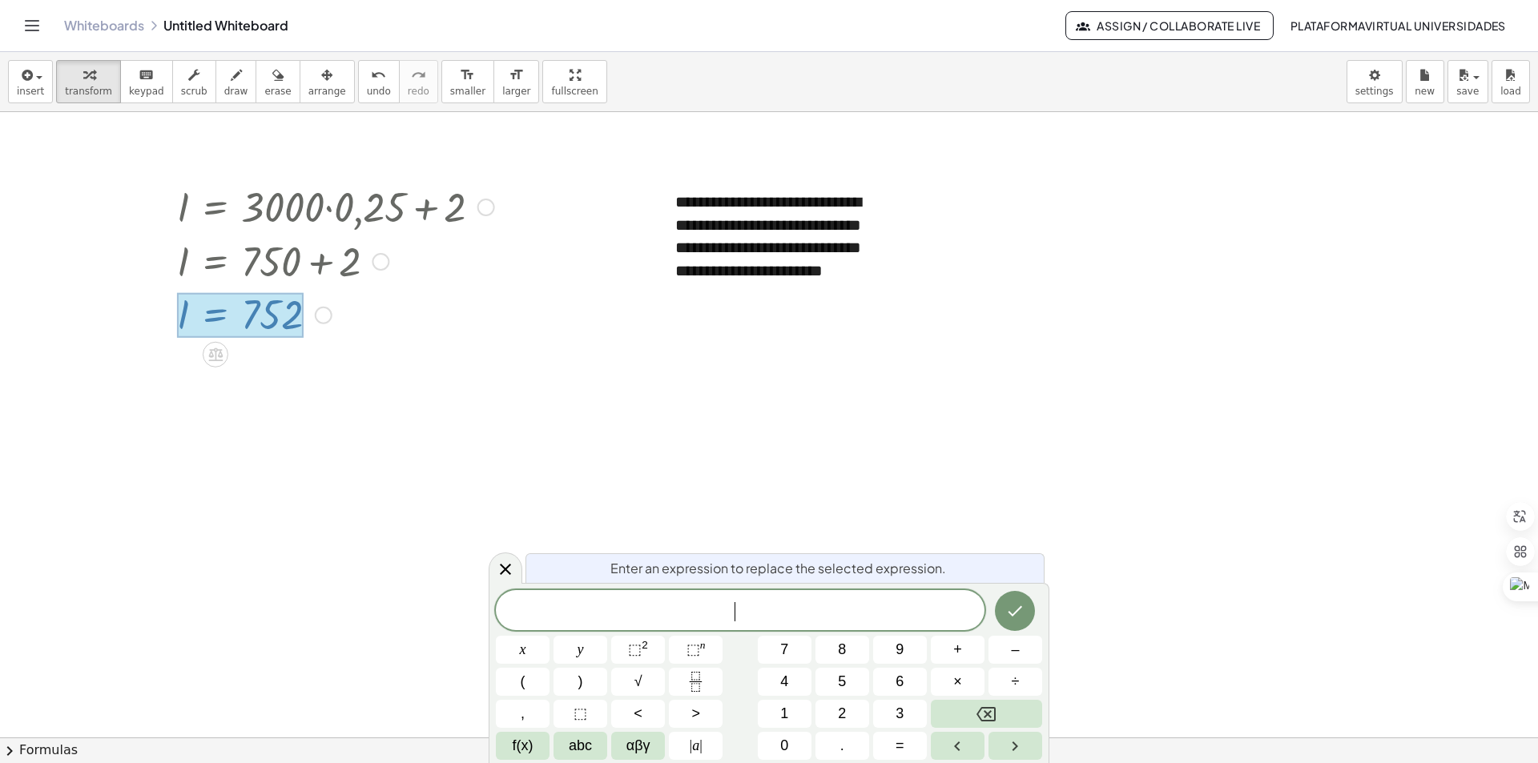
click at [366, 361] on div at bounding box center [769, 629] width 1538 height 1355
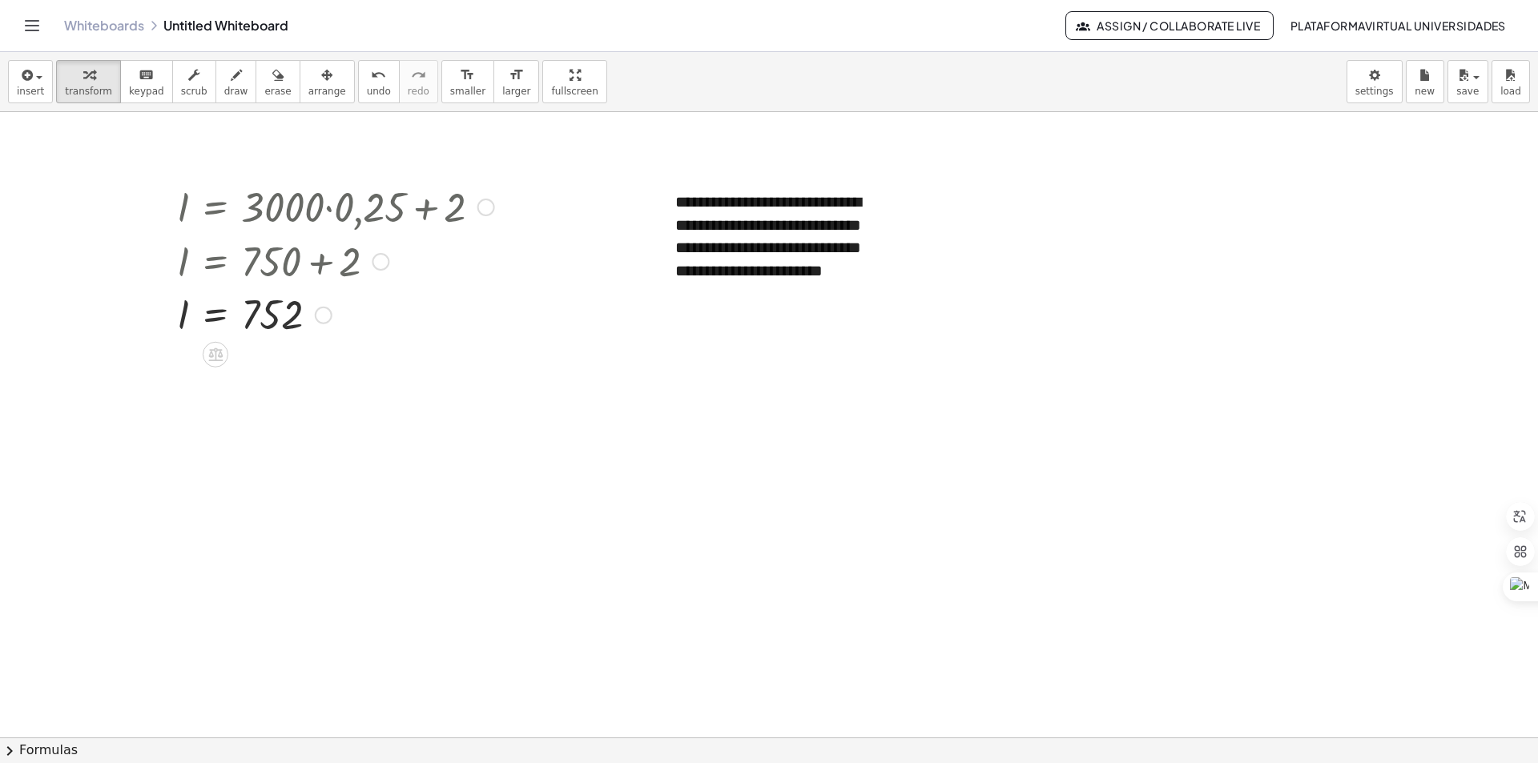
click at [318, 308] on div "Transform line Copy line as LaTeX Copy derivation as LaTeX Expand new lines: On" at bounding box center [324, 316] width 18 height 18
click at [407, 277] on span "Transform line" at bounding box center [392, 278] width 71 height 13
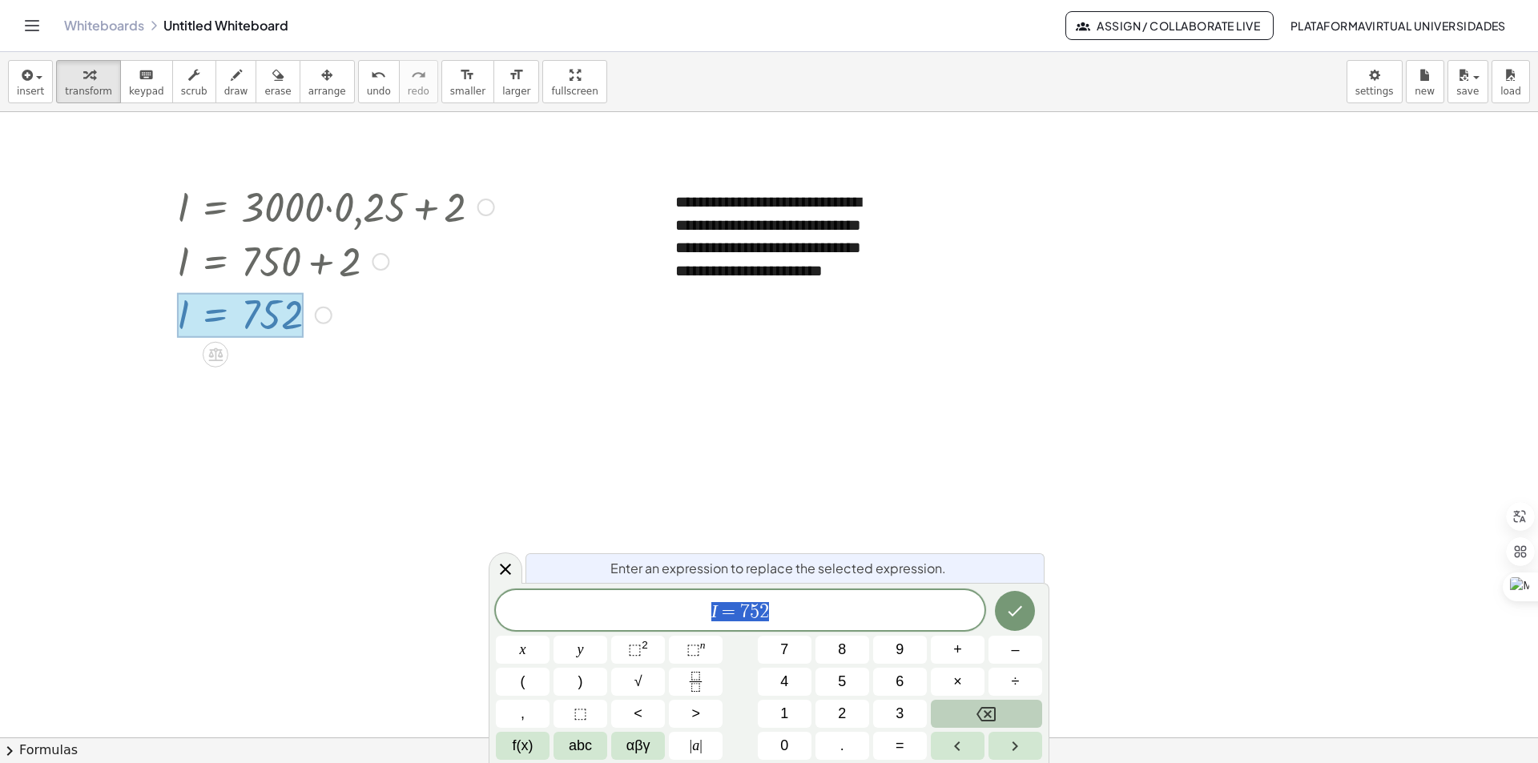
click at [971, 721] on button "Backspace" at bounding box center [986, 714] width 111 height 28
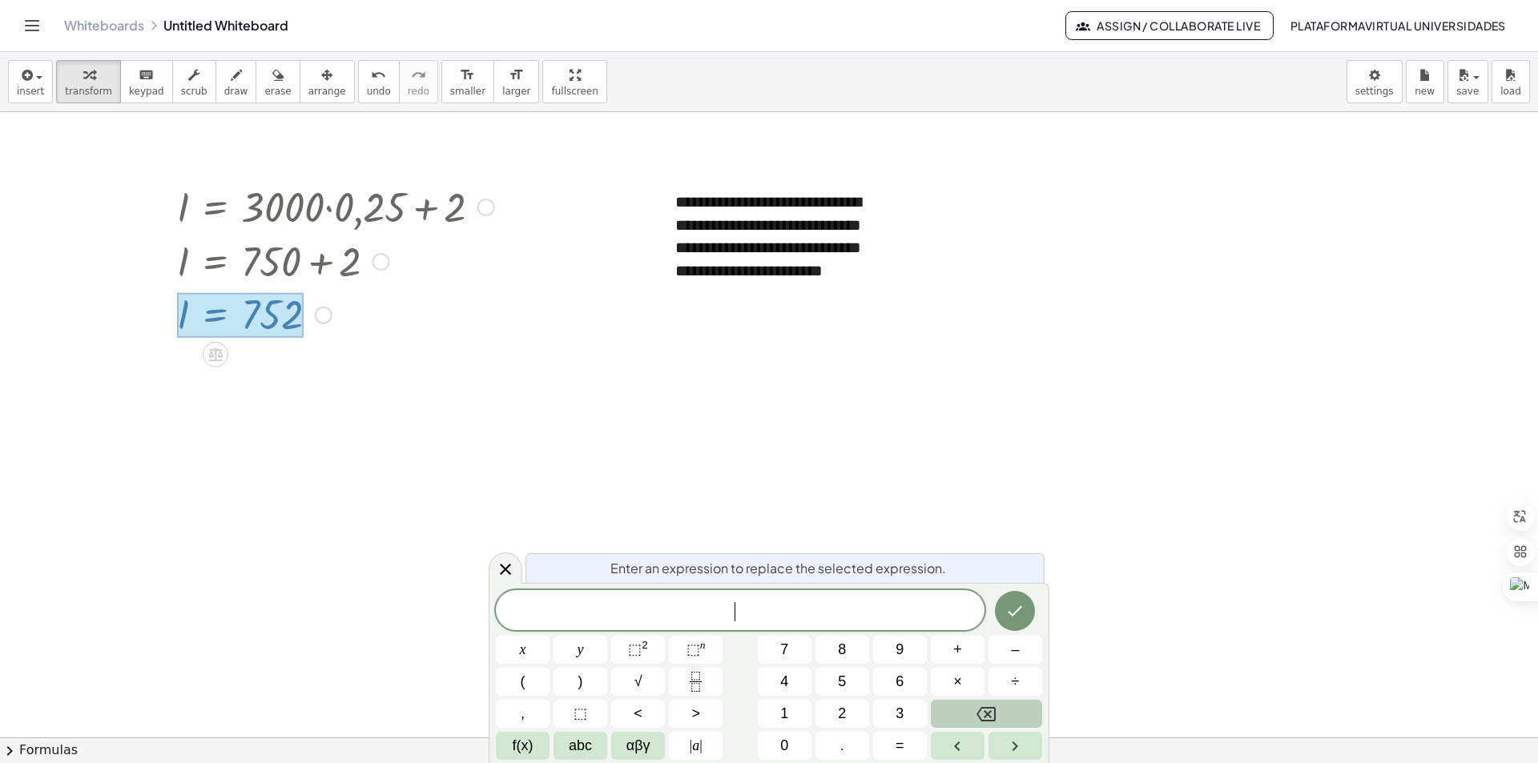
click at [971, 721] on button "Backspace" at bounding box center [986, 714] width 111 height 28
click at [1010, 611] on icon "Done" at bounding box center [1014, 611] width 19 height 19
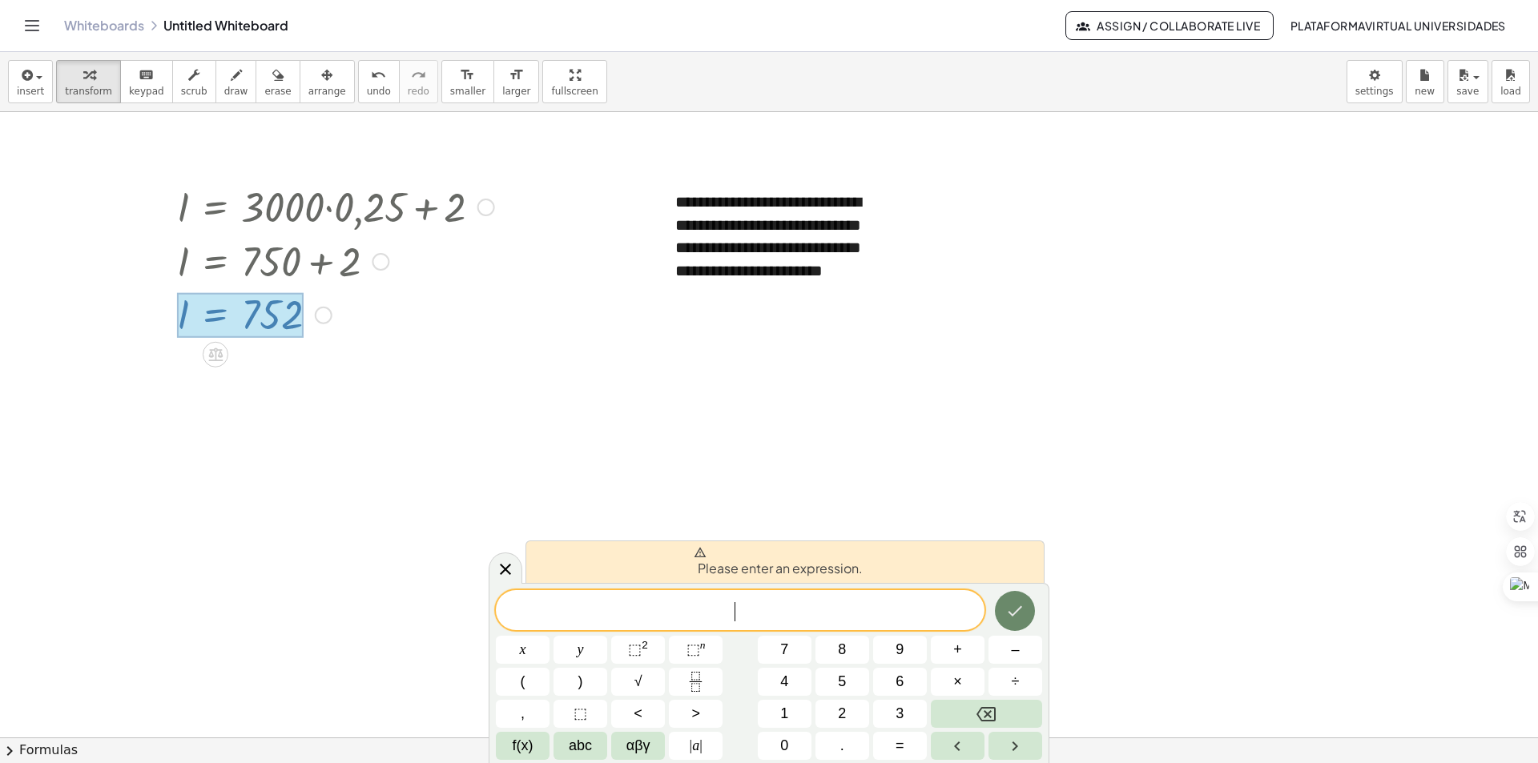
click at [1010, 611] on icon "Done" at bounding box center [1014, 611] width 19 height 19
click at [338, 276] on div at bounding box center [335, 260] width 333 height 54
click at [338, 272] on div at bounding box center [335, 260] width 333 height 54
drag, startPoint x: 338, startPoint y: 272, endPoint x: 405, endPoint y: 316, distance: 80.2
click at [405, 316] on div "**********" at bounding box center [769, 629] width 1538 height 1355
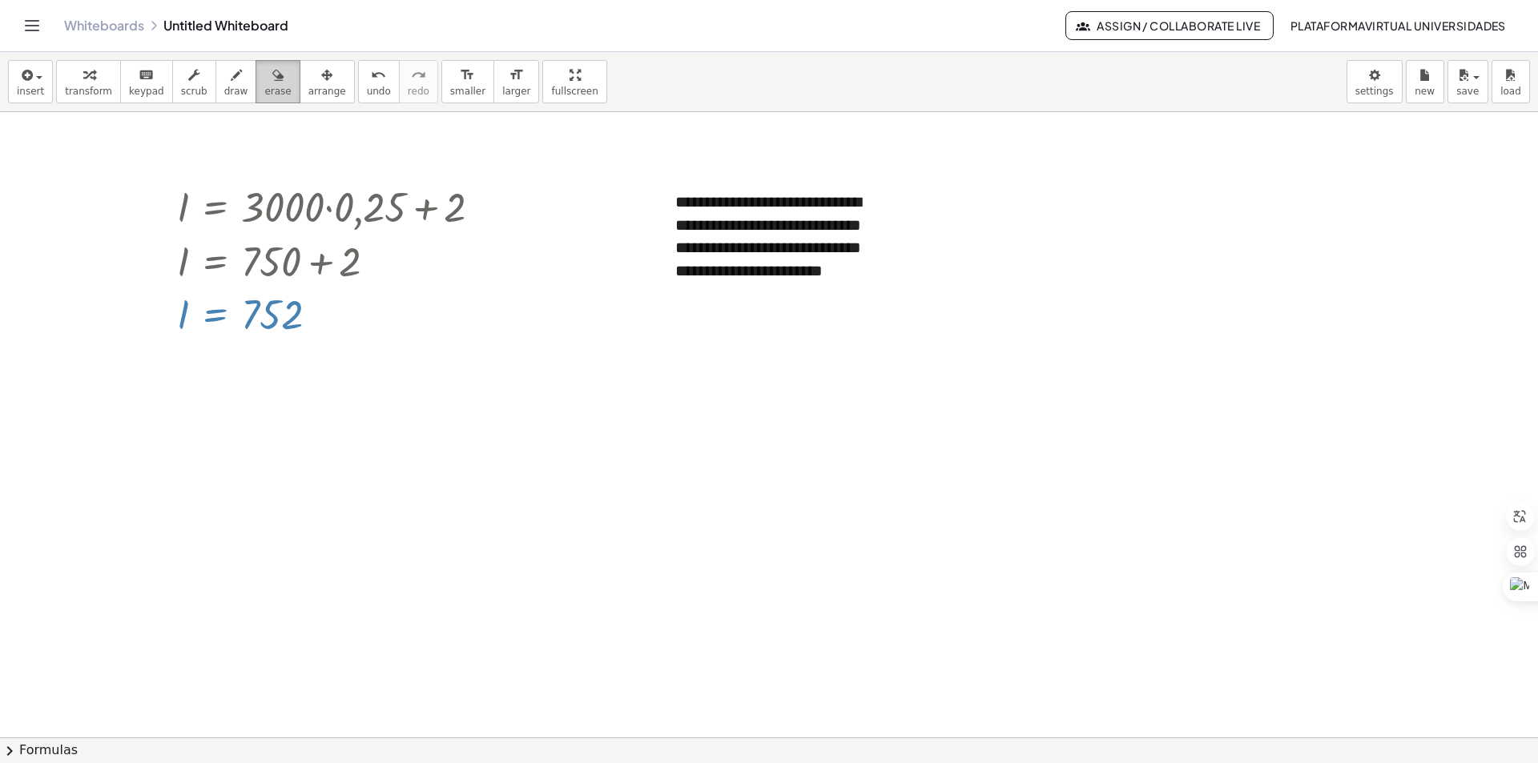
click at [257, 98] on button "erase" at bounding box center [278, 81] width 44 height 43
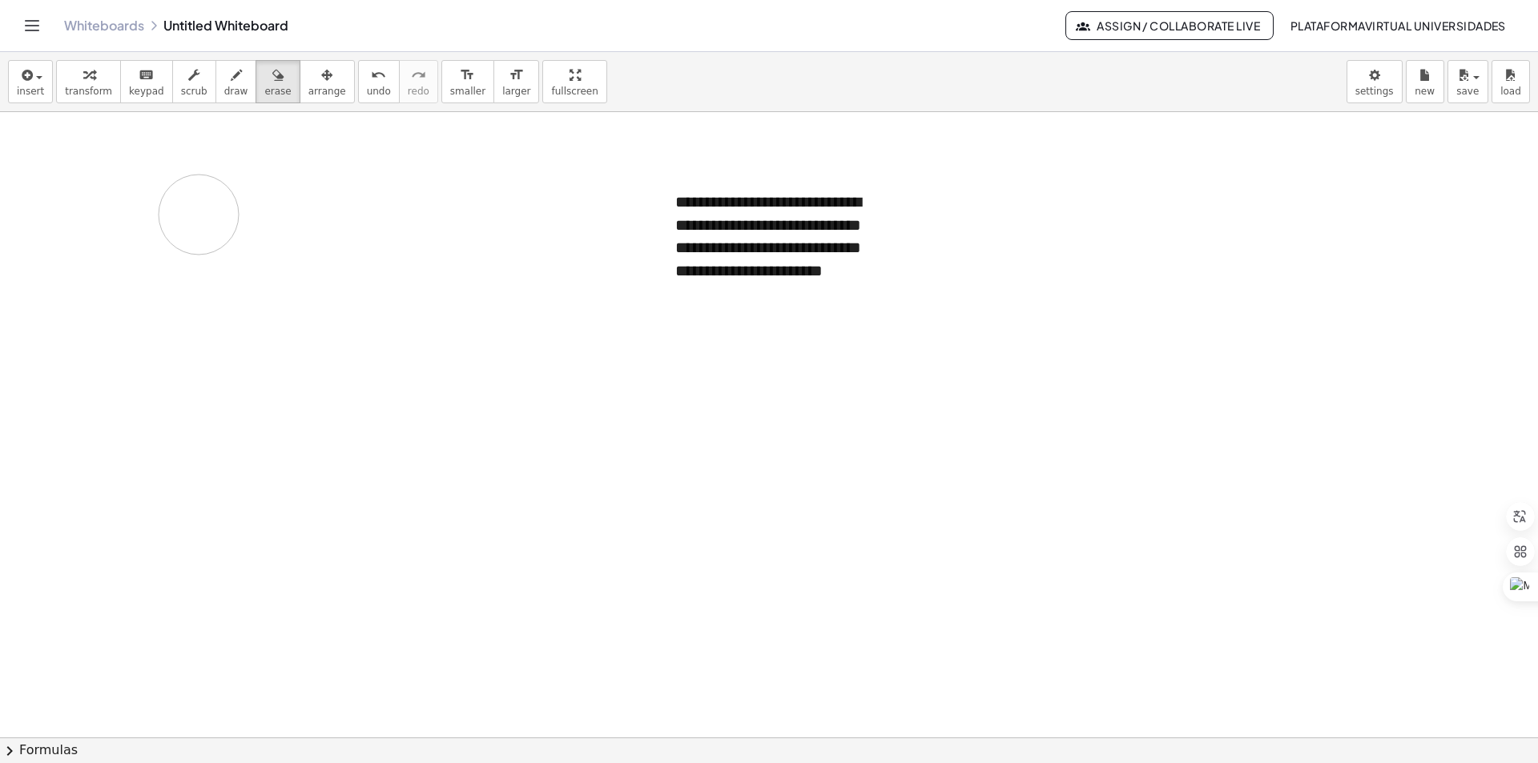
drag, startPoint x: 292, startPoint y: 286, endPoint x: 199, endPoint y: 215, distance: 117.1
click at [199, 215] on div at bounding box center [769, 629] width 1538 height 1355
drag, startPoint x: 299, startPoint y: 292, endPoint x: 324, endPoint y: 275, distance: 30.5
click at [324, 275] on div at bounding box center [769, 629] width 1538 height 1355
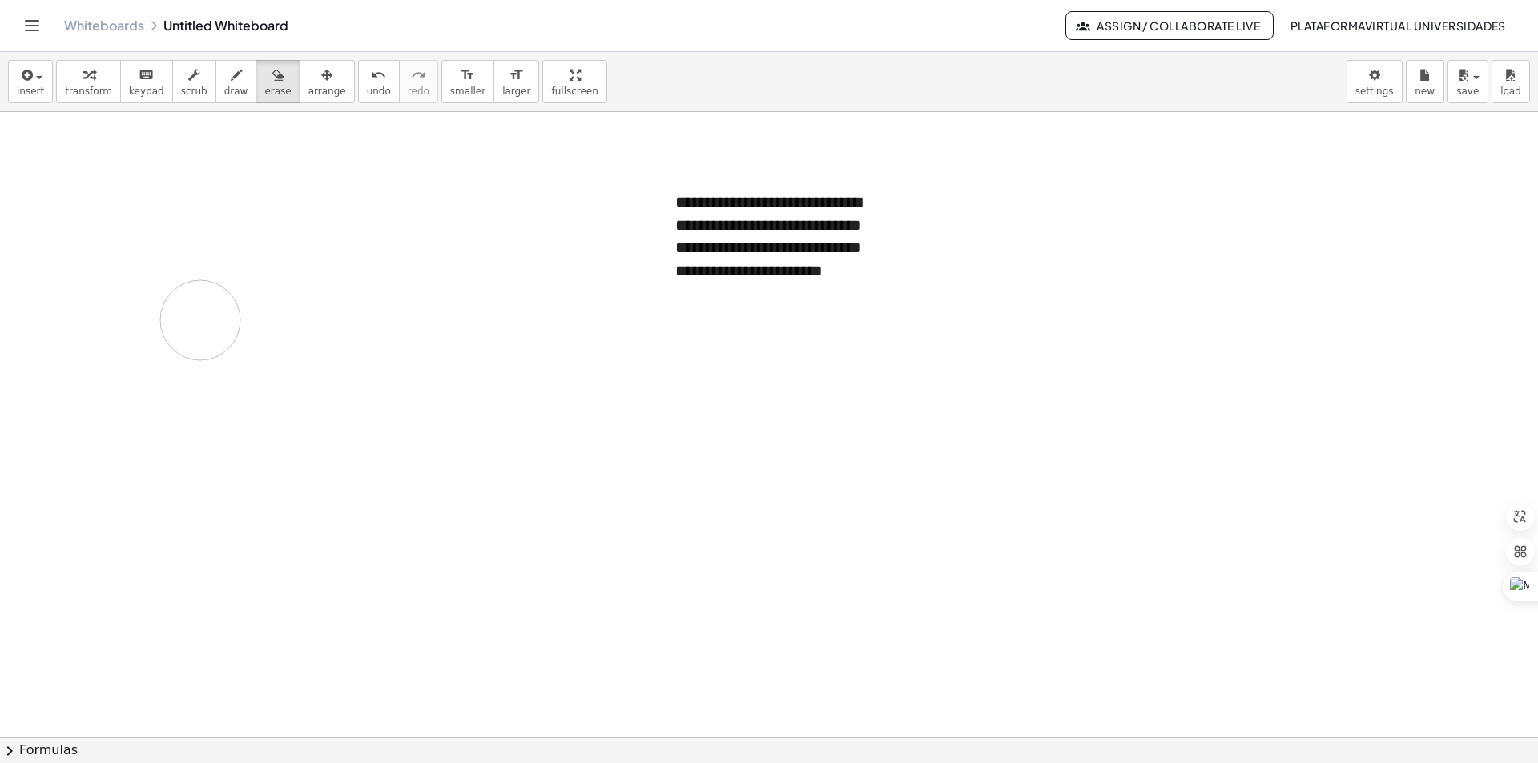
drag, startPoint x: 324, startPoint y: 275, endPoint x: 200, endPoint y: 320, distance: 131.5
click at [200, 320] on div at bounding box center [769, 629] width 1538 height 1355
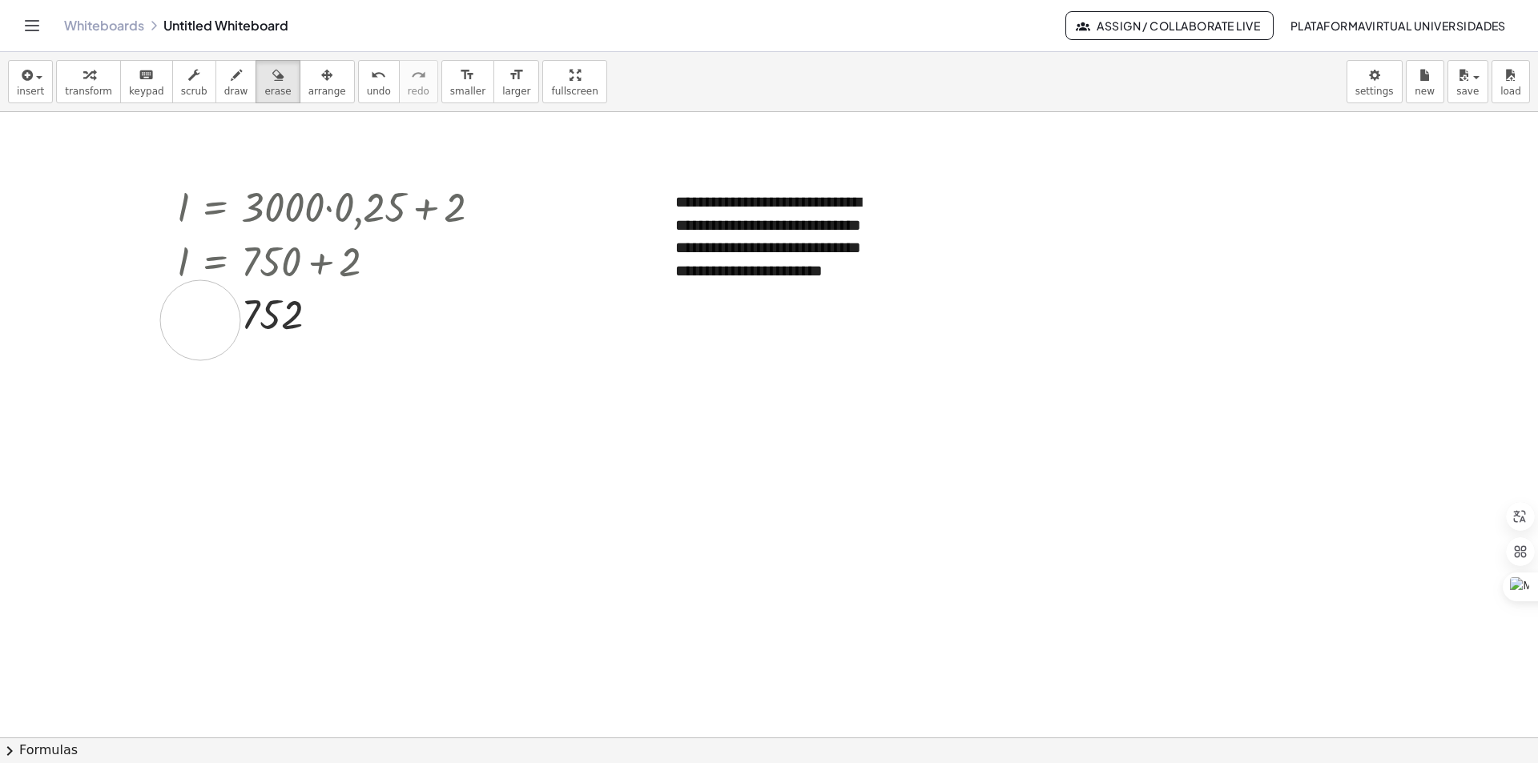
click at [200, 320] on div at bounding box center [769, 629] width 1538 height 1355
drag, startPoint x: 191, startPoint y: 293, endPoint x: 219, endPoint y: 245, distance: 56.1
click at [219, 245] on div at bounding box center [769, 629] width 1538 height 1355
click at [38, 75] on div "button" at bounding box center [30, 74] width 27 height 19
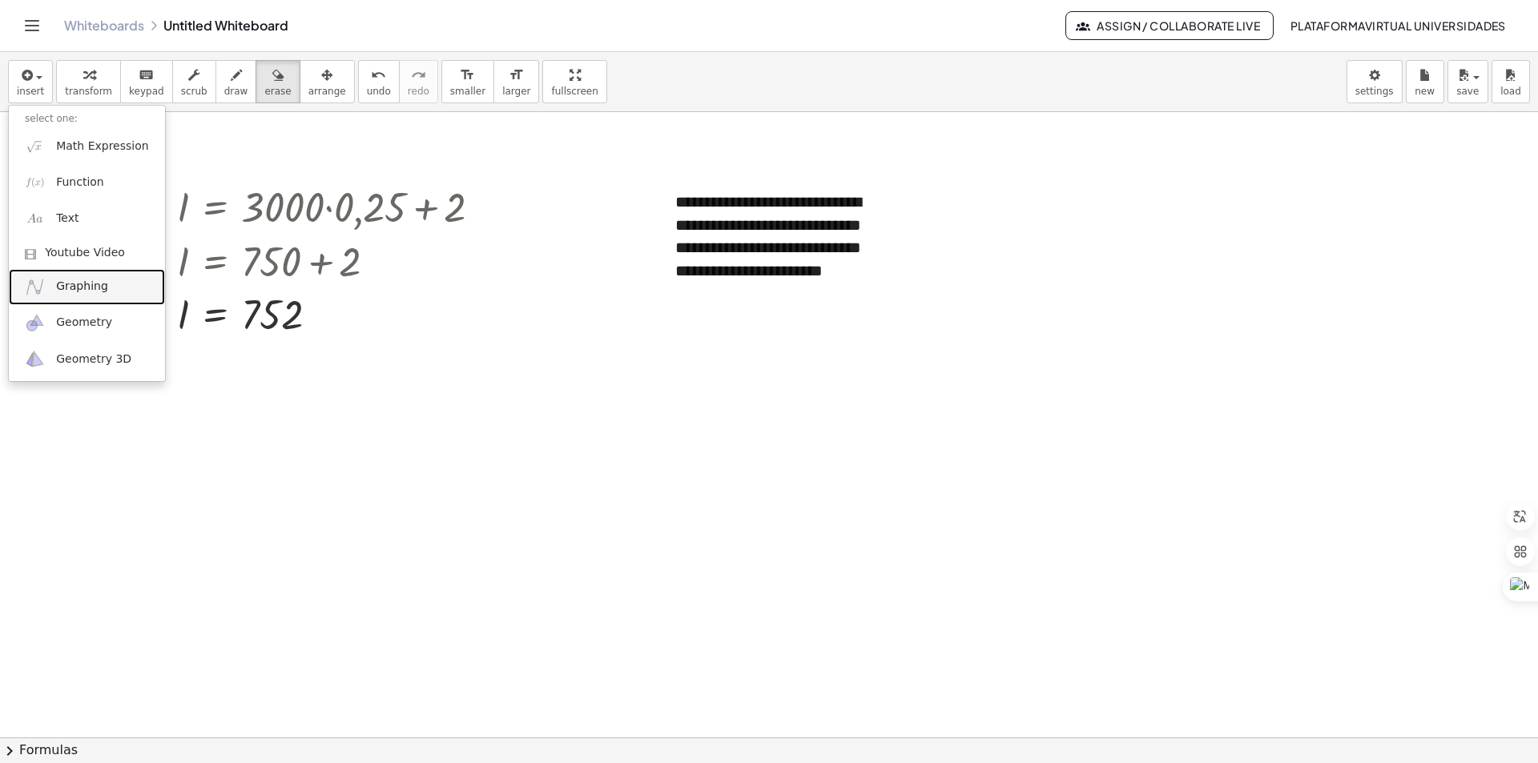
click at [109, 294] on link "Graphing" at bounding box center [87, 287] width 156 height 36
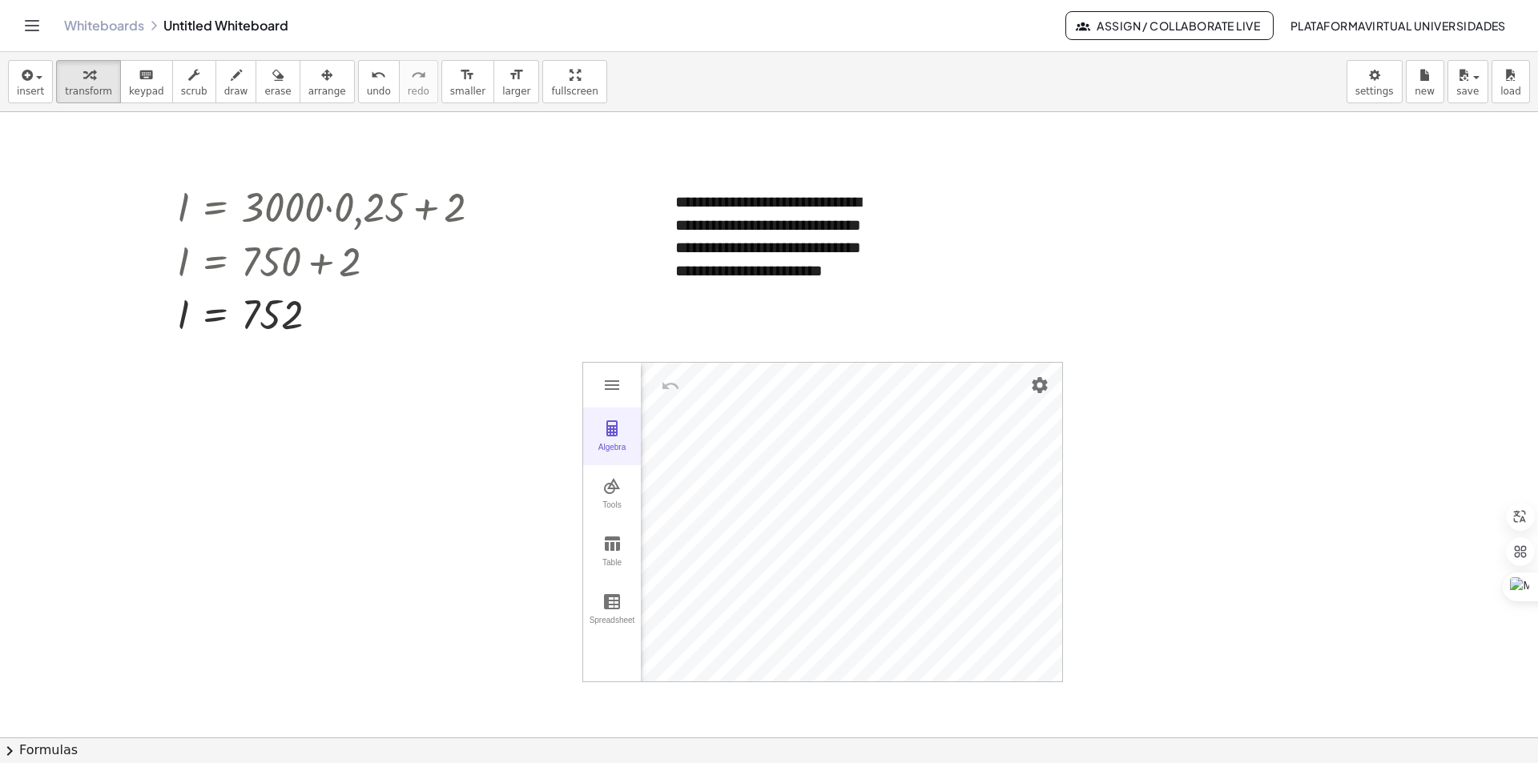
click at [604, 437] on img "Graphing Calculator" at bounding box center [611, 428] width 19 height 19
click at [708, 440] on div "Algebra" at bounding box center [680, 455] width 79 height 189
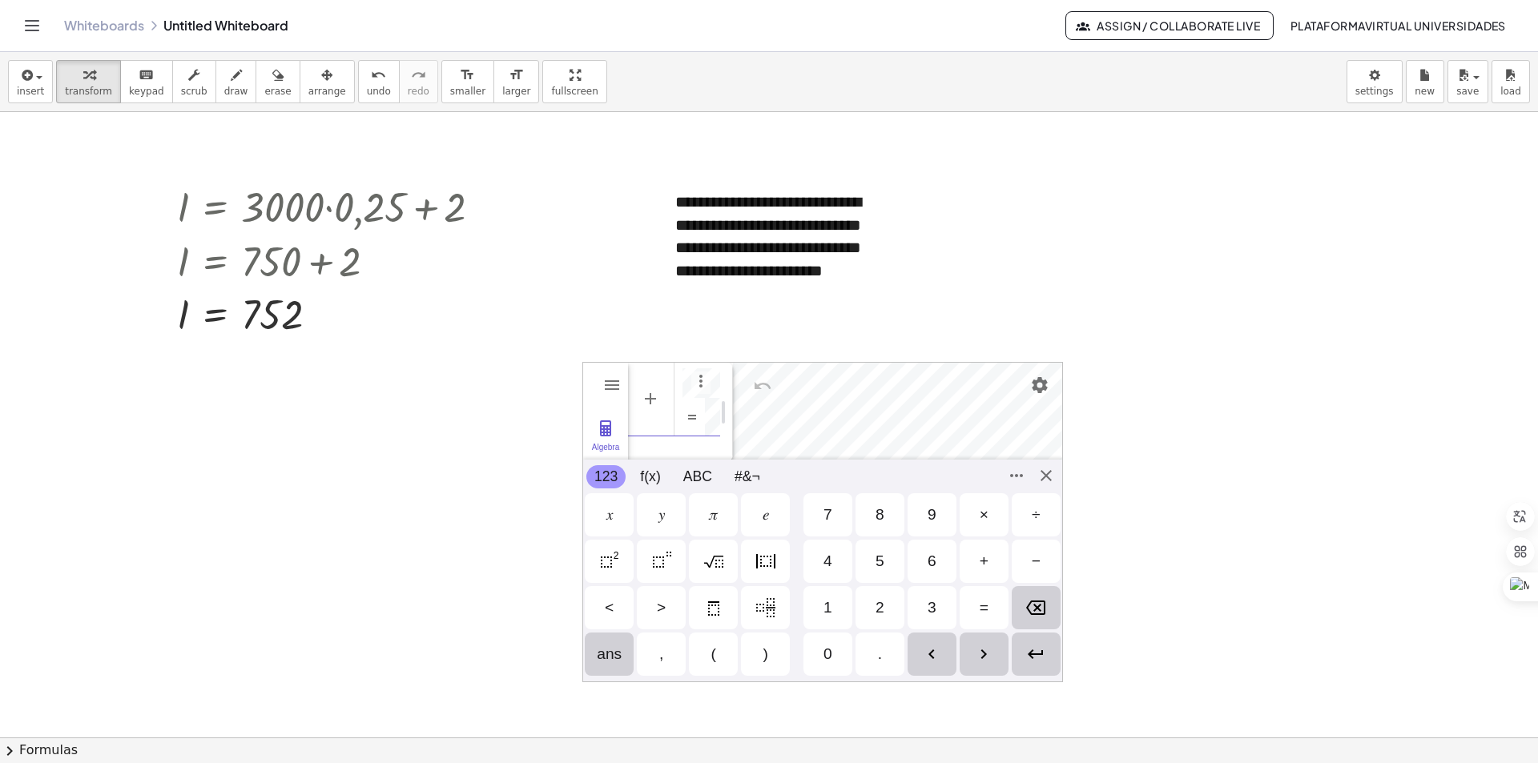
scroll to position [82, 0]
click at [1046, 653] on div "Enter" at bounding box center [1036, 654] width 49 height 43
click at [1047, 481] on div "Algebra Tools Table Spreadsheet X = 1 -5 5 ** ≤ X ≤ * Step 1 × GeoGebra Graphin…" at bounding box center [822, 522] width 481 height 320
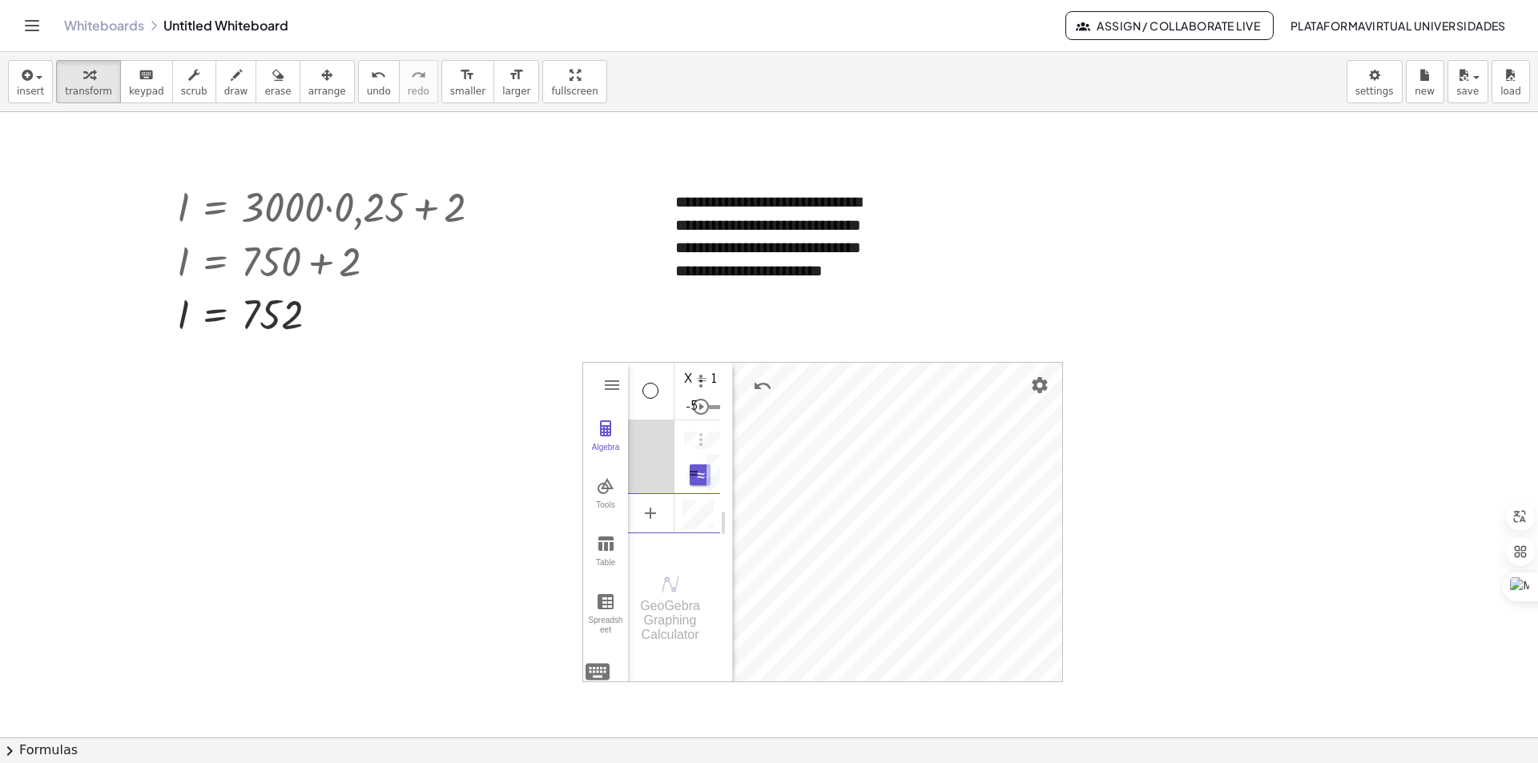
click at [699, 370] on div "1 ×" at bounding box center [705, 391] width 29 height 58
click at [699, 446] on img "Options" at bounding box center [700, 439] width 19 height 19
click at [695, 521] on img "Options" at bounding box center [700, 513] width 19 height 19
click at [695, 521] on div "X = 1 -5 5 ** ≤ X ≤ * Step 1 ×" at bounding box center [674, 449] width 92 height 281
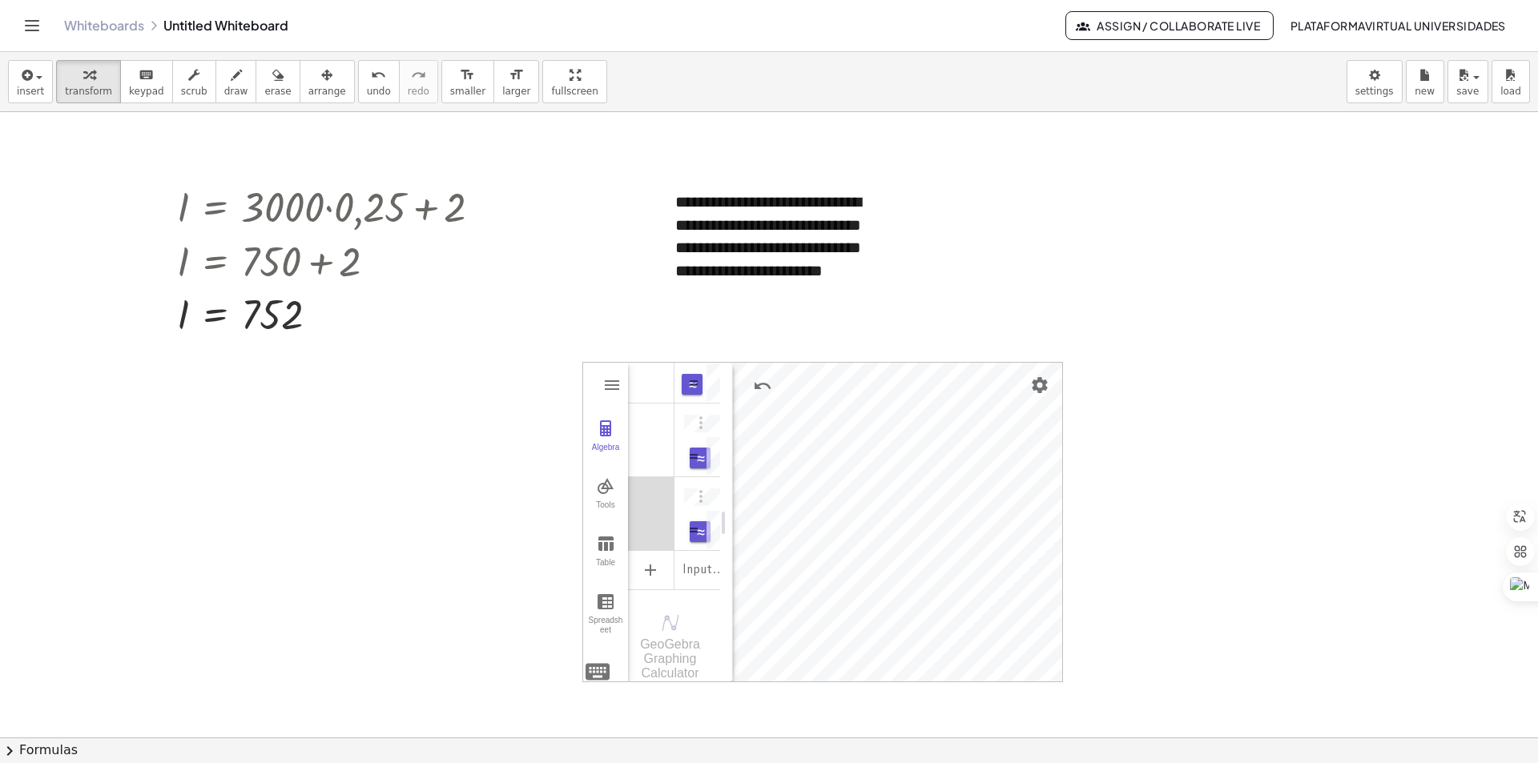
click at [695, 521] on img "Algebra" at bounding box center [693, 530] width 19 height 19
click at [691, 487] on img "Options" at bounding box center [700, 496] width 19 height 19
click at [493, 607] on div at bounding box center [769, 629] width 1538 height 1355
click at [661, 628] on div "GeoGebra Graphing Calculator" at bounding box center [674, 647] width 92 height 72
click at [604, 496] on button "Tools" at bounding box center [605, 494] width 45 height 58
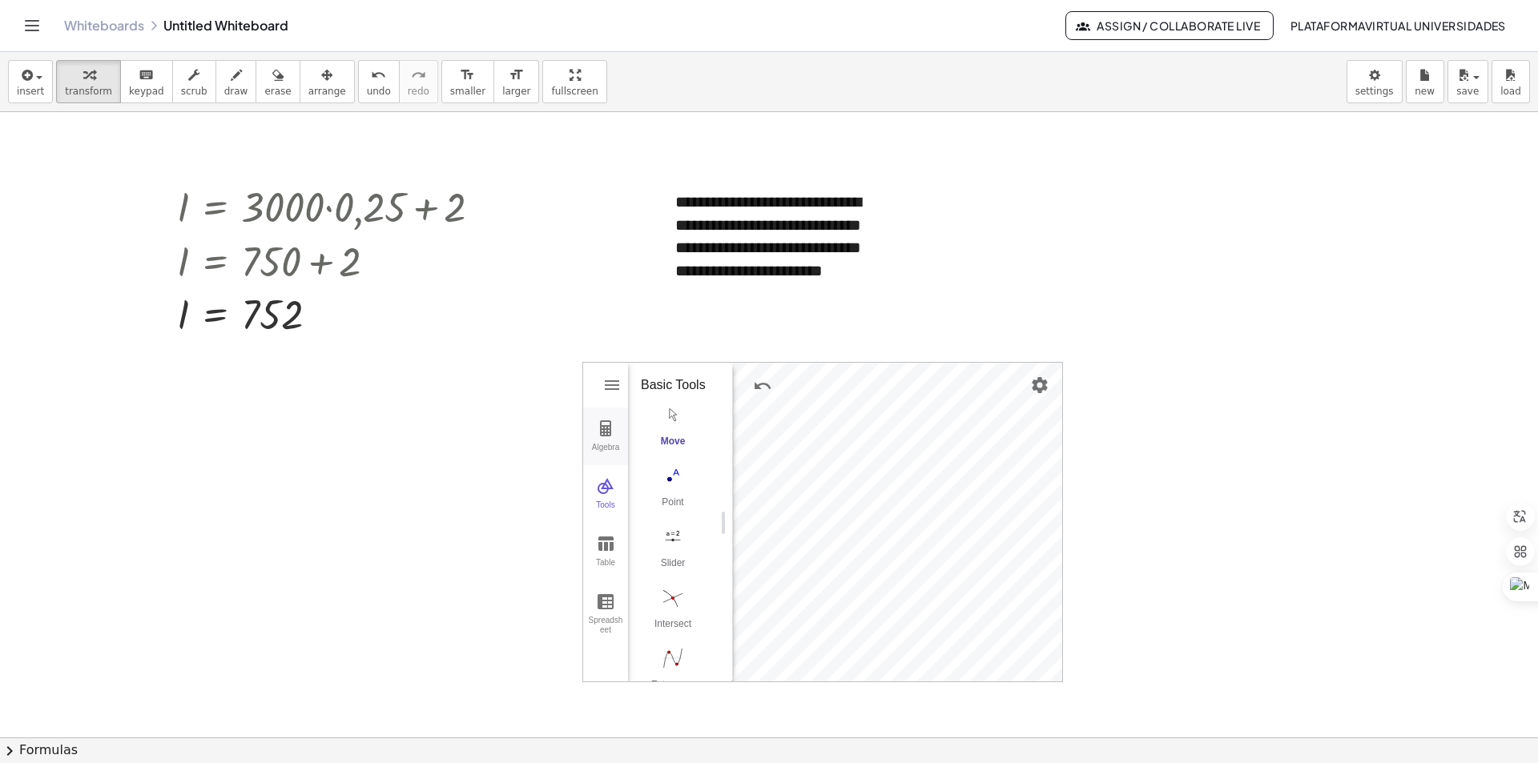
click at [610, 445] on div "Algebra" at bounding box center [605, 454] width 38 height 22
click at [604, 550] on img "Graphing Calculator" at bounding box center [605, 543] width 19 height 19
click at [1065, 553] on div at bounding box center [769, 629] width 1538 height 1355
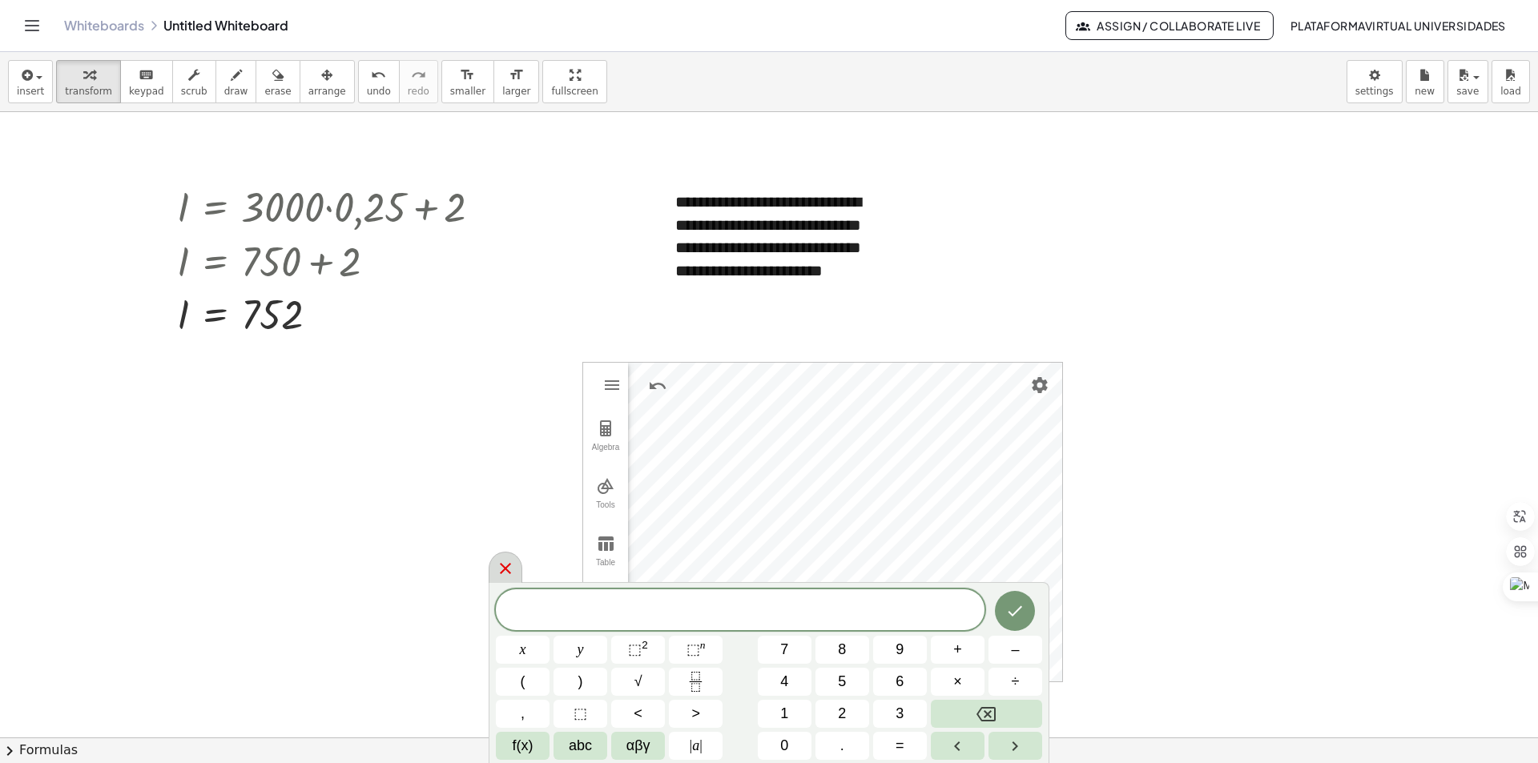
click at [501, 566] on icon at bounding box center [505, 568] width 11 height 11
click at [501, 566] on div at bounding box center [769, 629] width 1538 height 1355
click at [1016, 616] on icon "Done" at bounding box center [1014, 611] width 19 height 19
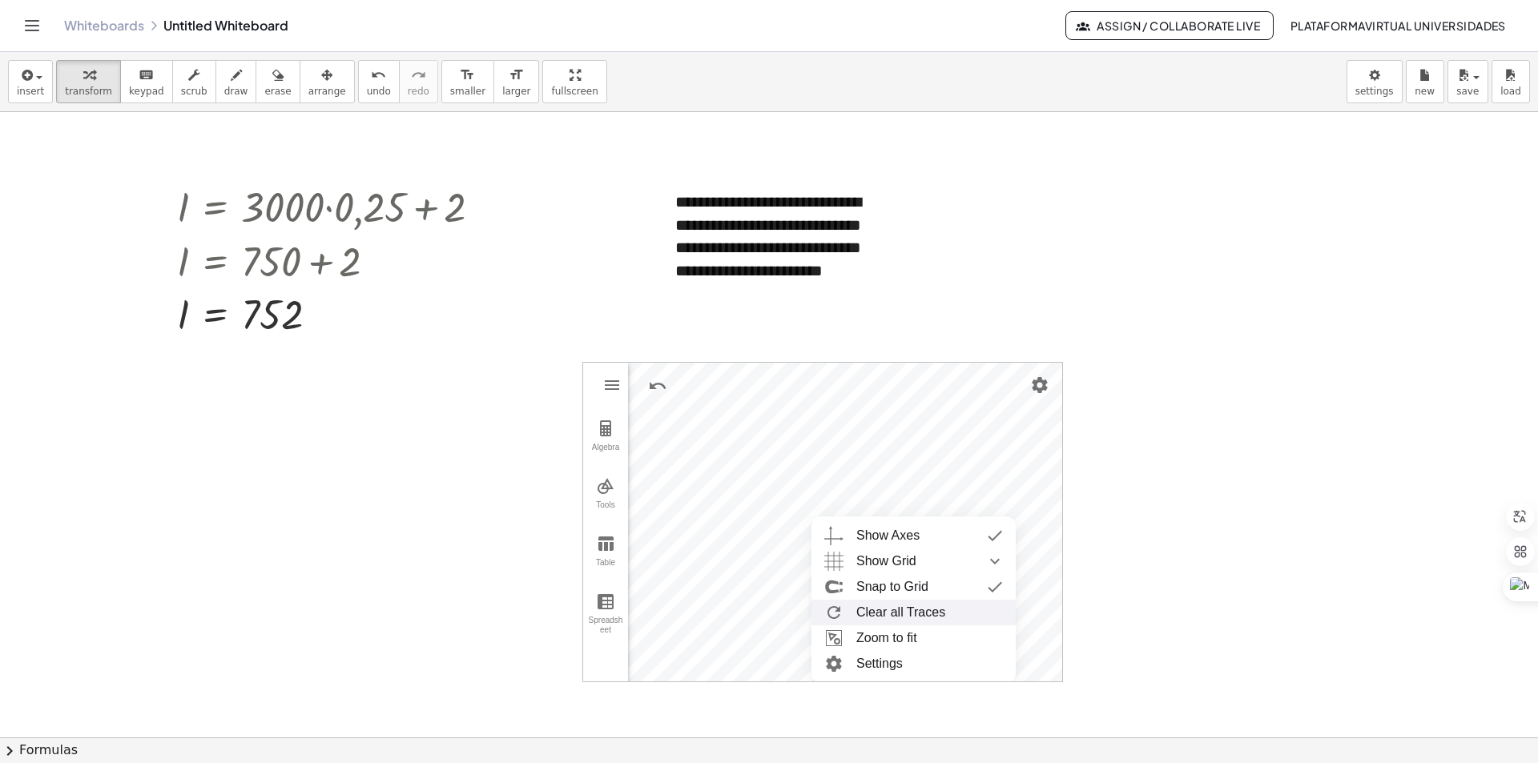
click at [885, 620] on li "Clear all Traces" at bounding box center [914, 613] width 204 height 26
click at [393, 194] on div at bounding box center [335, 206] width 333 height 54
click at [393, 204] on div at bounding box center [335, 206] width 333 height 54
click at [327, 264] on div at bounding box center [335, 260] width 333 height 54
click at [308, 316] on div at bounding box center [335, 314] width 333 height 53
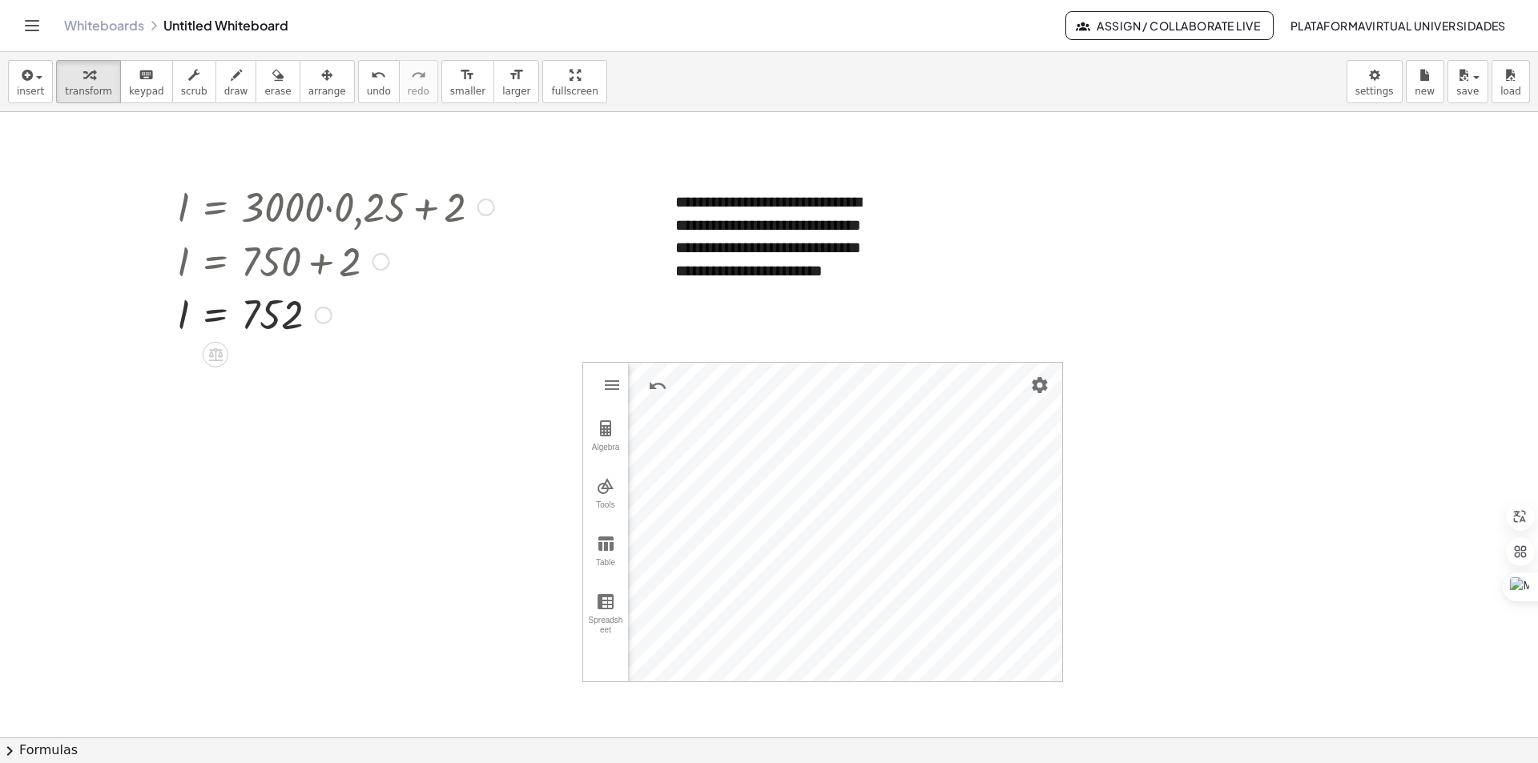
click at [308, 316] on div at bounding box center [335, 314] width 333 height 53
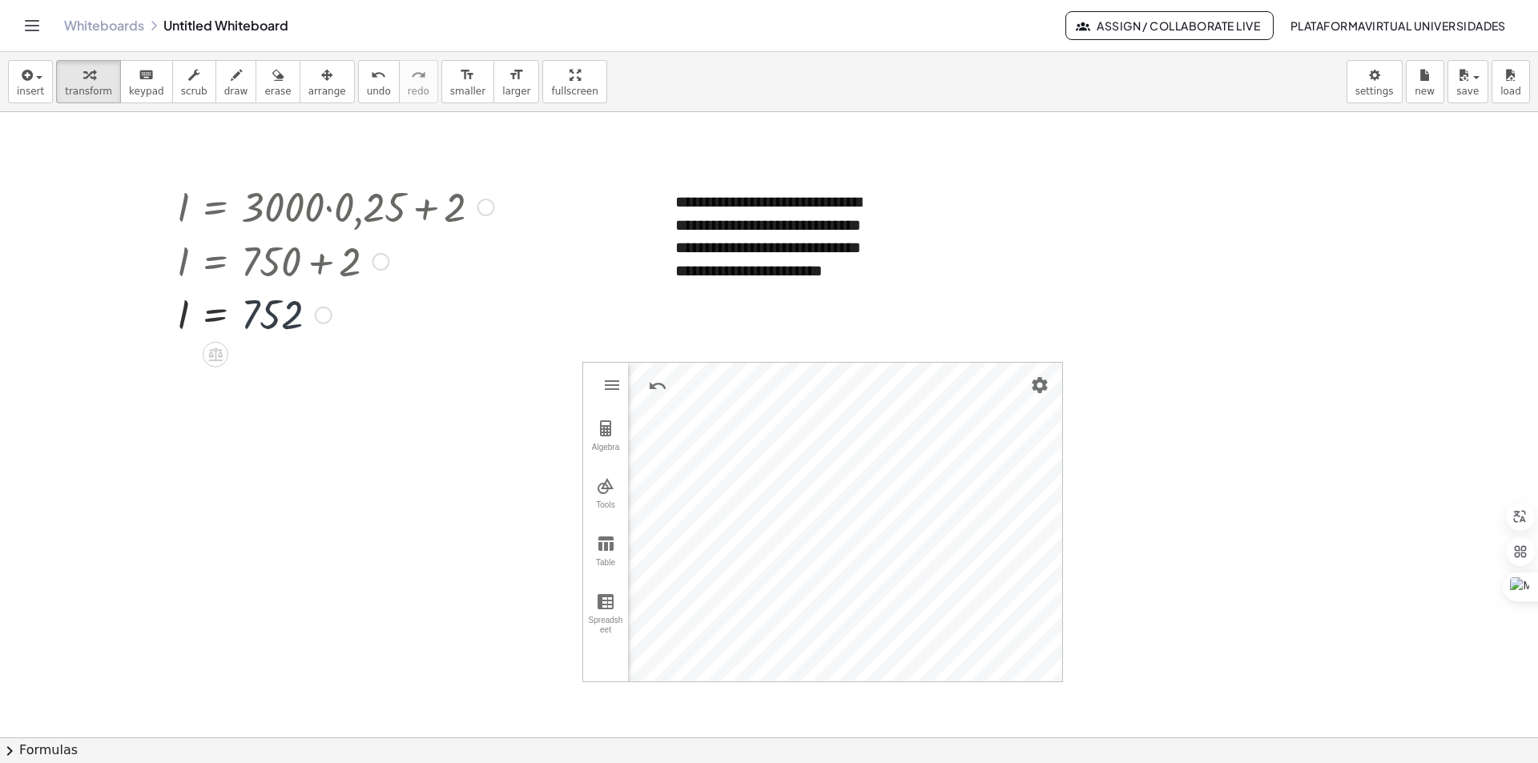
click at [308, 316] on div at bounding box center [335, 314] width 333 height 53
click at [33, 30] on icon "Toggle navigation" at bounding box center [31, 25] width 19 height 19
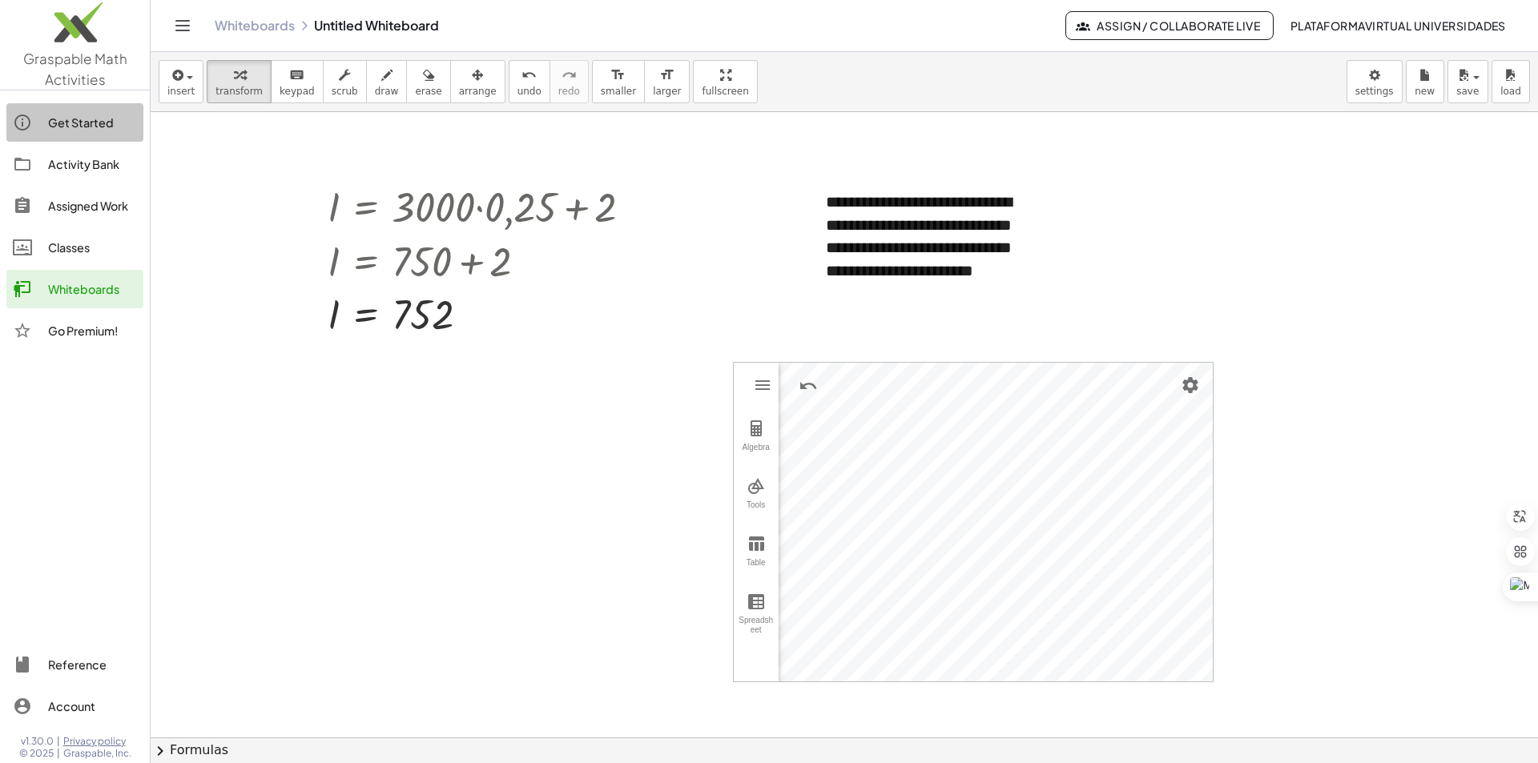
click at [96, 133] on link "Get Started" at bounding box center [74, 122] width 137 height 38
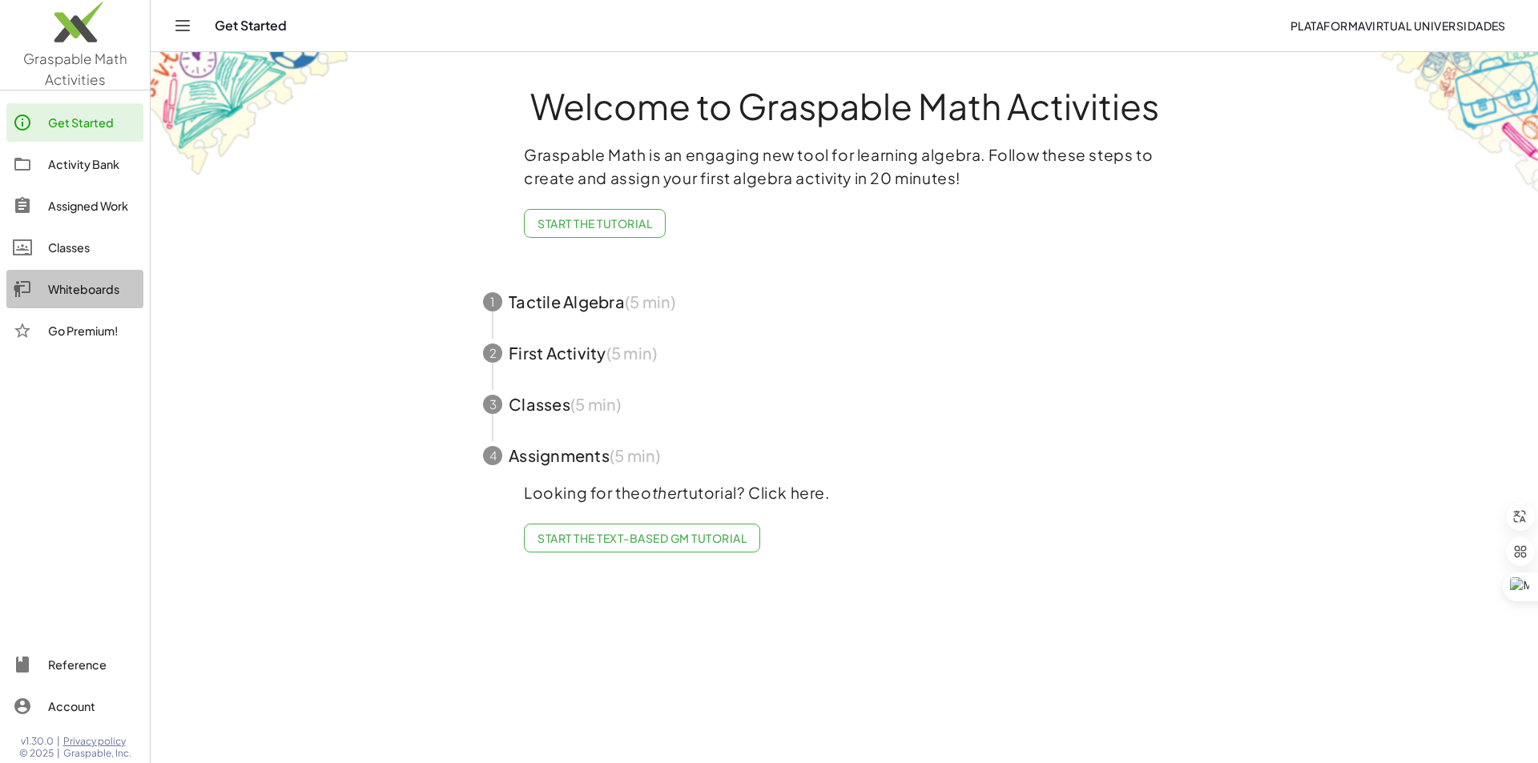
click at [104, 287] on div "Whiteboards" at bounding box center [92, 289] width 89 height 19
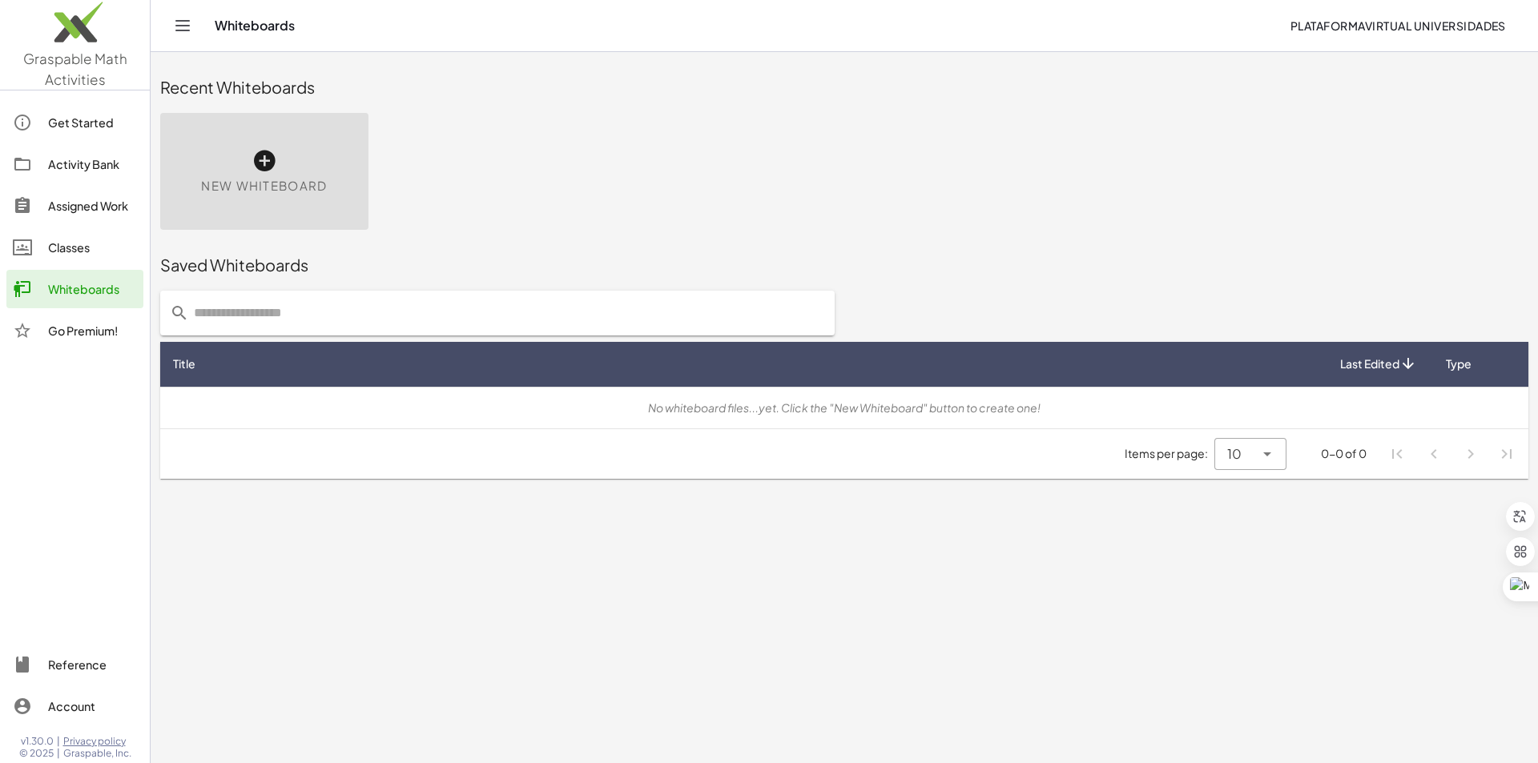
click at [277, 183] on span "New Whiteboard" at bounding box center [264, 186] width 126 height 18
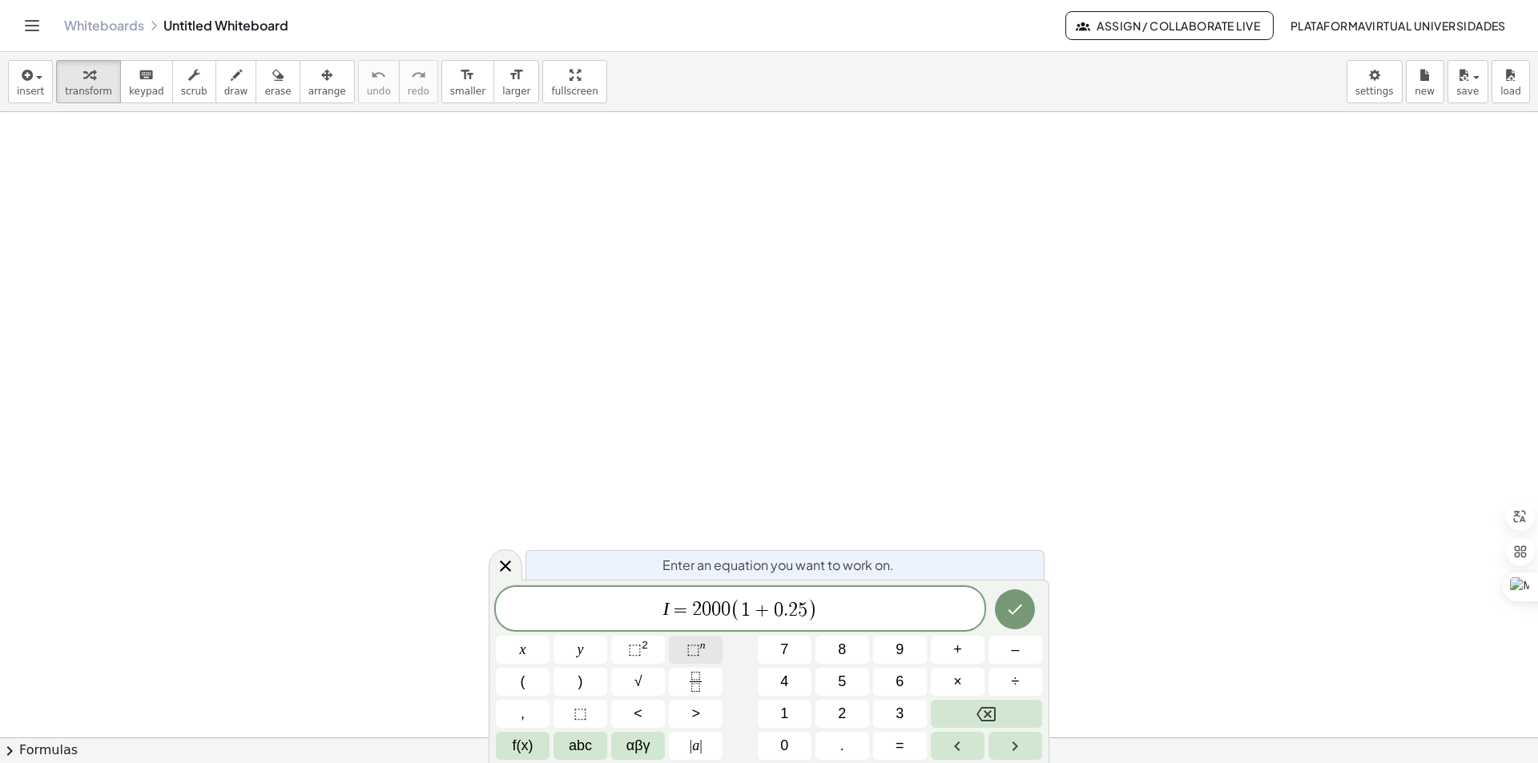
click at [688, 657] on span "⬚" at bounding box center [694, 650] width 14 height 16
click at [1009, 606] on icon "Done" at bounding box center [1014, 607] width 19 height 19
click at [1009, 606] on div at bounding box center [769, 737] width 1538 height 1251
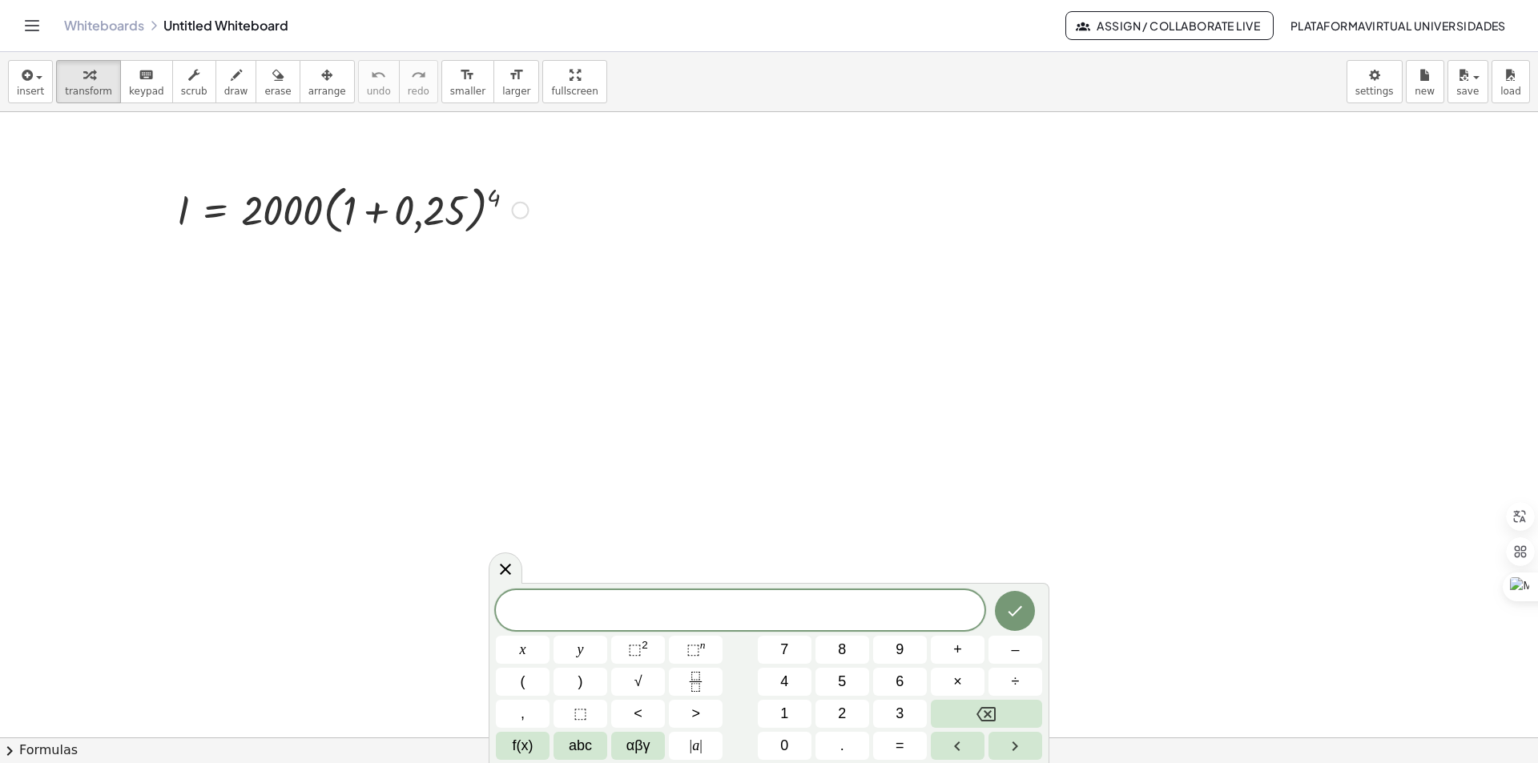
click at [489, 199] on div at bounding box center [352, 209] width 367 height 61
click at [438, 221] on div at bounding box center [352, 209] width 367 height 61
click at [403, 272] on div at bounding box center [352, 267] width 367 height 54
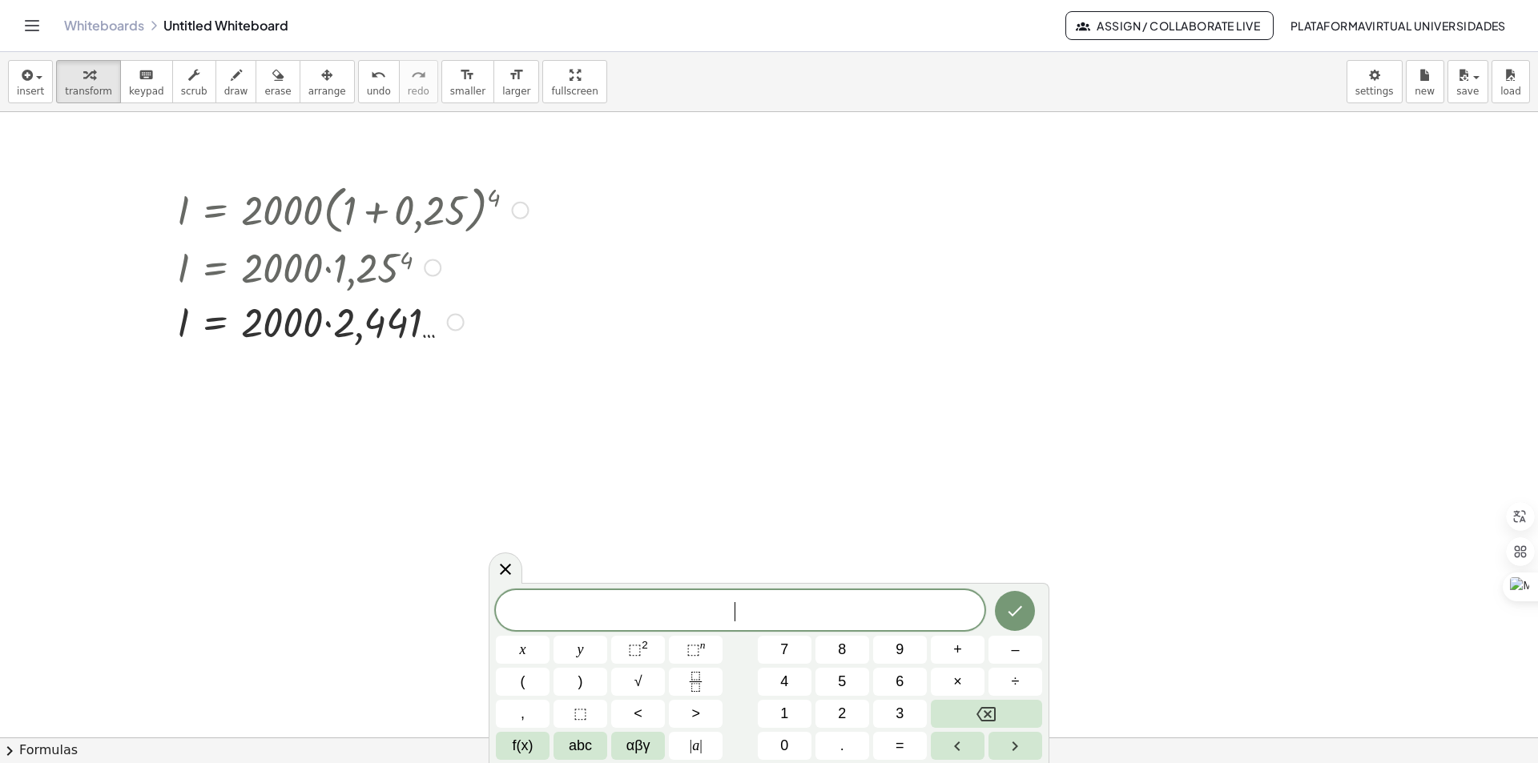
click at [375, 322] on div at bounding box center [352, 321] width 367 height 54
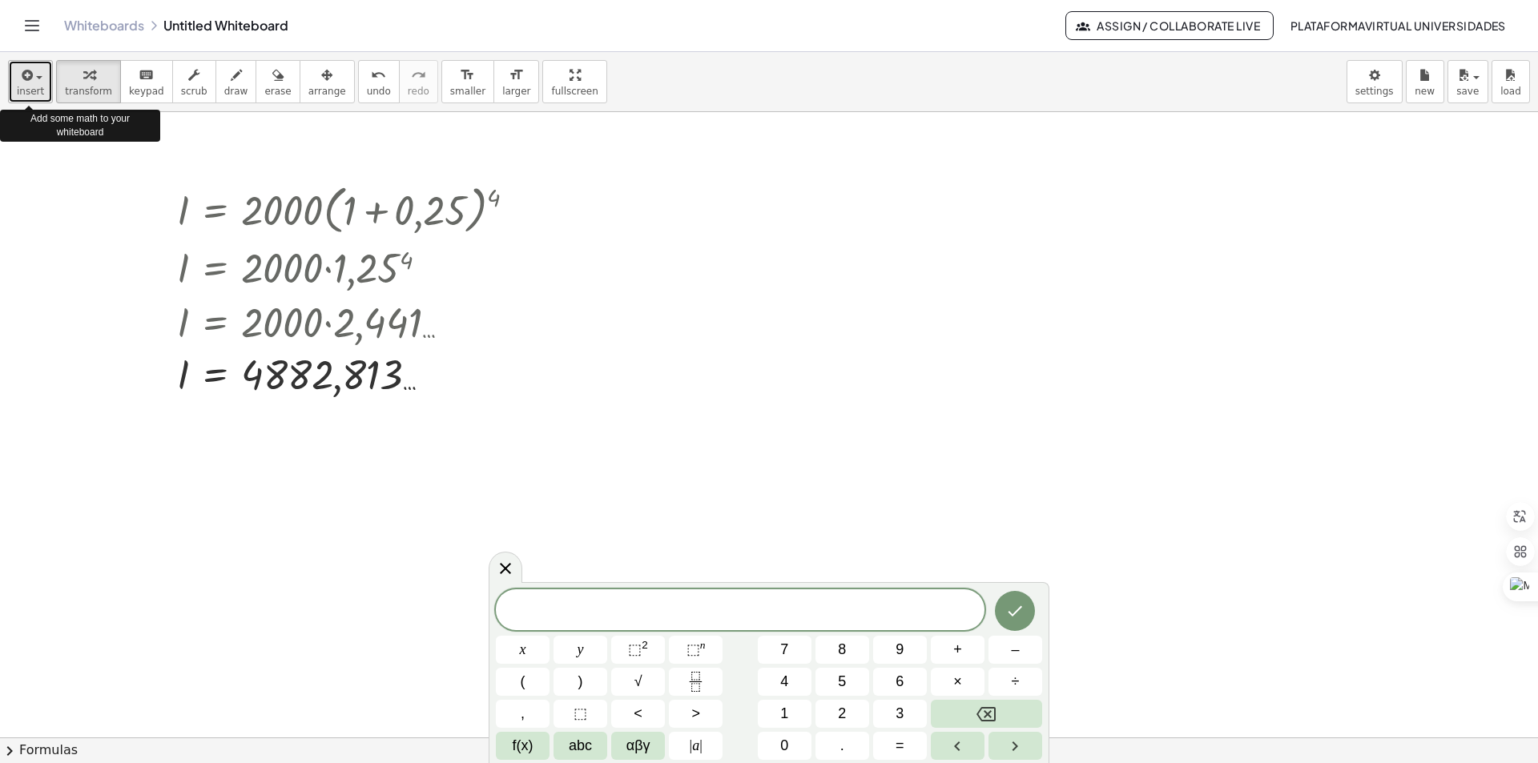
click at [36, 69] on div "button" at bounding box center [30, 74] width 27 height 19
click at [36, 68] on div "button" at bounding box center [30, 74] width 27 height 19
click at [38, 75] on div "button" at bounding box center [30, 74] width 27 height 19
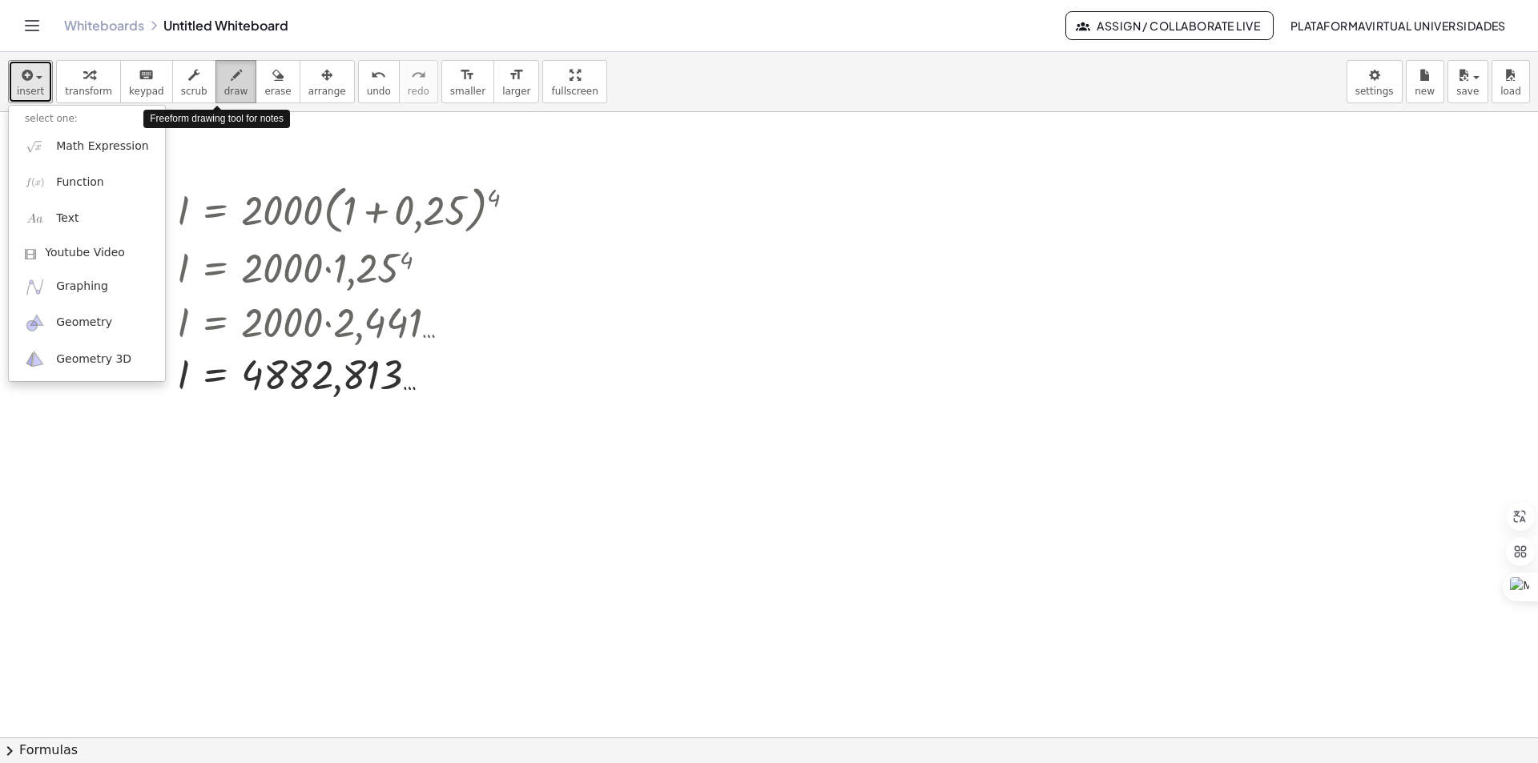
click at [231, 81] on icon "button" at bounding box center [236, 75] width 11 height 19
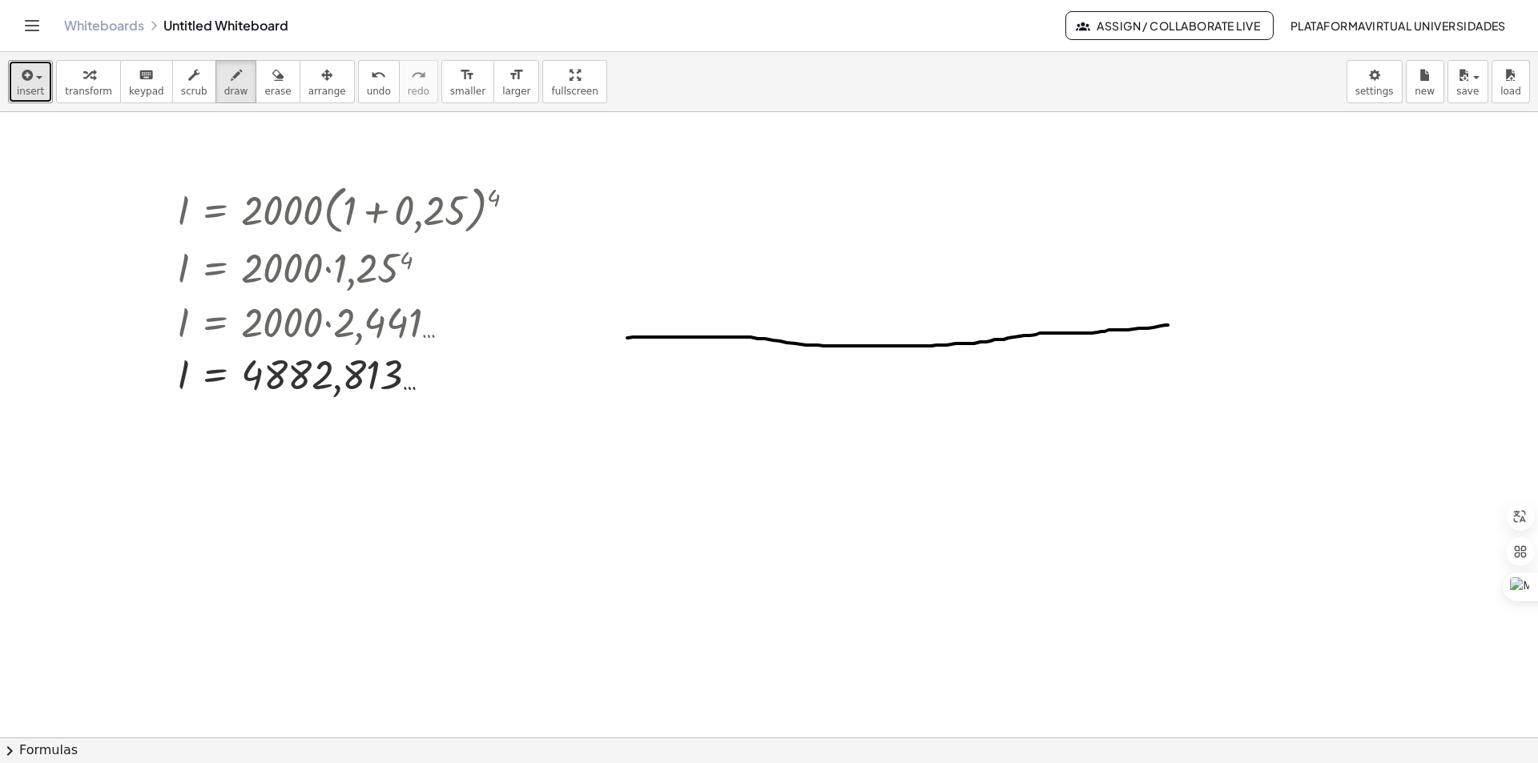
drag, startPoint x: 627, startPoint y: 338, endPoint x: 1168, endPoint y: 325, distance: 540.9
click at [1168, 325] on div at bounding box center [769, 737] width 1538 height 1251
drag, startPoint x: 1174, startPoint y: 311, endPoint x: 1174, endPoint y: 356, distance: 44.9
click at [1174, 356] on div at bounding box center [769, 737] width 1538 height 1251
drag, startPoint x: 625, startPoint y: 318, endPoint x: 624, endPoint y: 379, distance: 60.9
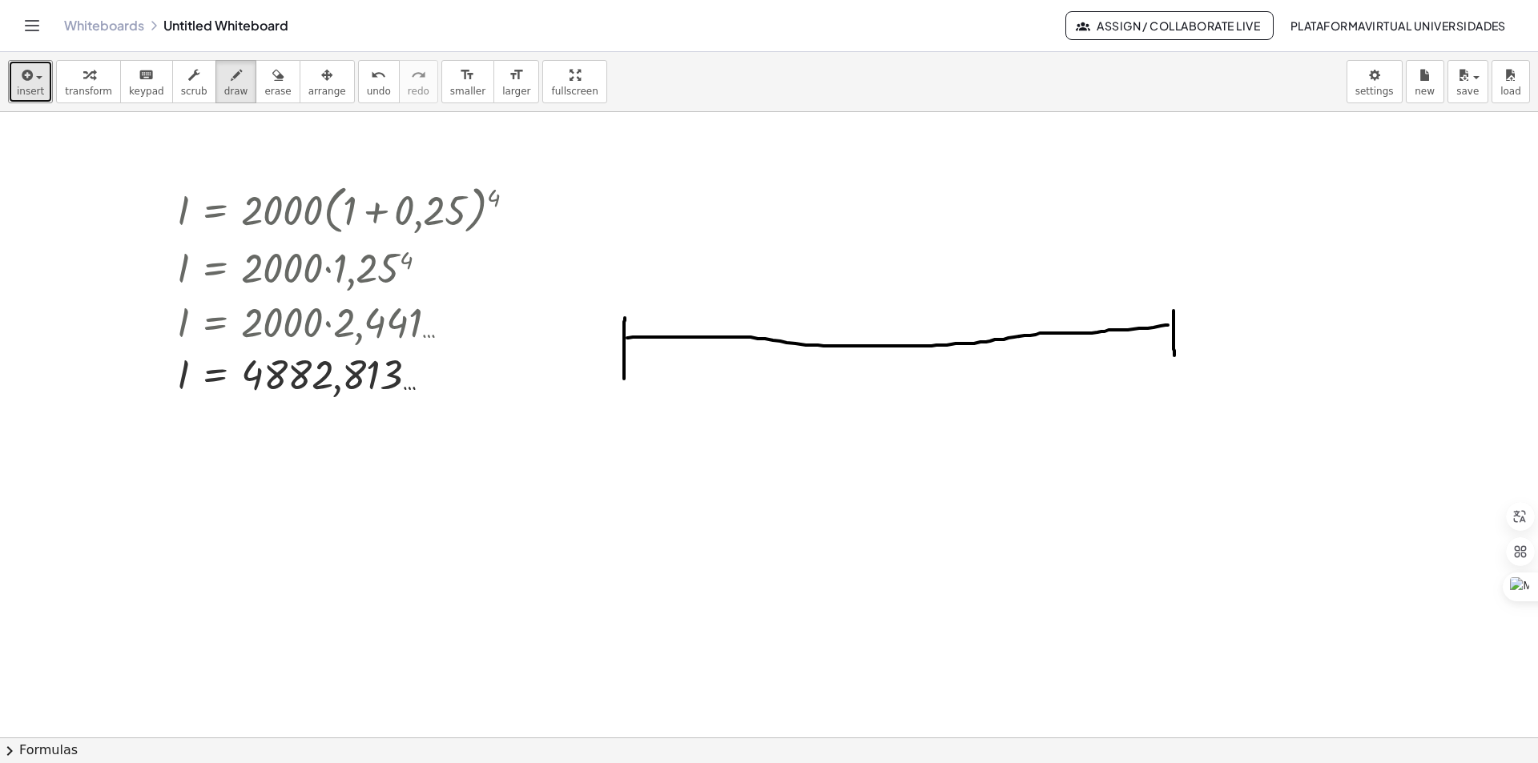
click at [624, 379] on div at bounding box center [769, 737] width 1538 height 1251
drag, startPoint x: 606, startPoint y: 415, endPoint x: 610, endPoint y: 406, distance: 9.7
click at [610, 408] on div at bounding box center [769, 737] width 1538 height 1251
drag, startPoint x: 611, startPoint y: 405, endPoint x: 623, endPoint y: 430, distance: 27.6
click at [623, 430] on div at bounding box center [769, 737] width 1538 height 1251
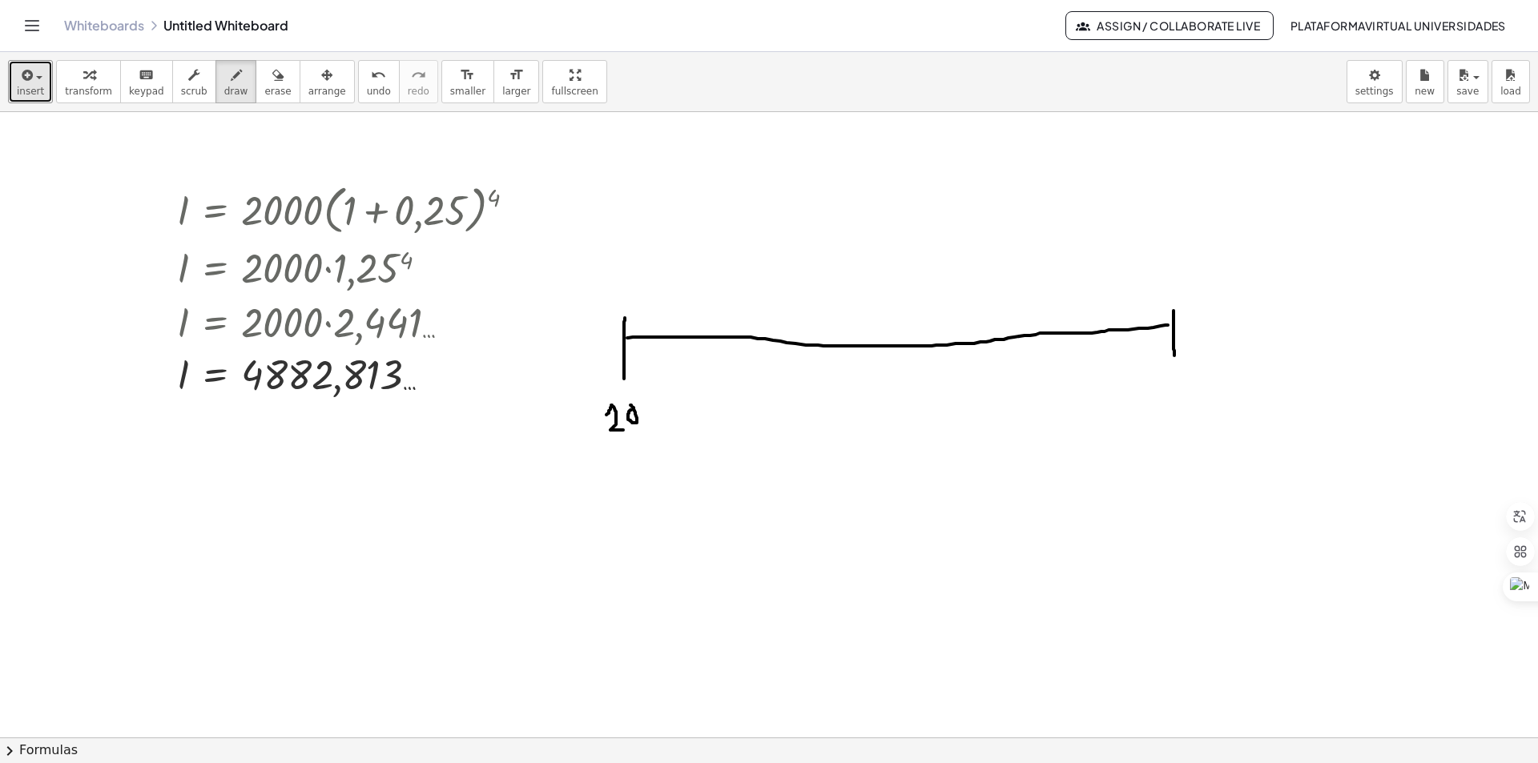
click at [630, 406] on div at bounding box center [769, 737] width 1538 height 1251
click at [649, 402] on div at bounding box center [769, 737] width 1538 height 1251
click at [671, 405] on div at bounding box center [769, 737] width 1538 height 1251
click at [1159, 396] on div at bounding box center [769, 737] width 1538 height 1251
click at [1169, 389] on div at bounding box center [769, 737] width 1538 height 1251
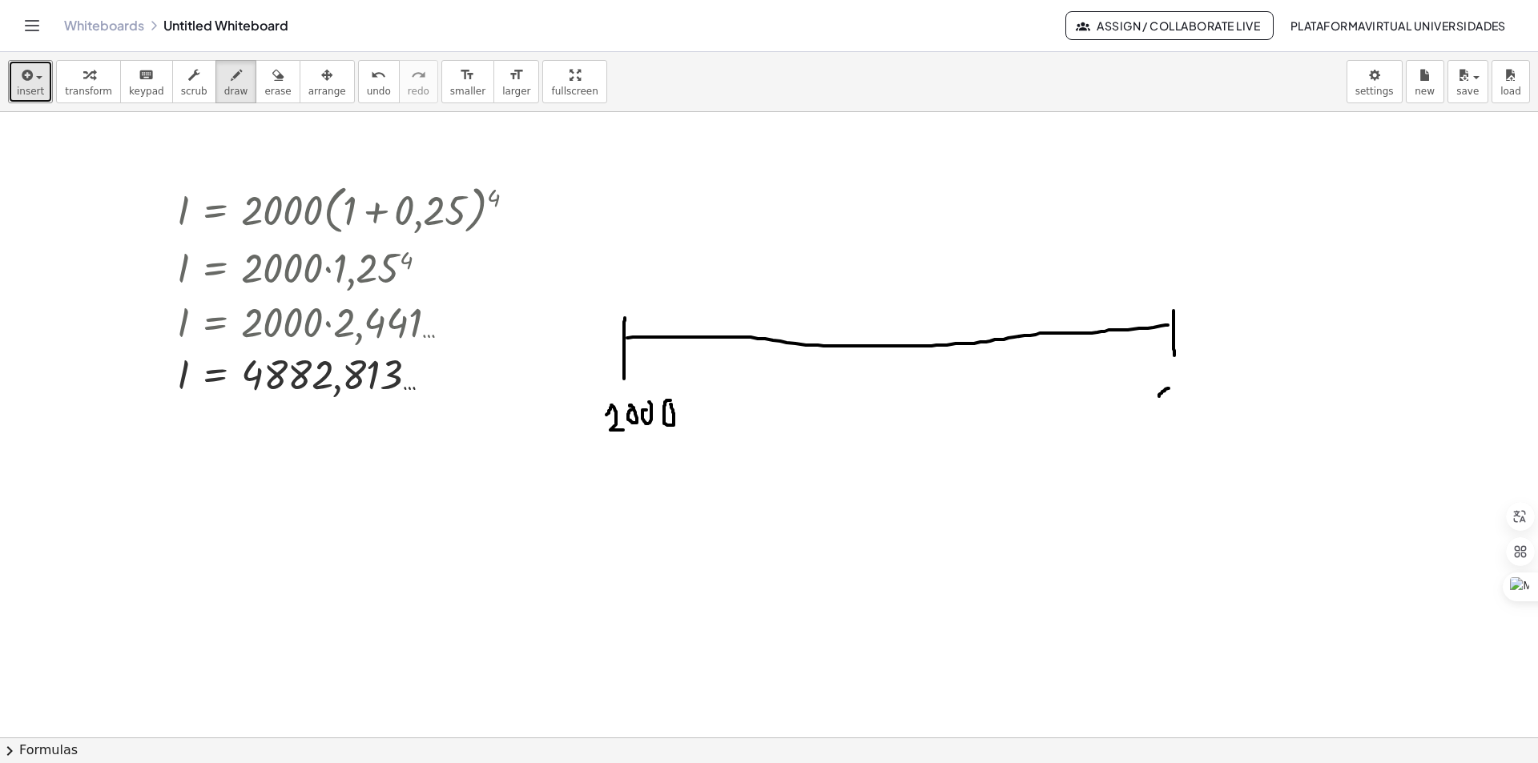
click at [1169, 389] on div at bounding box center [769, 737] width 1538 height 1251
drag, startPoint x: 1170, startPoint y: 390, endPoint x: 1171, endPoint y: 415, distance: 24.9
click at [1171, 415] on div at bounding box center [769, 737] width 1538 height 1251
drag, startPoint x: 1181, startPoint y: 386, endPoint x: 1190, endPoint y: 397, distance: 14.3
click at [1190, 397] on div at bounding box center [769, 737] width 1538 height 1251
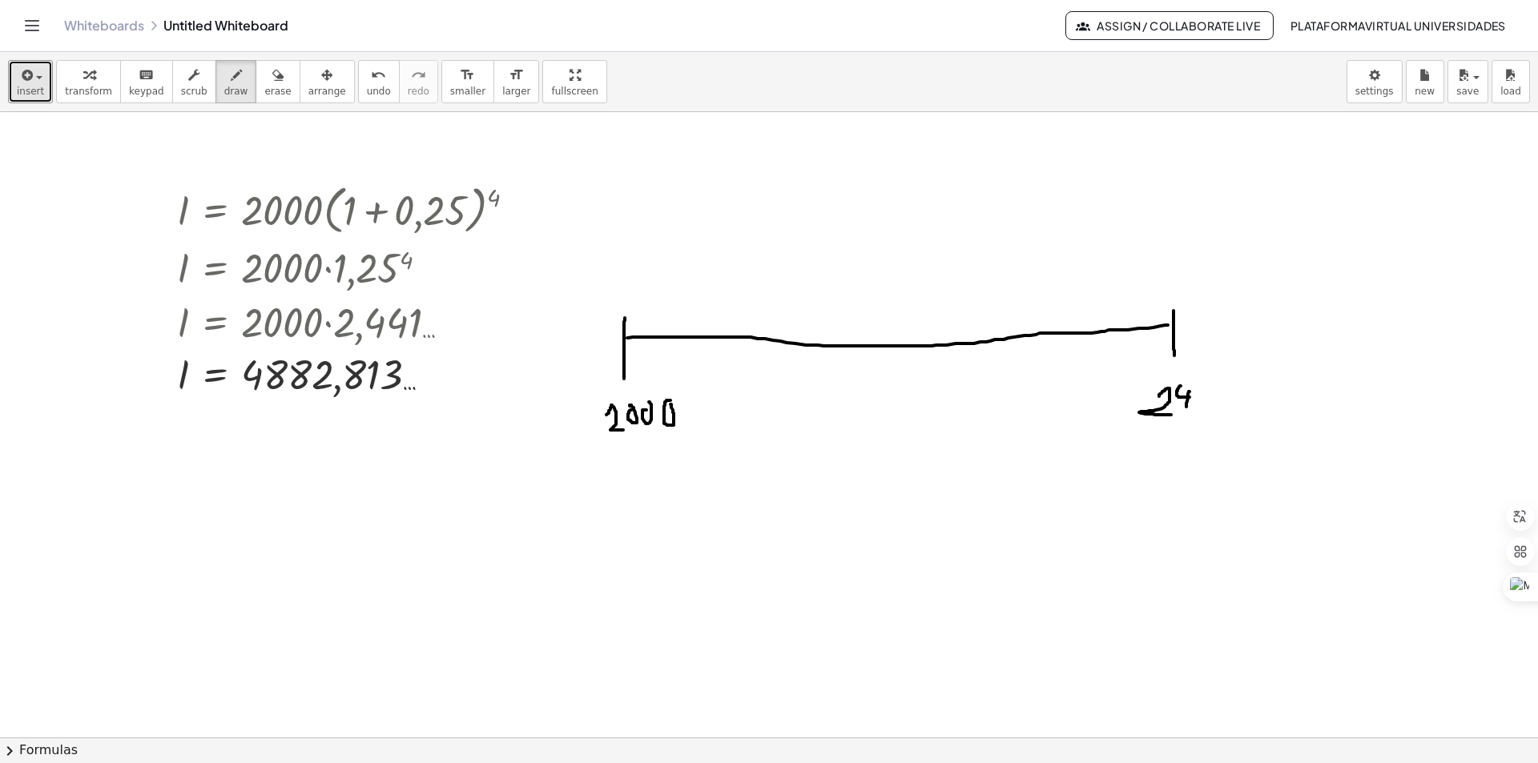
drag, startPoint x: 1190, startPoint y: 392, endPoint x: 1186, endPoint y: 407, distance: 15.6
click at [1186, 407] on div at bounding box center [769, 737] width 1538 height 1251
click at [40, 75] on div "button" at bounding box center [30, 74] width 27 height 19
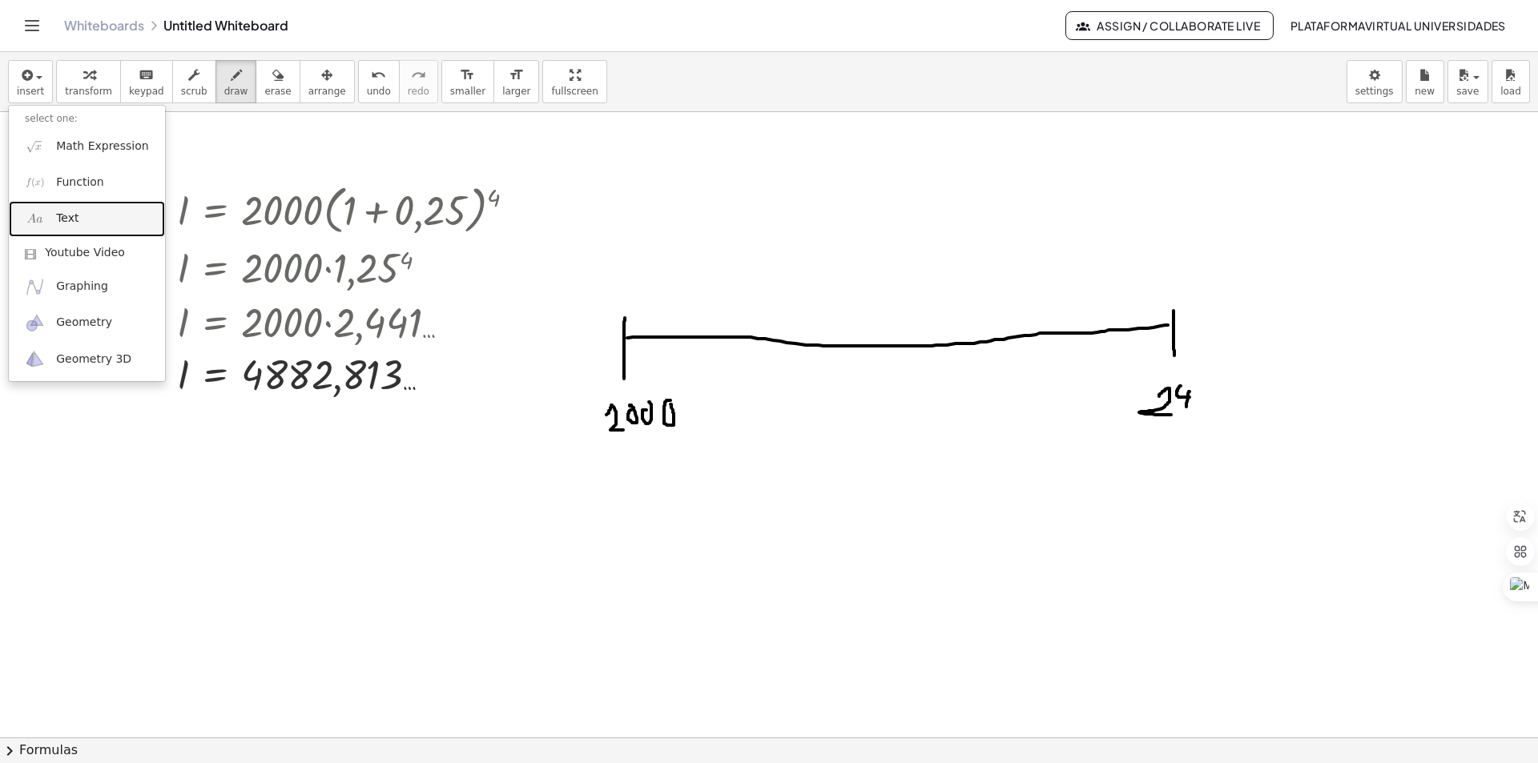
click at [83, 224] on link "Text" at bounding box center [87, 219] width 156 height 36
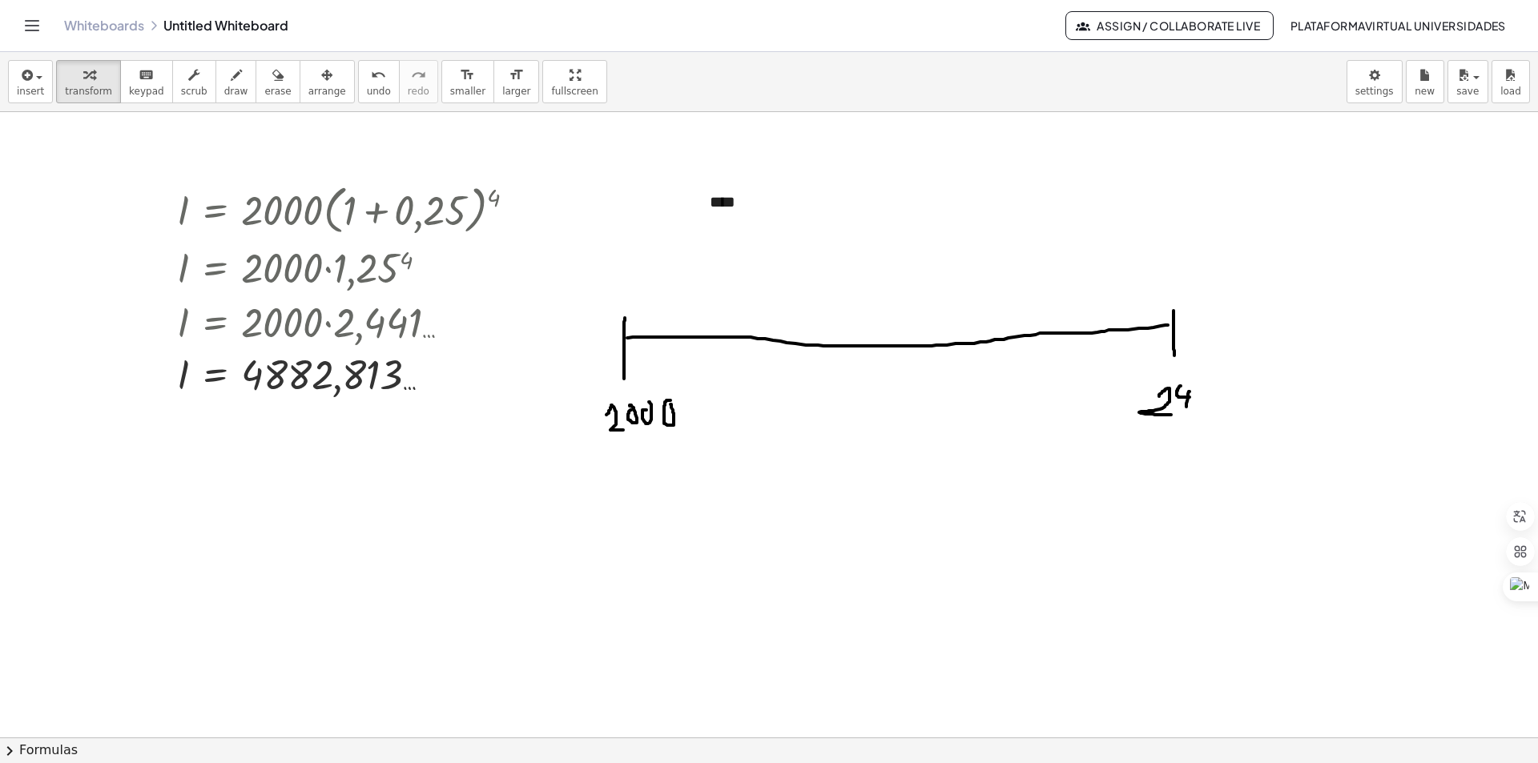
click at [969, 248] on div at bounding box center [769, 737] width 1538 height 1251
click at [694, 175] on span at bounding box center [694, 175] width 0 height 0
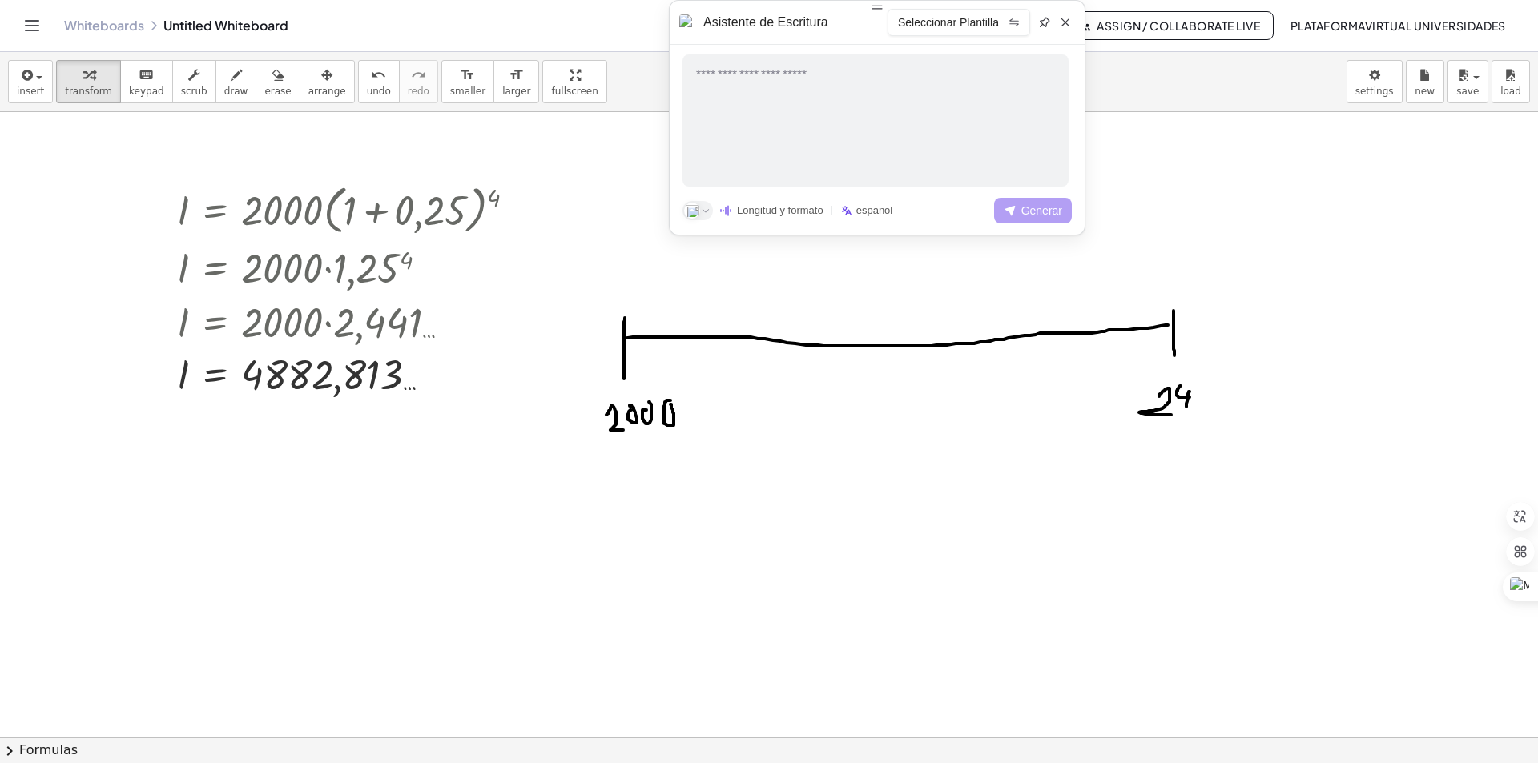
click at [1063, 34] on div "Asistente de Escritura Seleccionar Plantilla Longitud y formato español Generar" at bounding box center [877, 118] width 417 height 236
click at [1061, 22] on icon at bounding box center [1065, 22] width 13 height 13
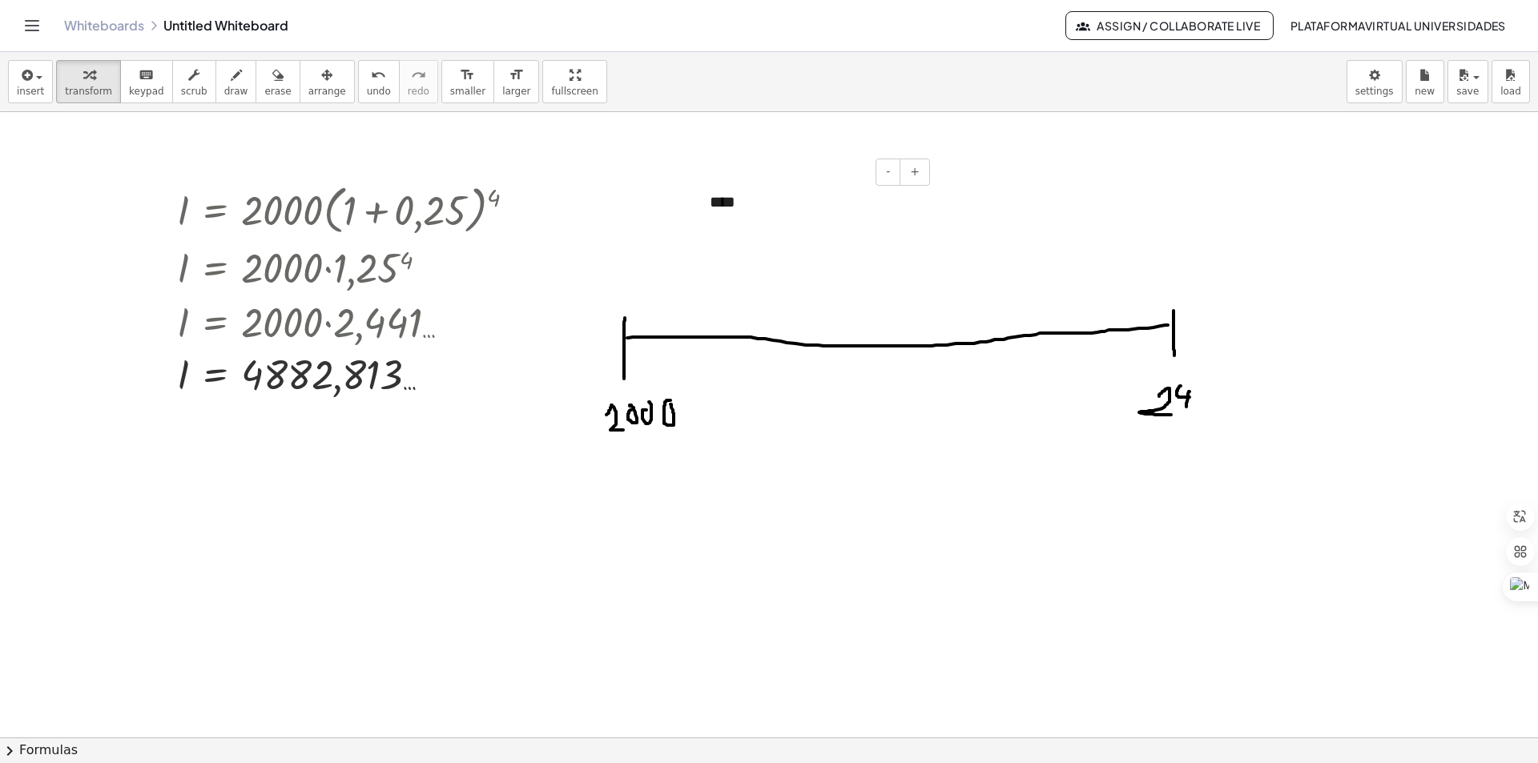
click at [724, 211] on div "****" at bounding box center [814, 202] width 240 height 55
click at [720, 225] on div "****" at bounding box center [814, 202] width 240 height 55
drag, startPoint x: 791, startPoint y: 228, endPoint x: 814, endPoint y: 256, distance: 37.0
click at [814, 256] on div "I = · 2000 · ( + 1 + 0,25 ) 4 I = · 2000 · 1,25 4 I = · 2000 · 2,441 … I = 4882…" at bounding box center [769, 737] width 1538 height 1251
click at [936, 194] on div at bounding box center [769, 737] width 1538 height 1251
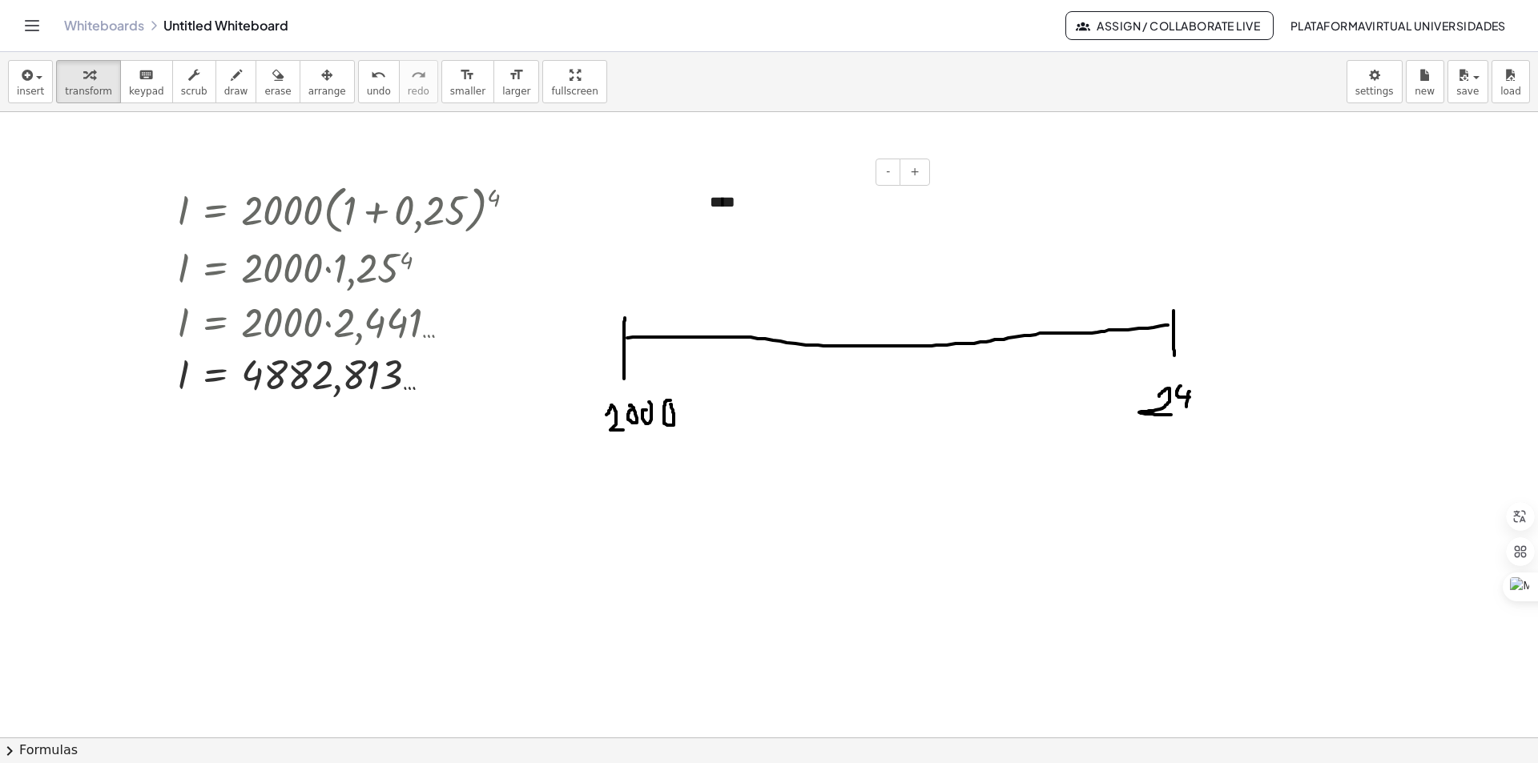
click at [740, 200] on div "****" at bounding box center [814, 202] width 240 height 55
drag, startPoint x: 694, startPoint y: 218, endPoint x: 604, endPoint y: 492, distance: 288.3
click at [604, 492] on div at bounding box center [612, 476] width 16 height 55
click at [645, 521] on div at bounding box center [769, 737] width 1538 height 1251
click at [231, 75] on icon "button" at bounding box center [236, 75] width 11 height 19
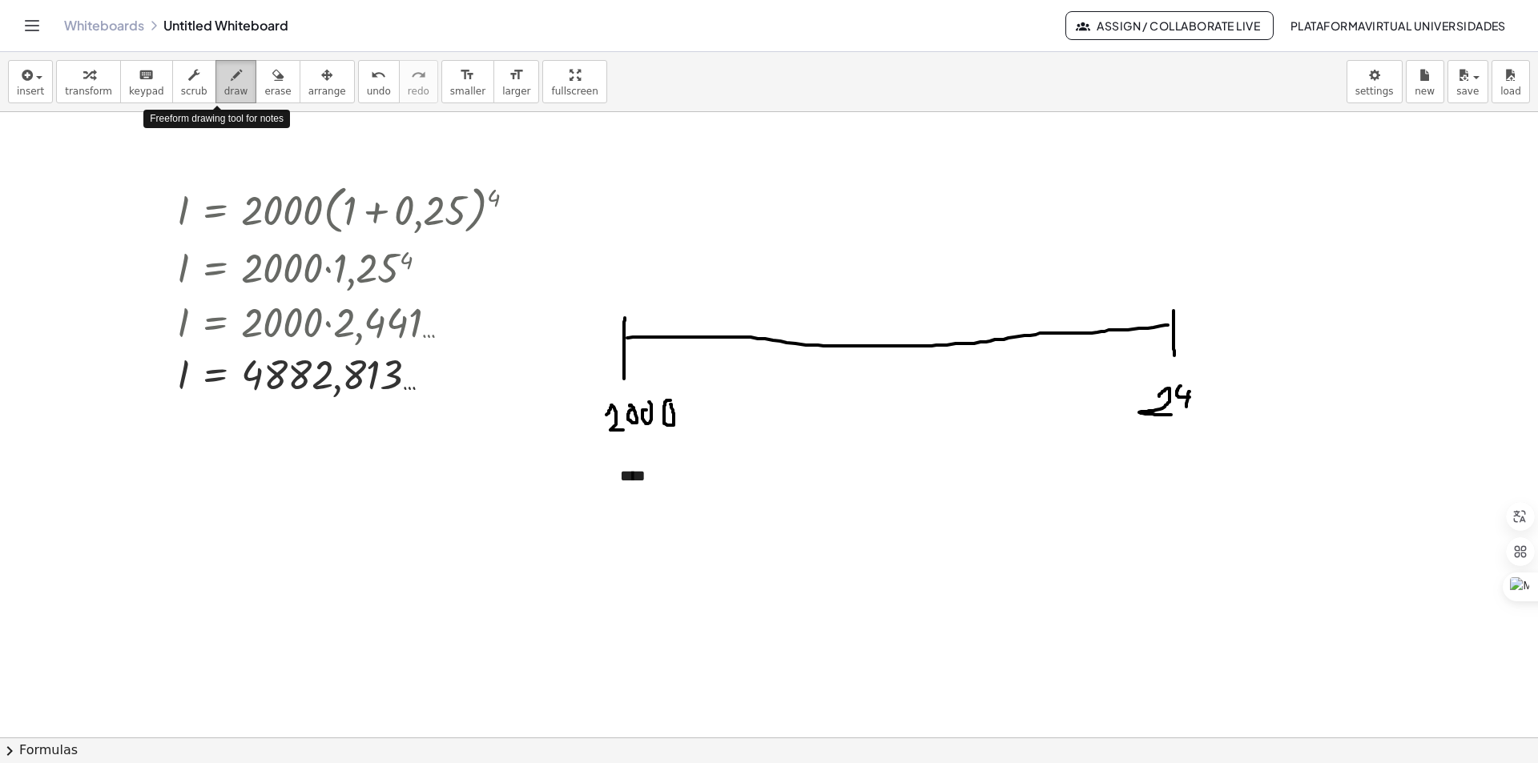
click at [231, 75] on icon "button" at bounding box center [236, 75] width 11 height 19
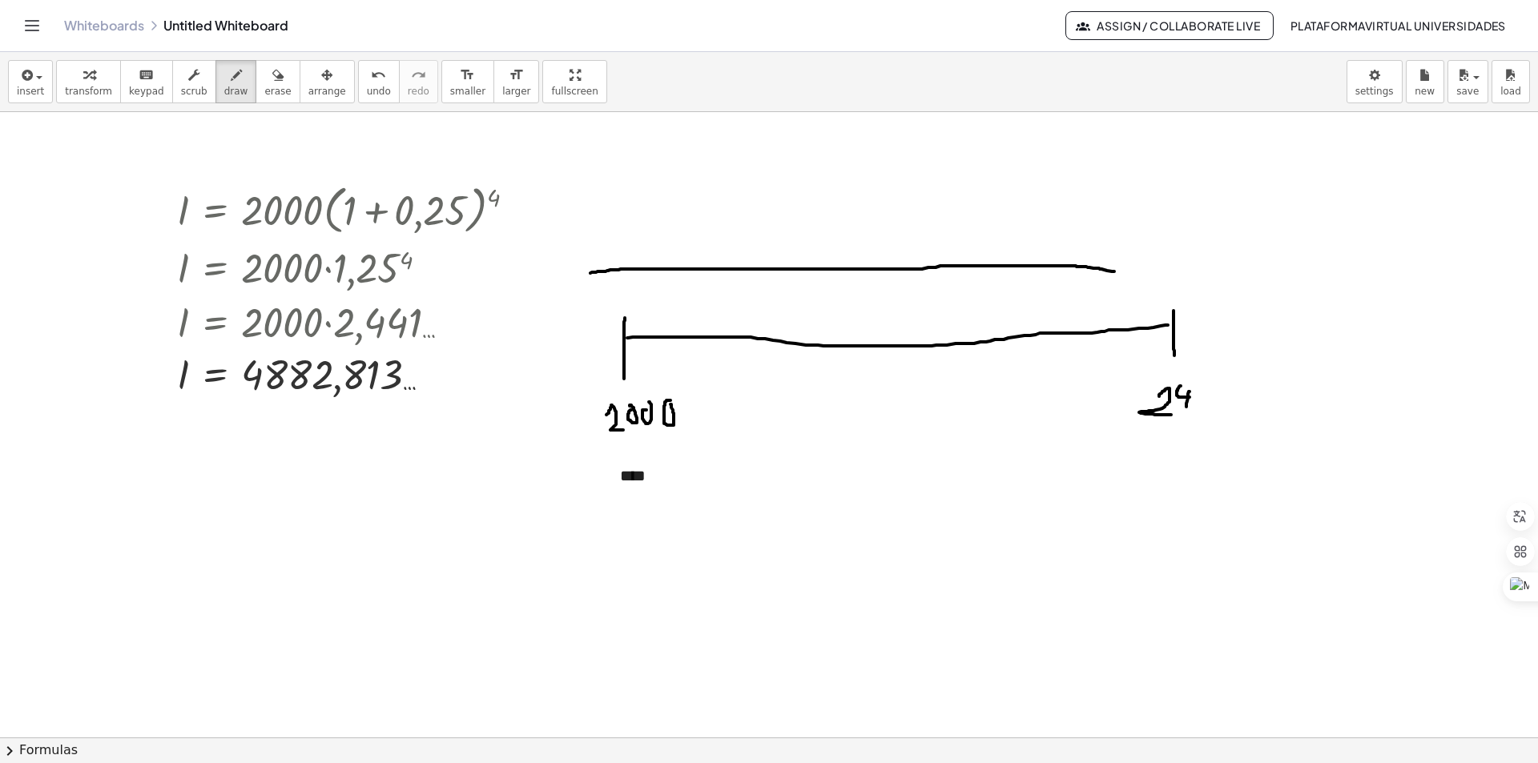
drag, startPoint x: 590, startPoint y: 273, endPoint x: 1114, endPoint y: 272, distance: 523.9
click at [1114, 272] on div at bounding box center [769, 737] width 1538 height 1251
click at [1480, 84] on button "save" at bounding box center [1468, 81] width 41 height 43
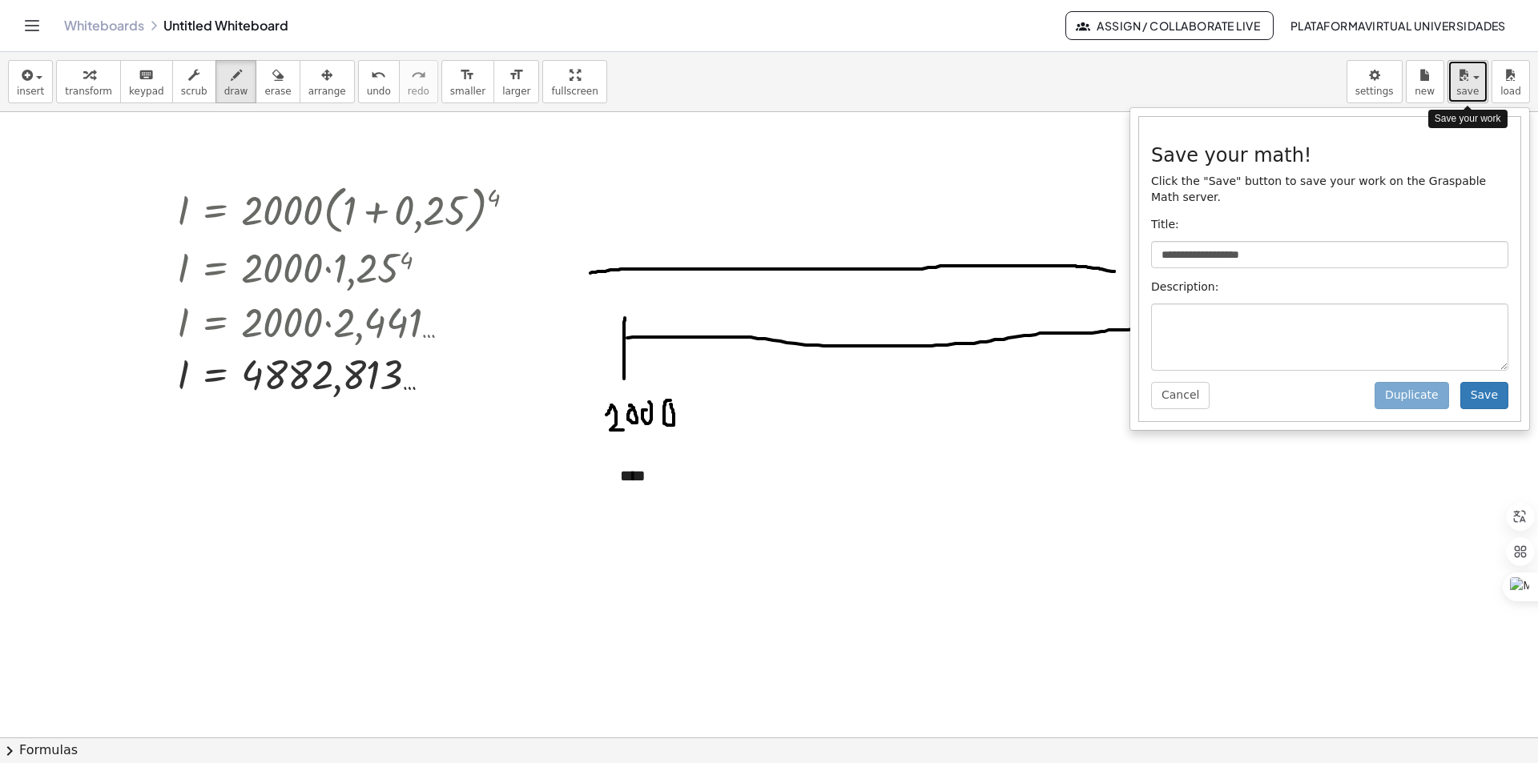
click at [1475, 87] on span "save" at bounding box center [1467, 91] width 22 height 11
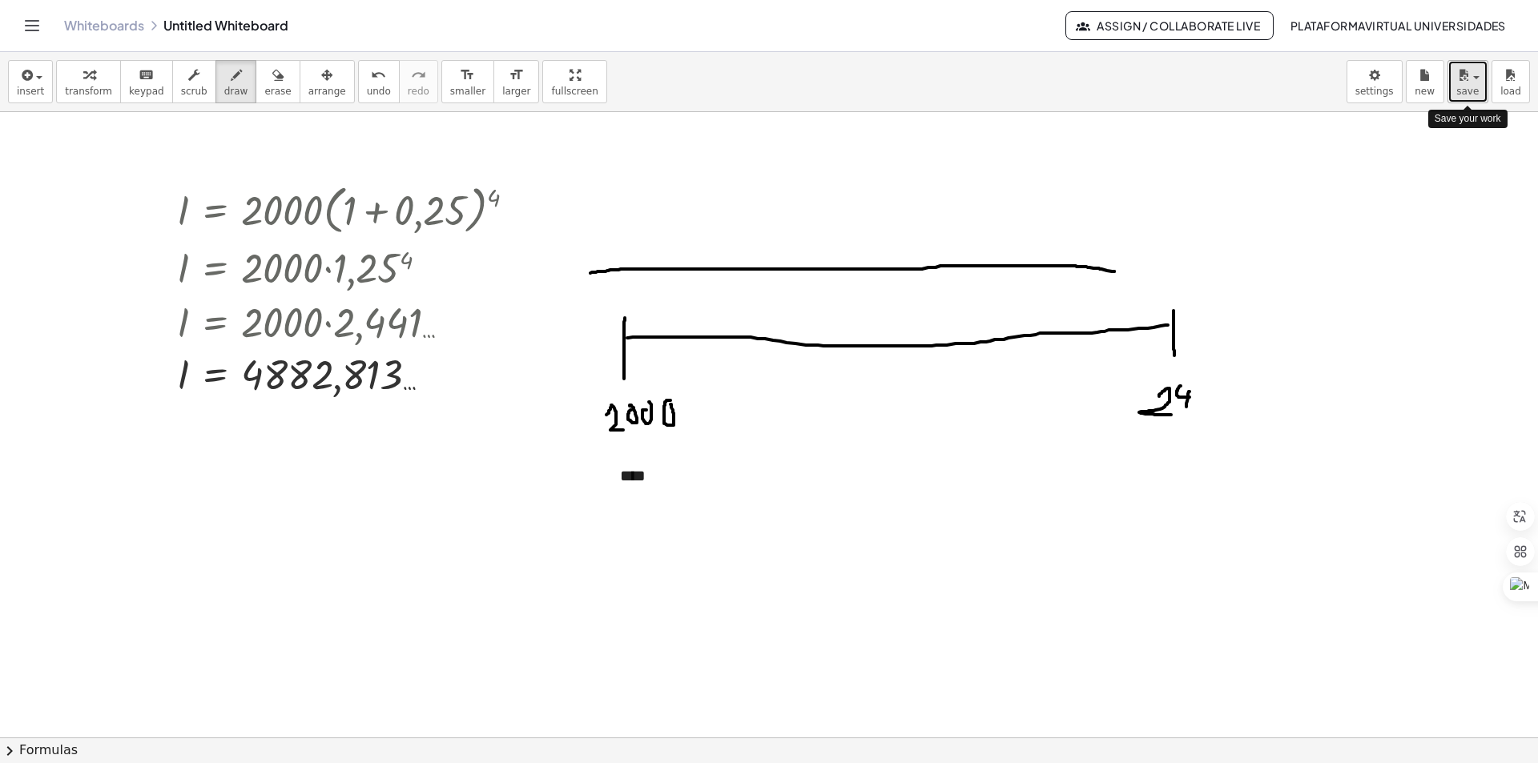
click at [1475, 87] on span "save" at bounding box center [1467, 91] width 22 height 11
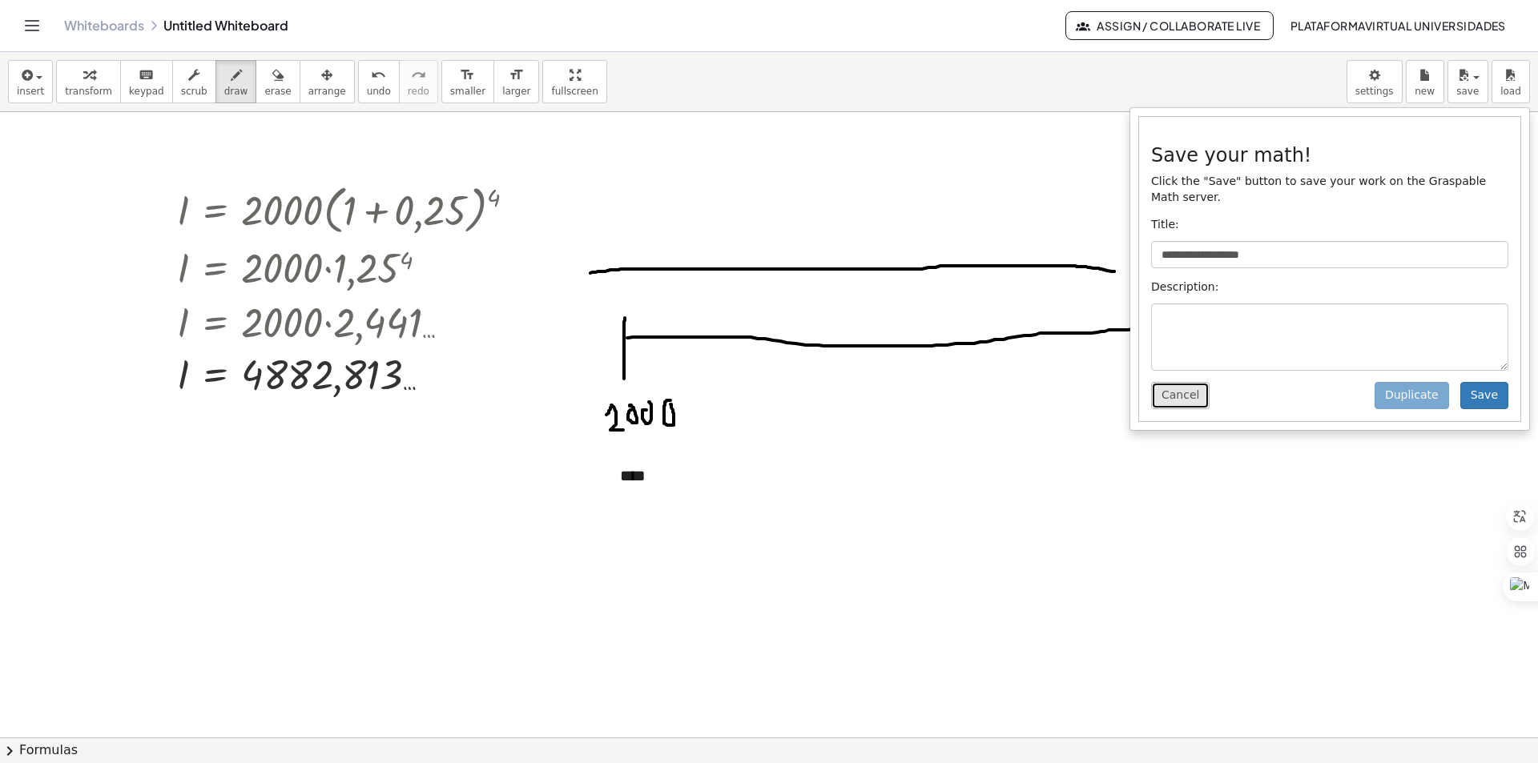
click at [1189, 382] on button "Cancel" at bounding box center [1180, 395] width 58 height 27
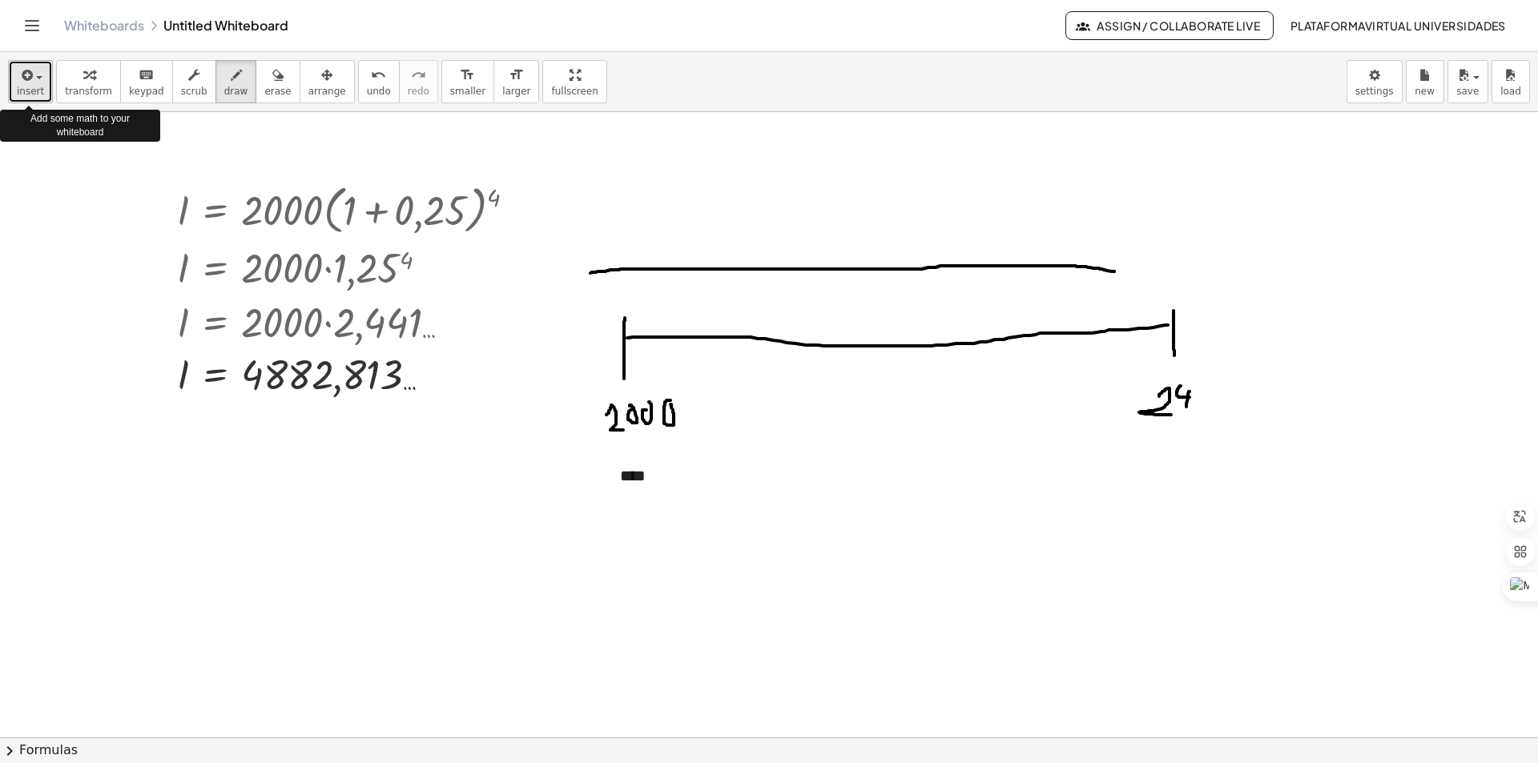
click at [34, 84] on button "insert" at bounding box center [30, 81] width 45 height 43
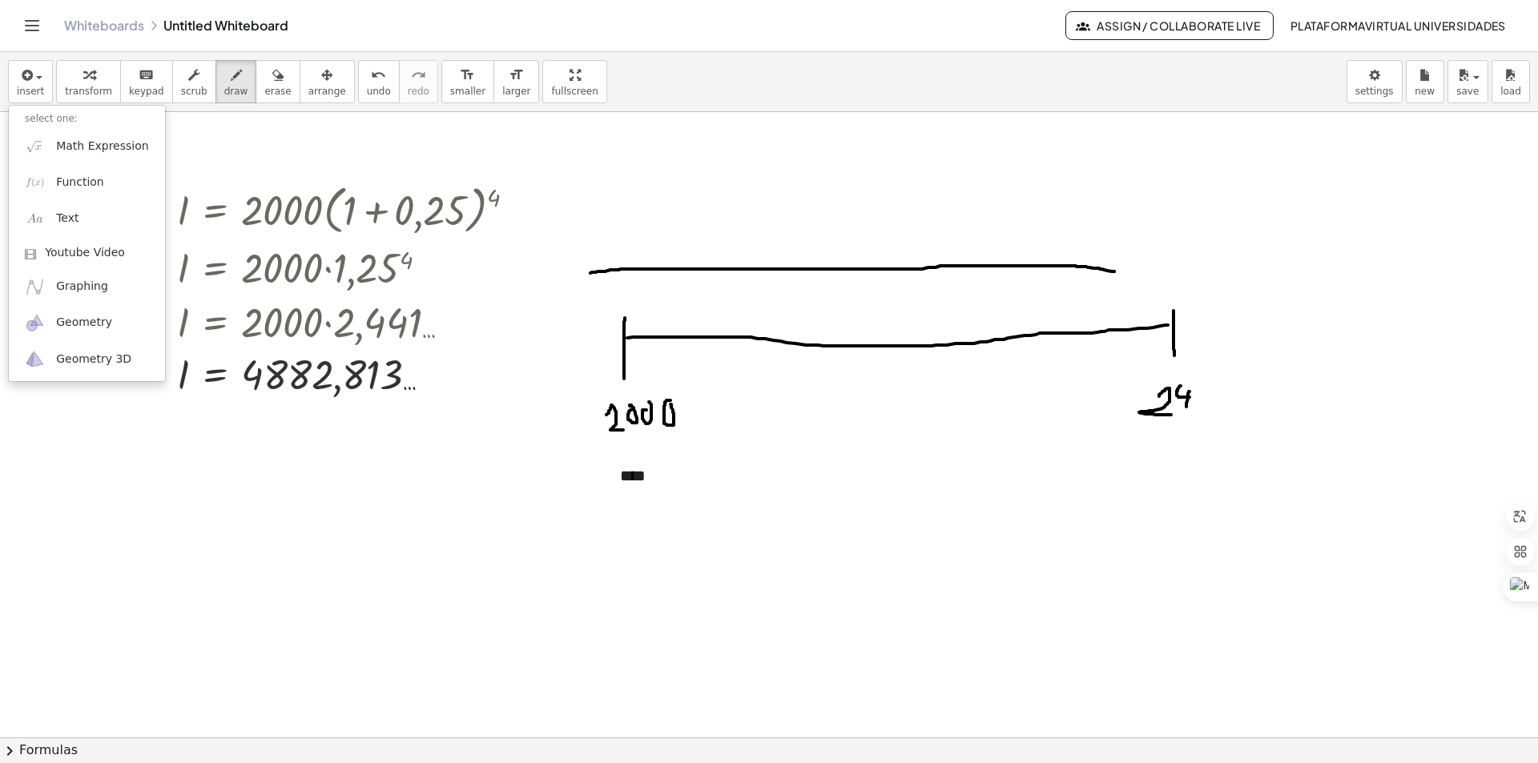
click at [32, 25] on icon "Toggle navigation" at bounding box center [31, 25] width 19 height 19
click at [32, 25] on div "**********" at bounding box center [769, 381] width 1538 height 763
